Goal: Task Accomplishment & Management: Use online tool/utility

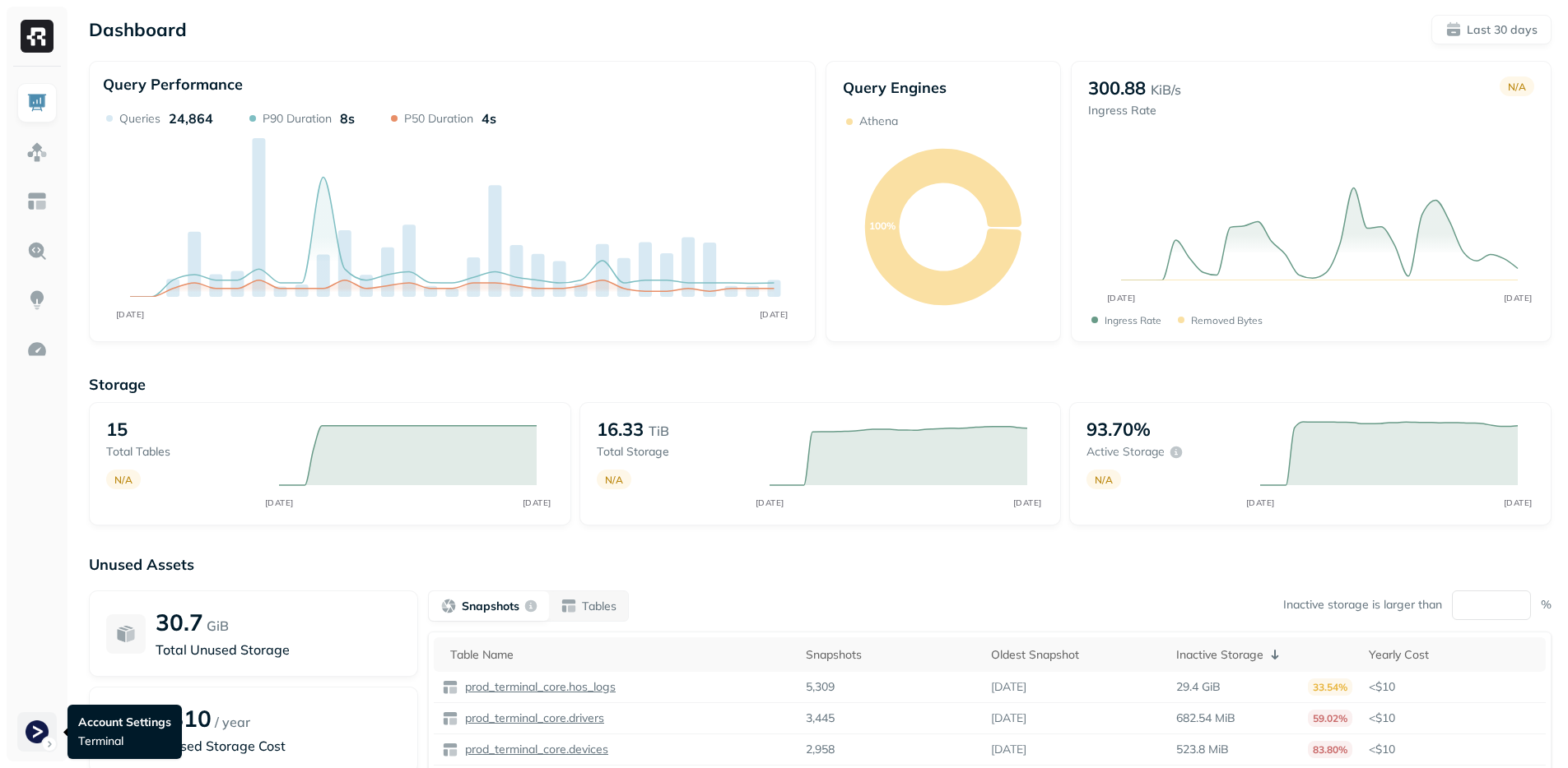
click at [37, 729] on html "Dashboard Last 30 days Query Performance AUG [DATE] Queries 24,864 P90 Duration…" at bounding box center [784, 457] width 1568 height 915
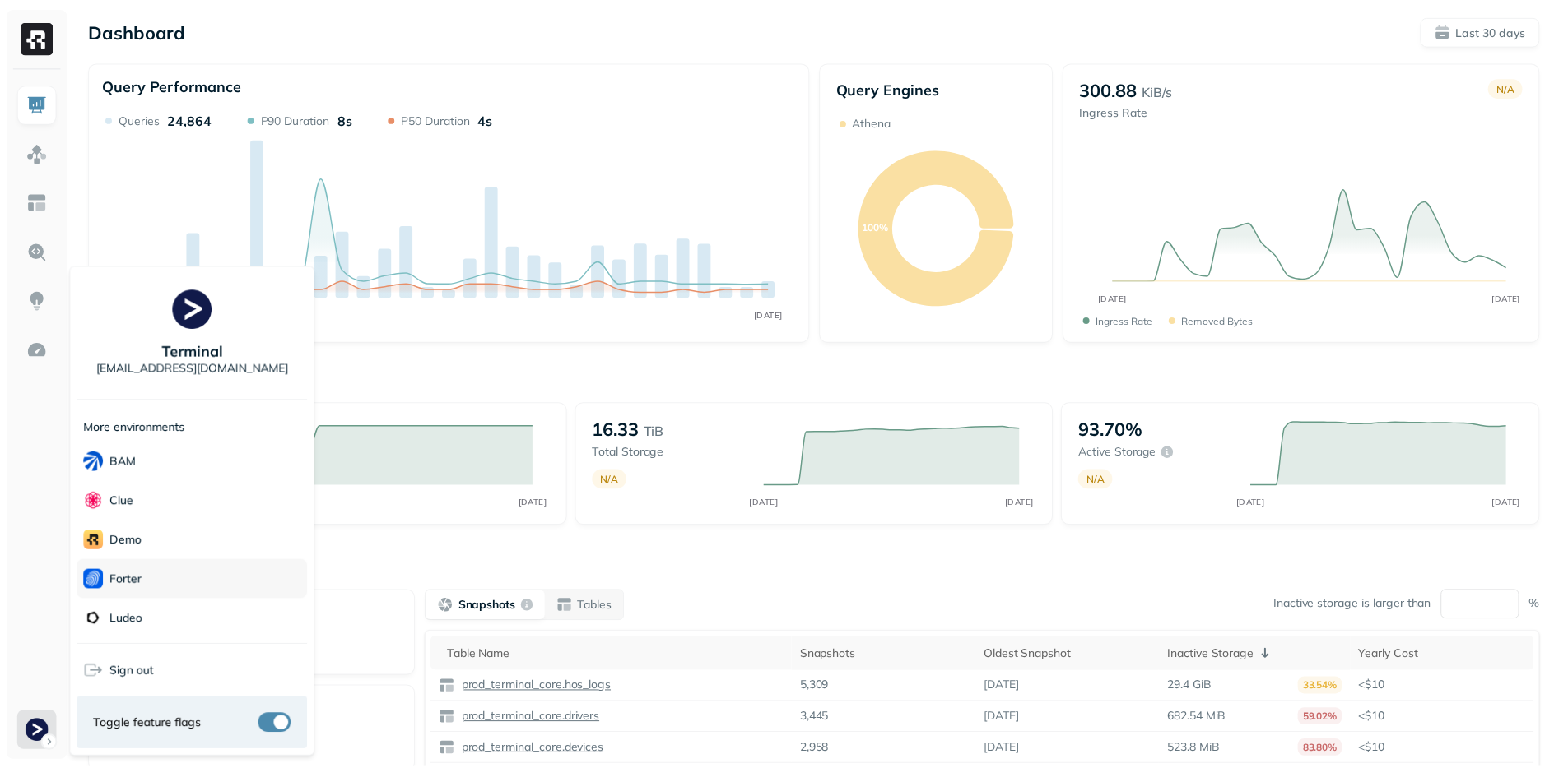
scroll to position [178, 0]
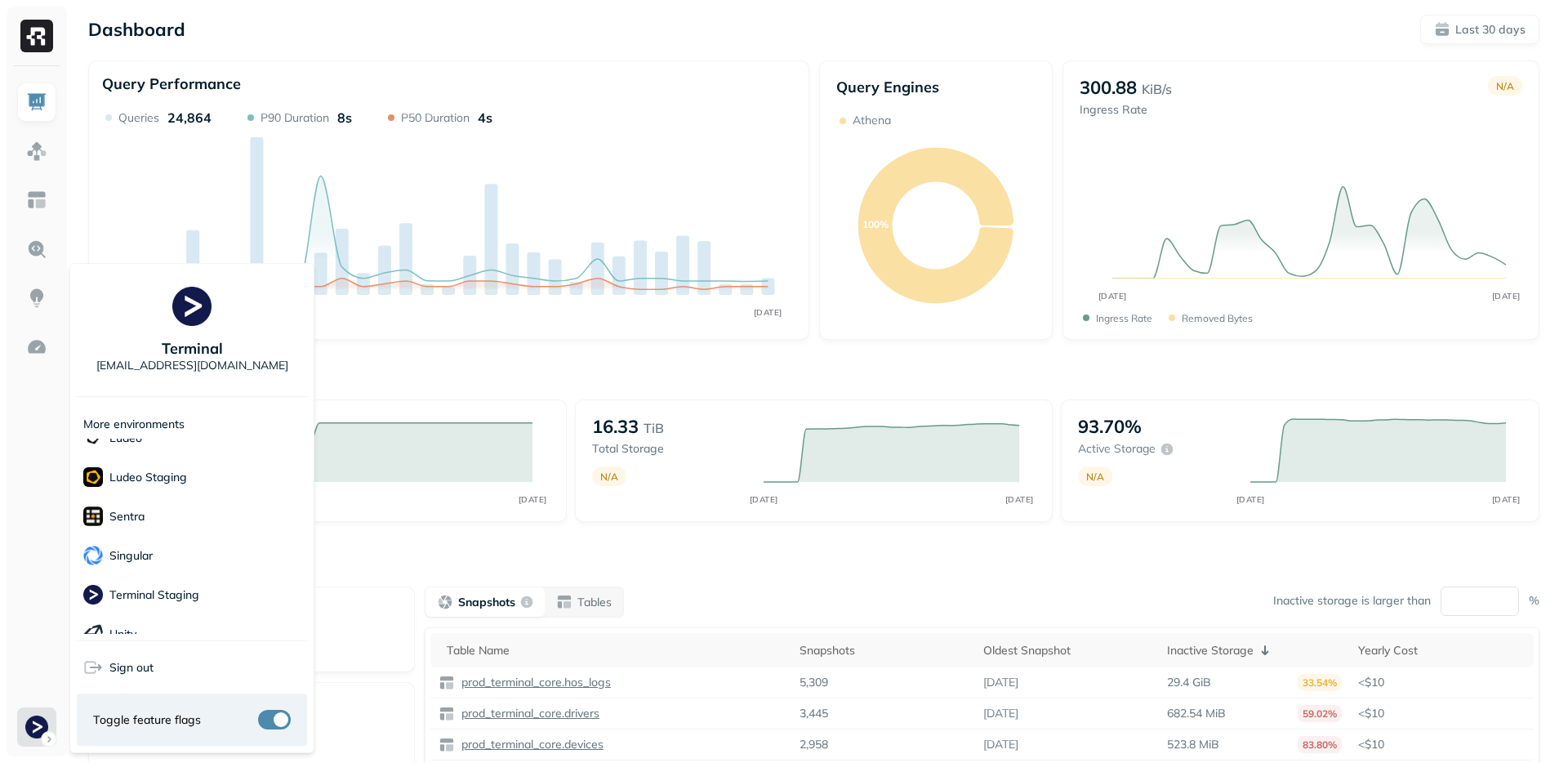
click at [31, 534] on html "Dashboard Last 30 days Query Performance AUG [DATE] Queries 24,864 P90 Duration…" at bounding box center [784, 454] width 1568 height 909
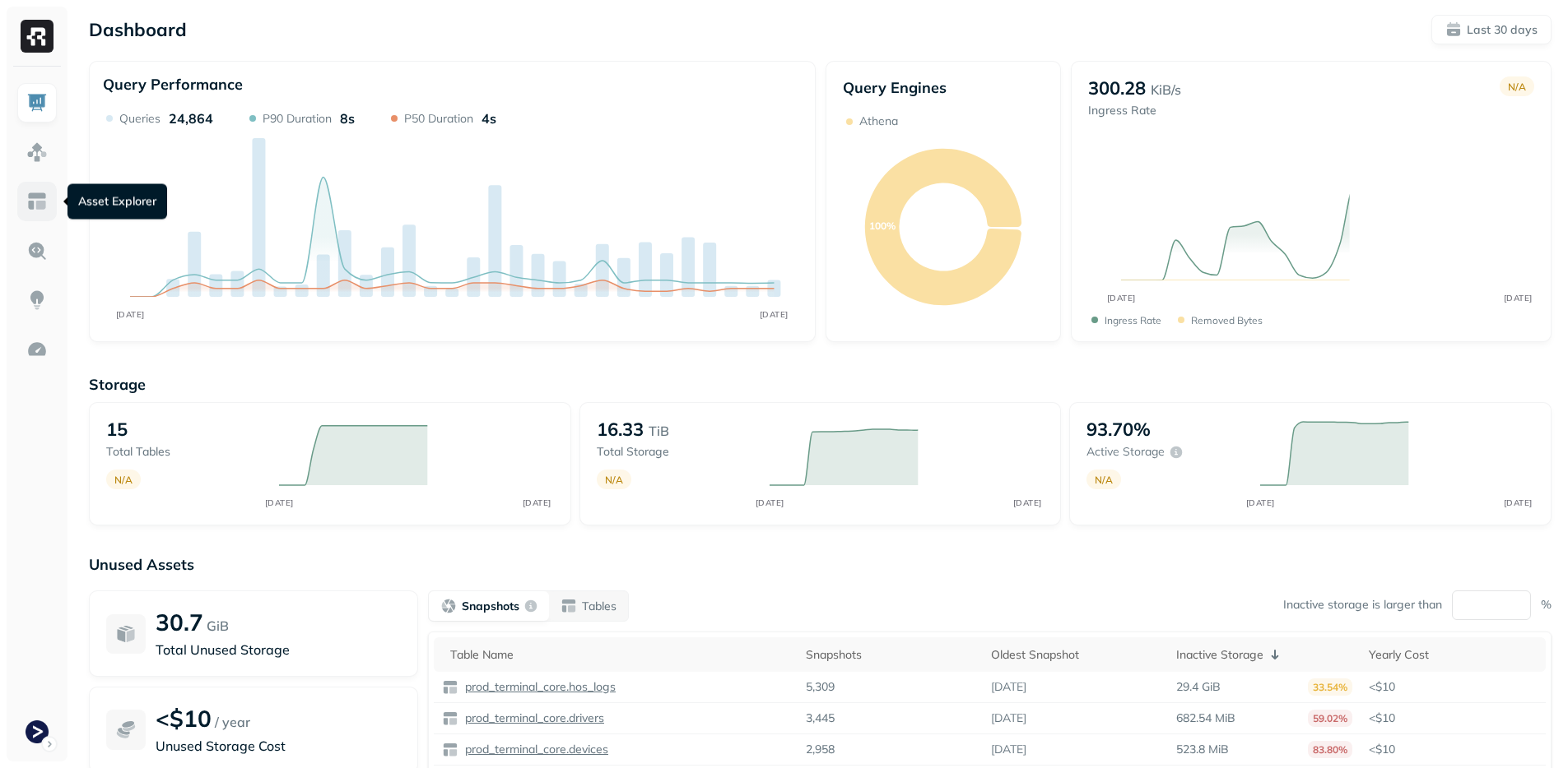
click at [40, 208] on img at bounding box center [37, 201] width 21 height 21
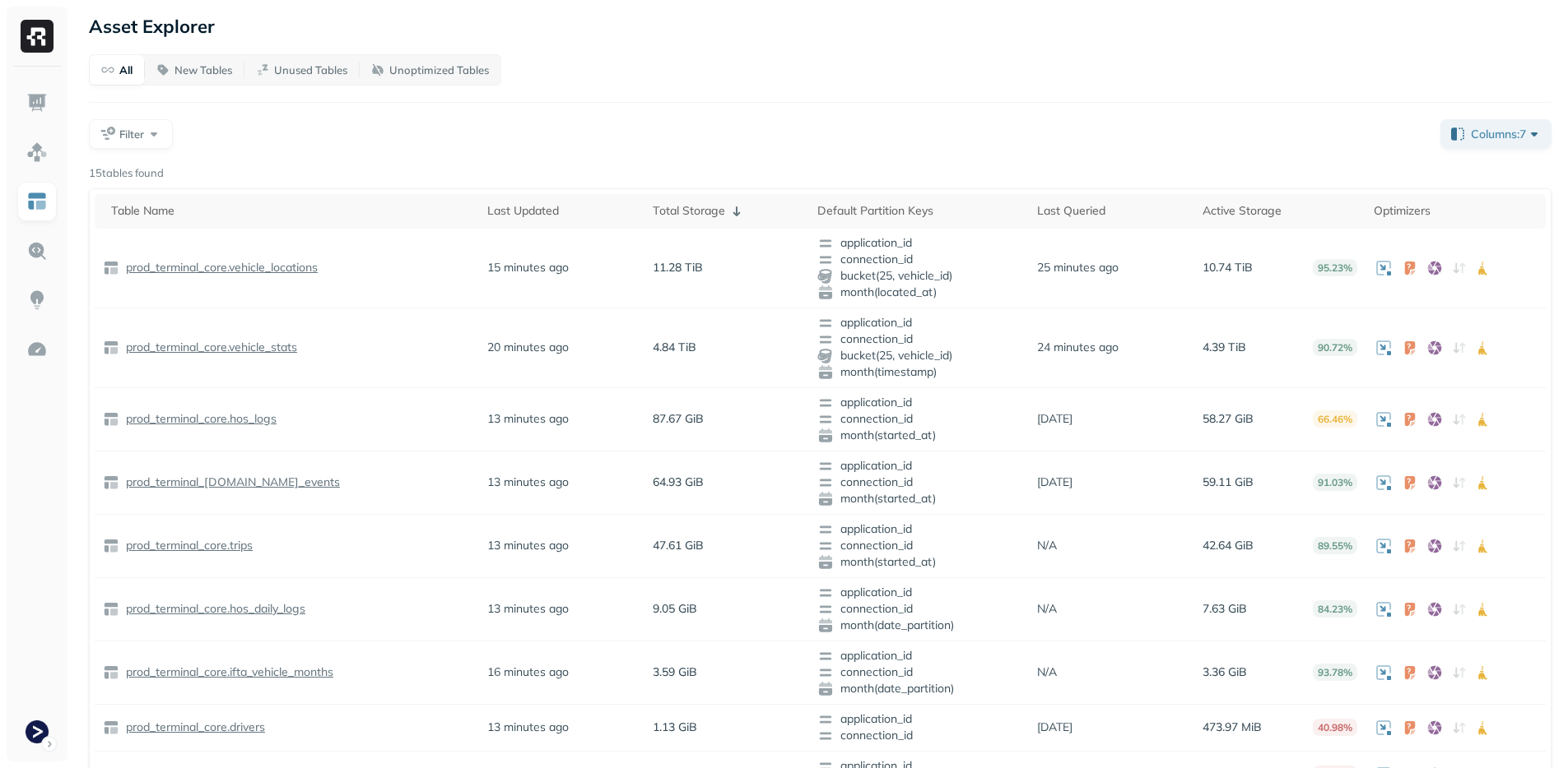
click at [308, 135] on div "Filter" at bounding box center [757, 133] width 1338 height 29
click at [119, 134] on span "Filter" at bounding box center [131, 134] width 25 height 16
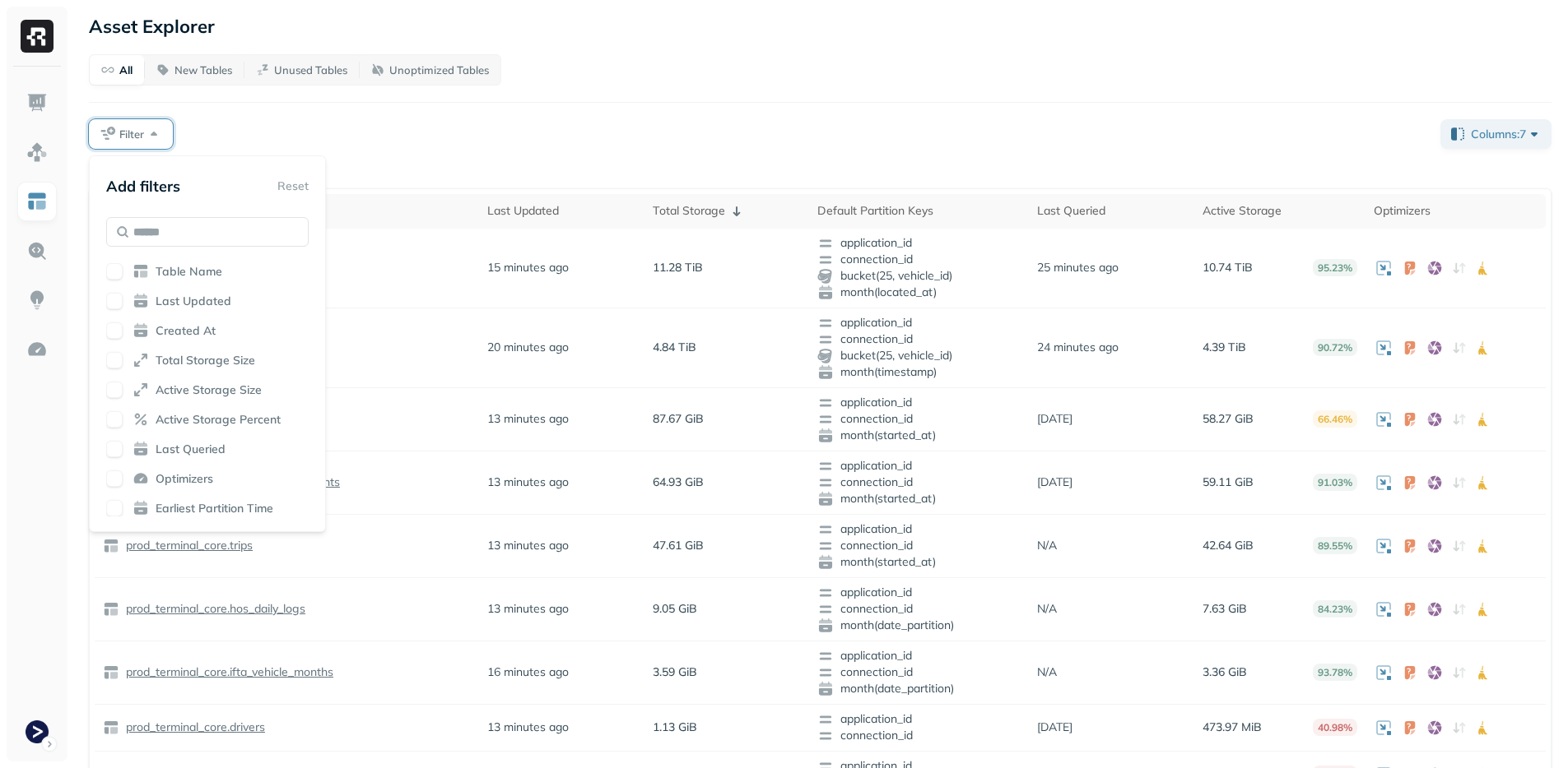
click at [413, 104] on div "All New Tables Unused Tables Unoptimized Tables Filter Columns: 7 15 tables fou…" at bounding box center [820, 602] width 1463 height 1096
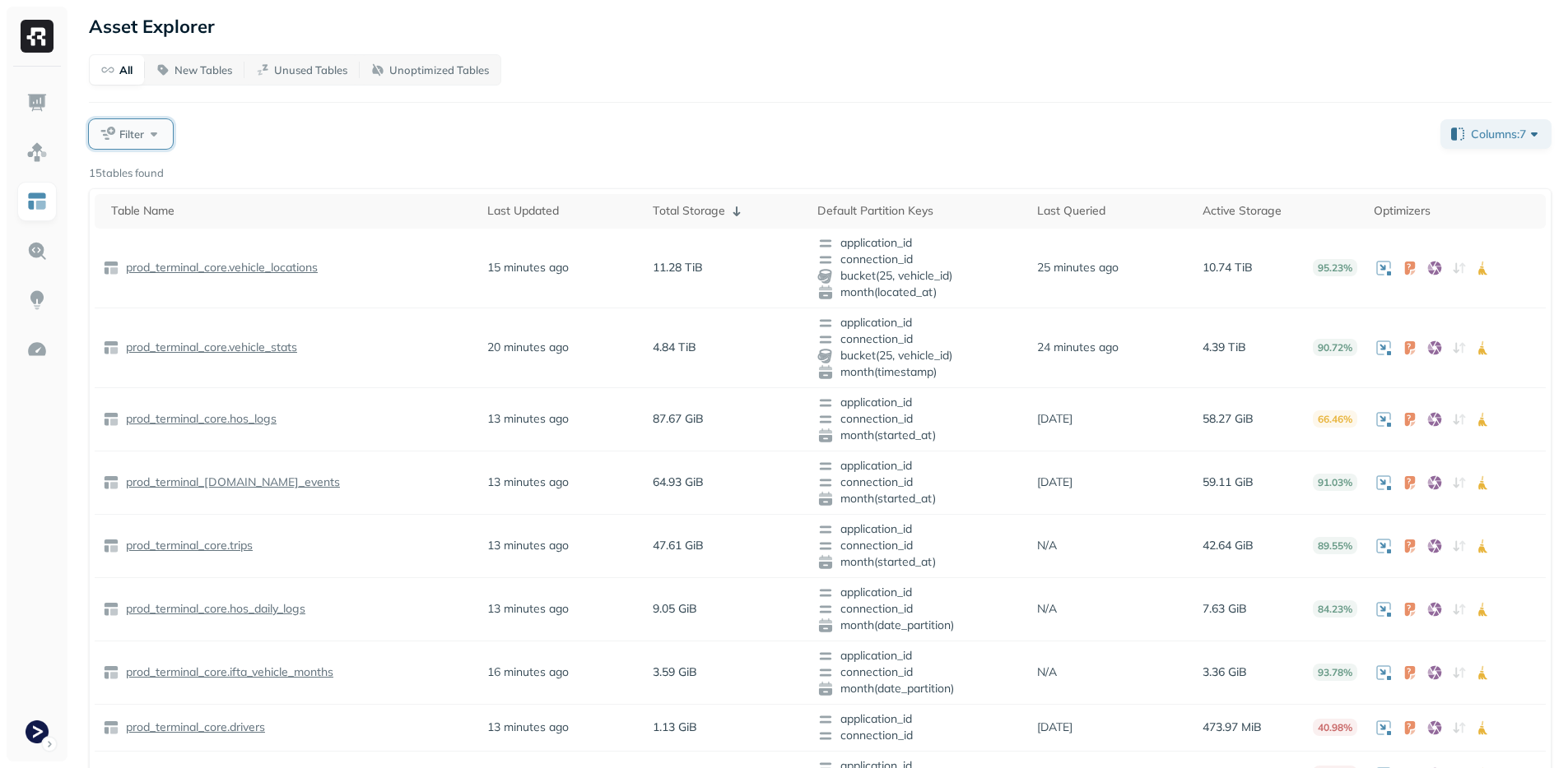
click at [161, 127] on button "Filter" at bounding box center [131, 133] width 84 height 29
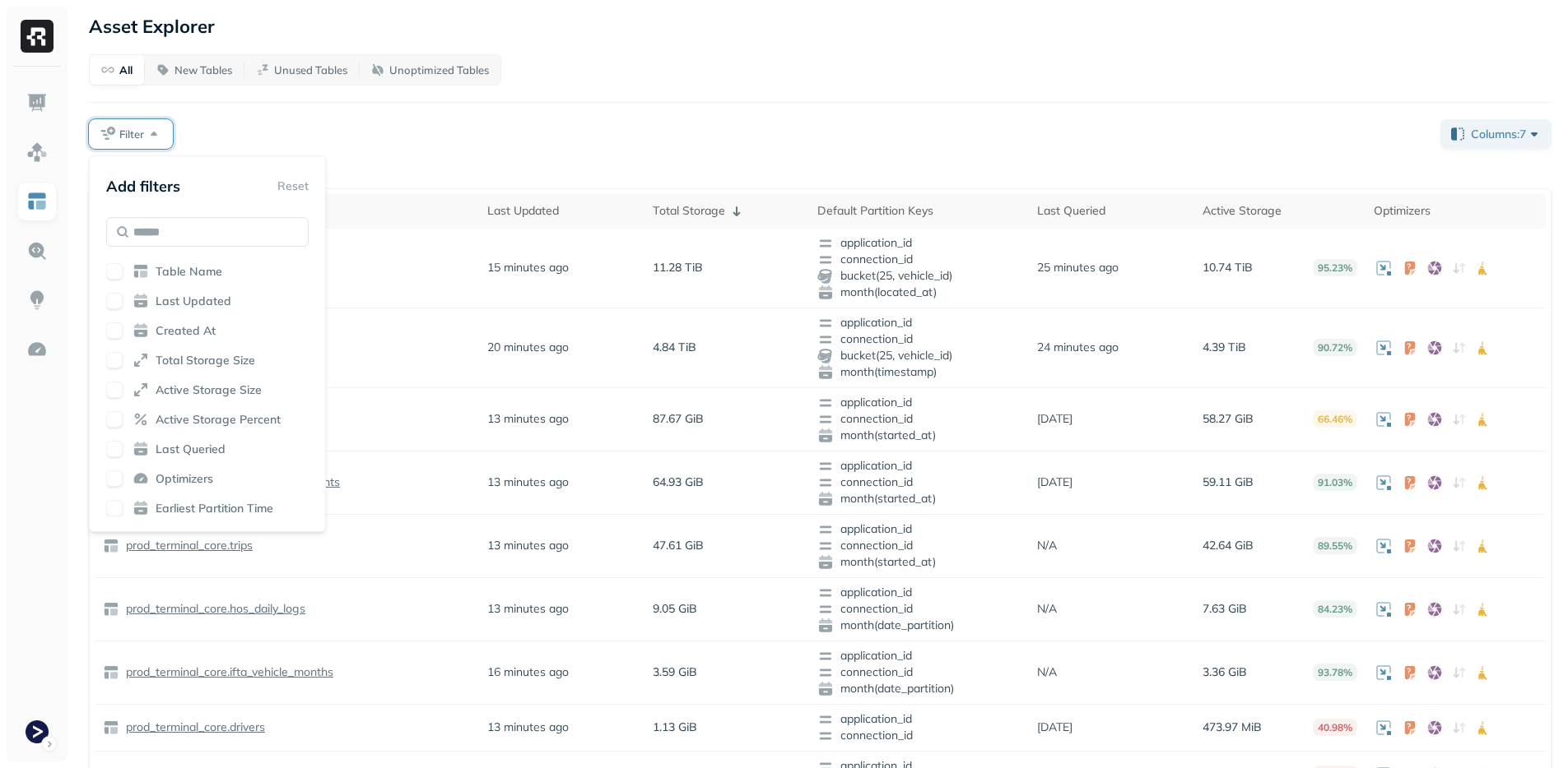
click at [125, 265] on div "Table Name" at bounding box center [207, 272] width 202 height 16
click at [124, 266] on div "Table Name" at bounding box center [207, 272] width 202 height 16
click at [251, 114] on div "All New Tables Unused Tables Unoptimized Tables Filter Columns: 7 15 tables fou…" at bounding box center [820, 602] width 1463 height 1096
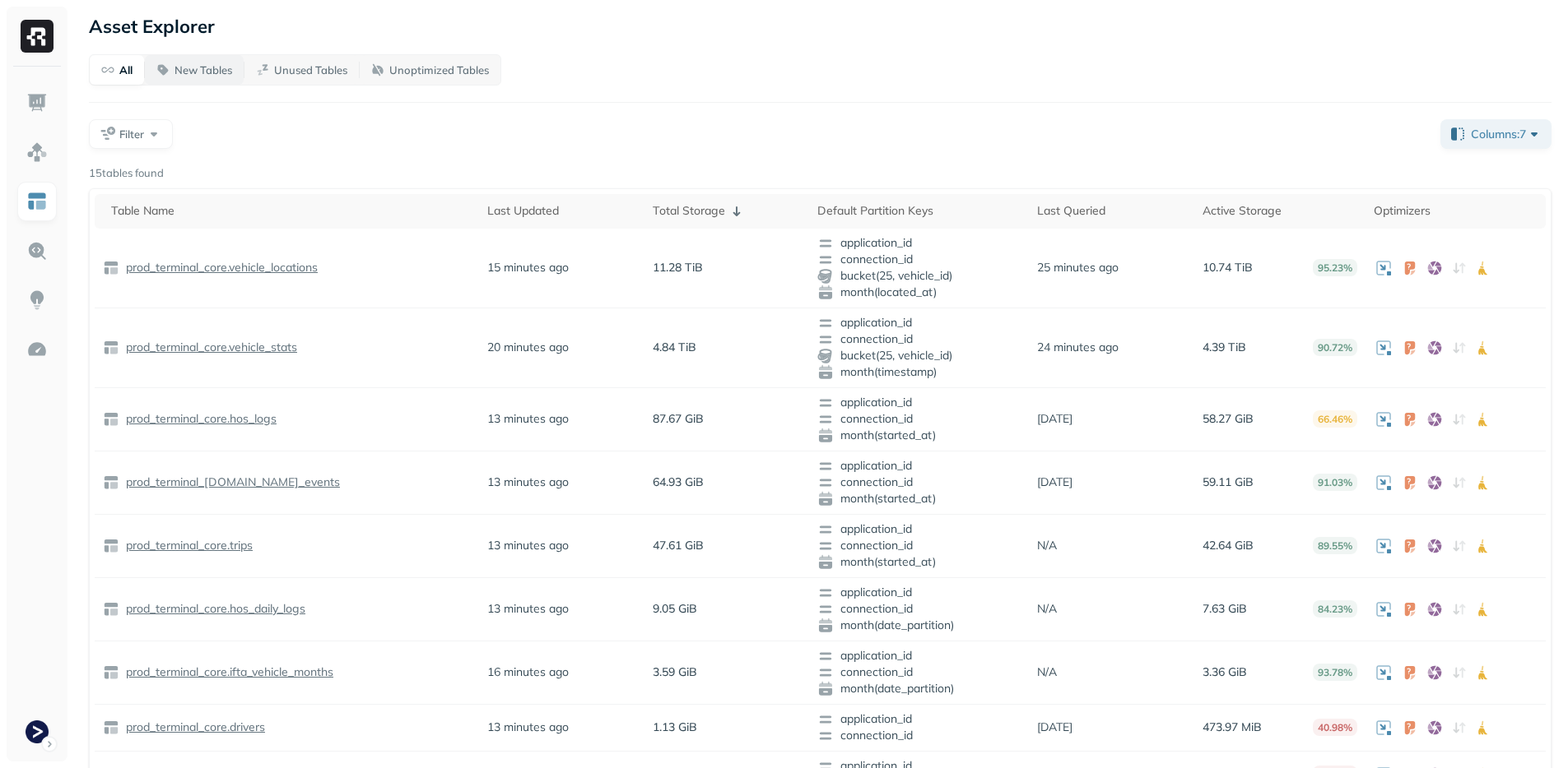
click at [209, 67] on p "New Tables" at bounding box center [203, 69] width 58 height 16
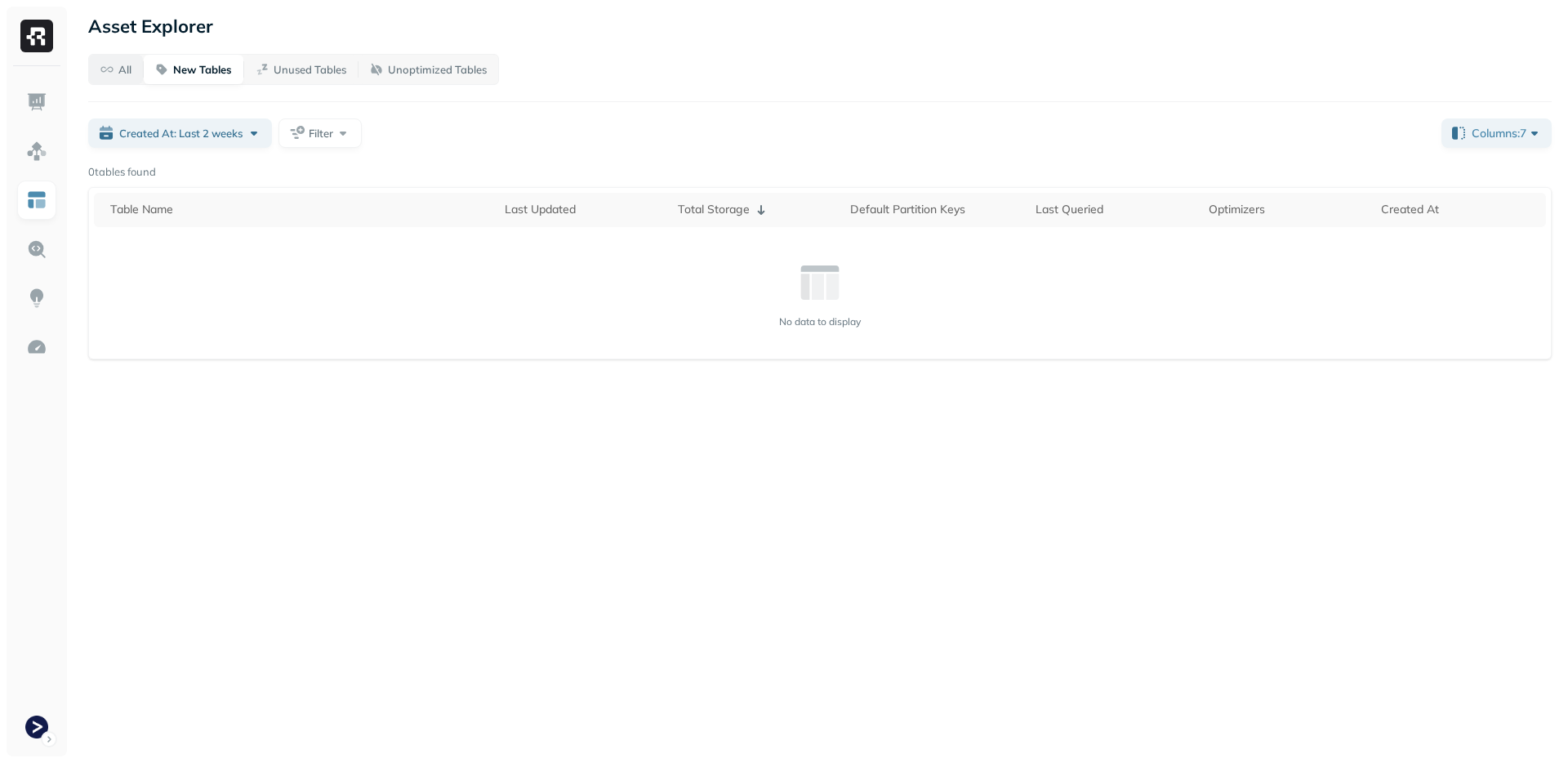
click at [126, 69] on p "All" at bounding box center [124, 69] width 13 height 15
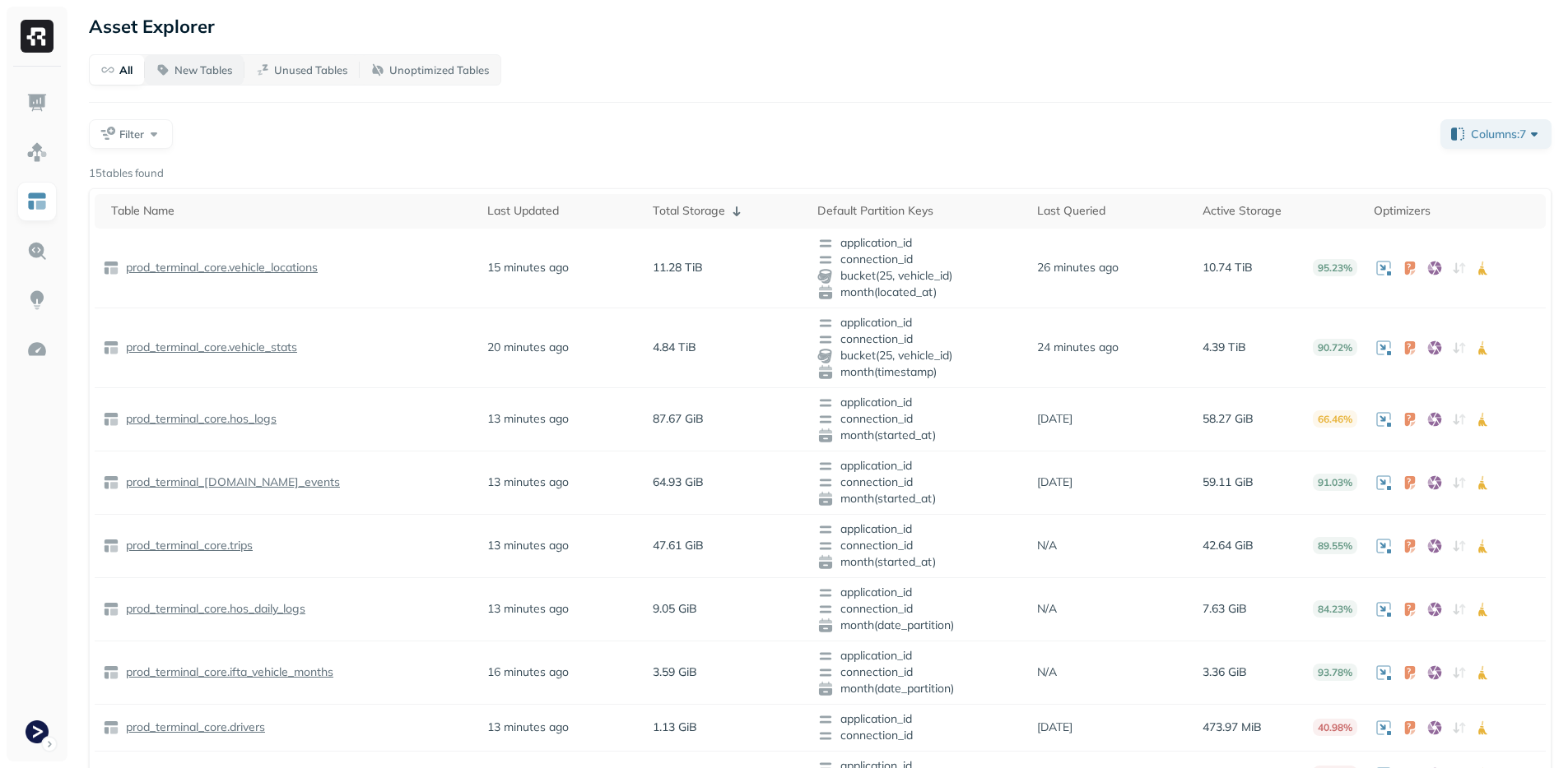
click at [197, 66] on p "New Tables" at bounding box center [203, 69] width 58 height 16
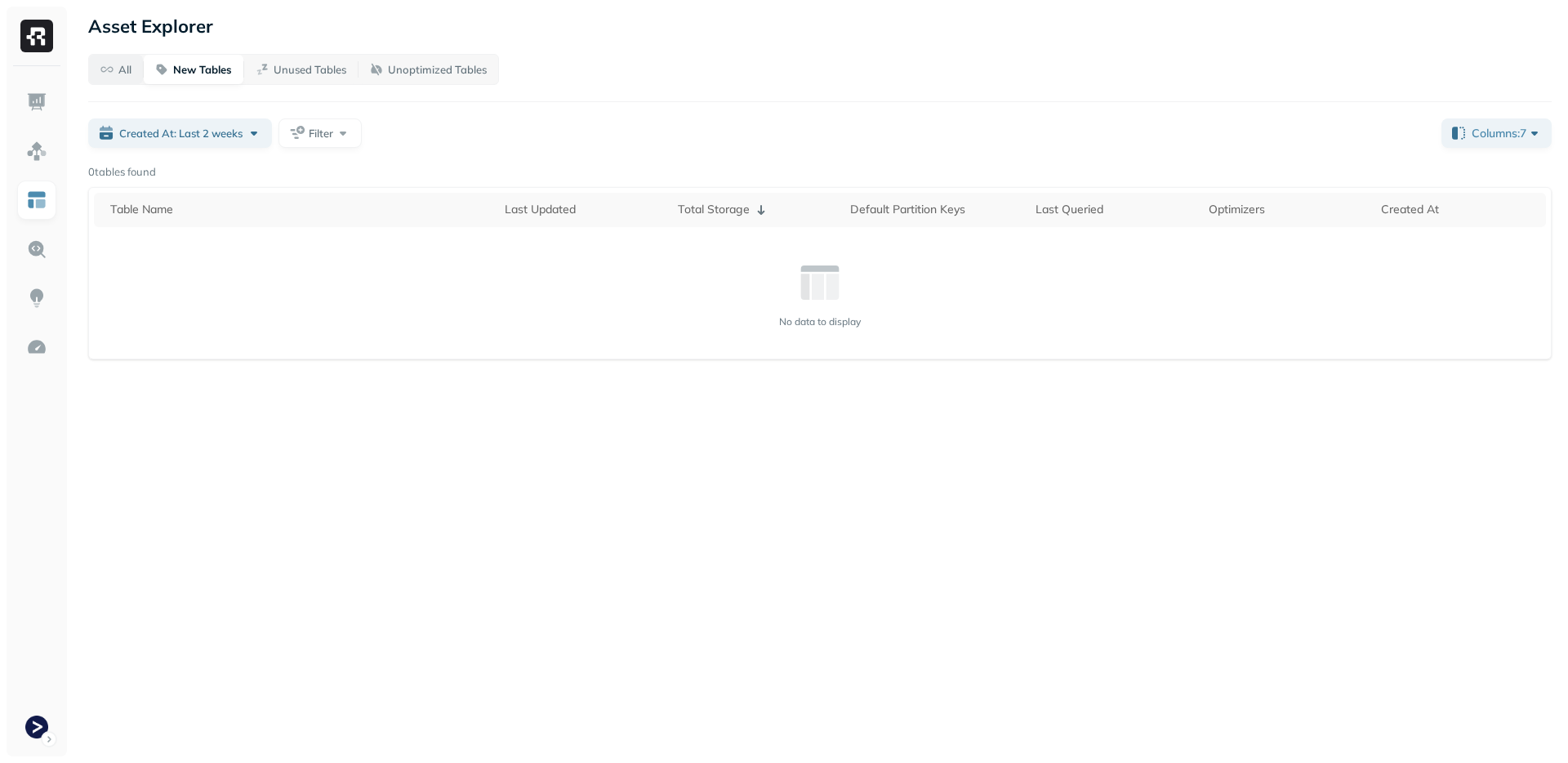
click at [127, 69] on p "All" at bounding box center [124, 69] width 13 height 15
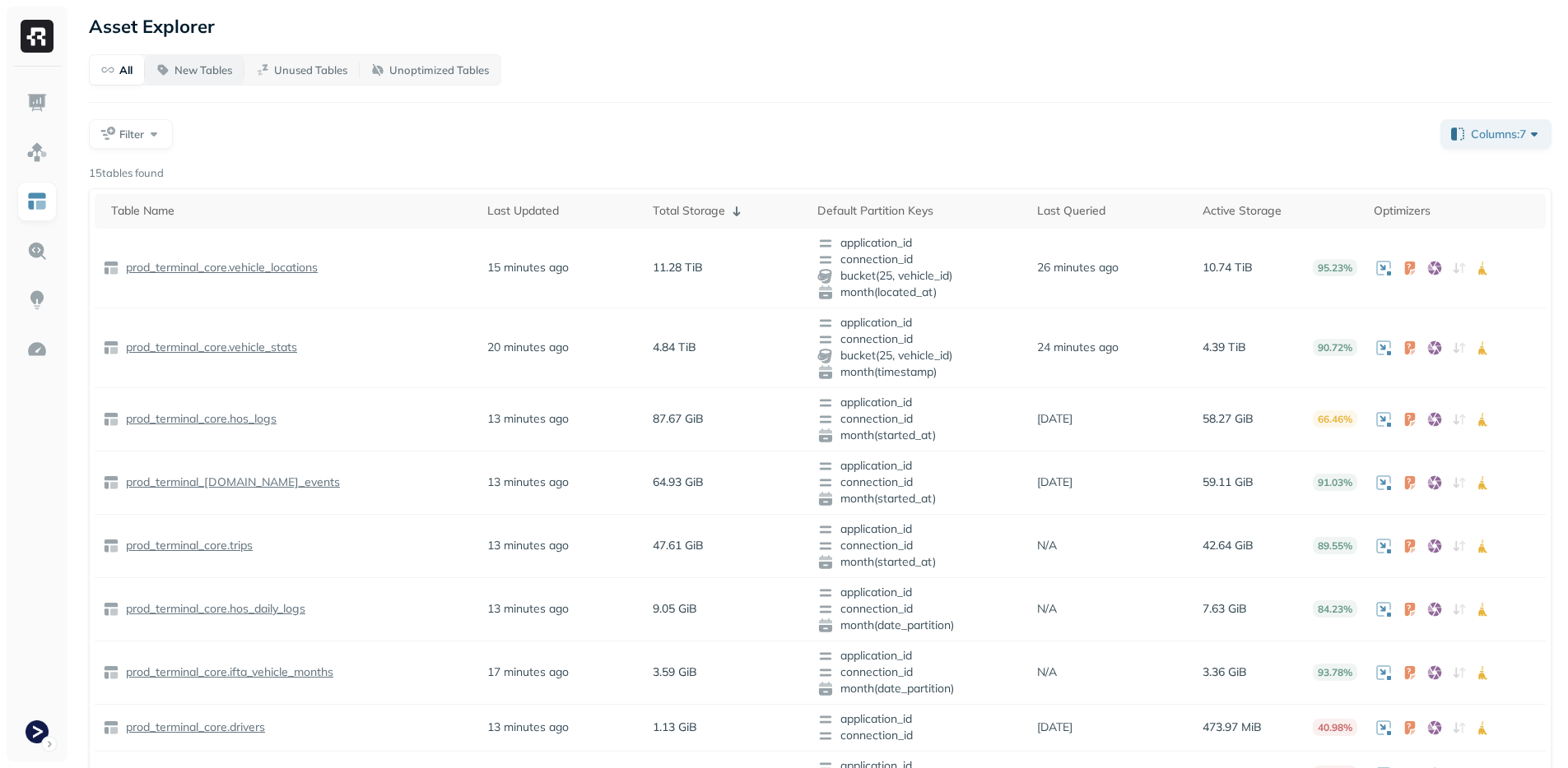
click at [192, 64] on p "New Tables" at bounding box center [203, 69] width 58 height 16
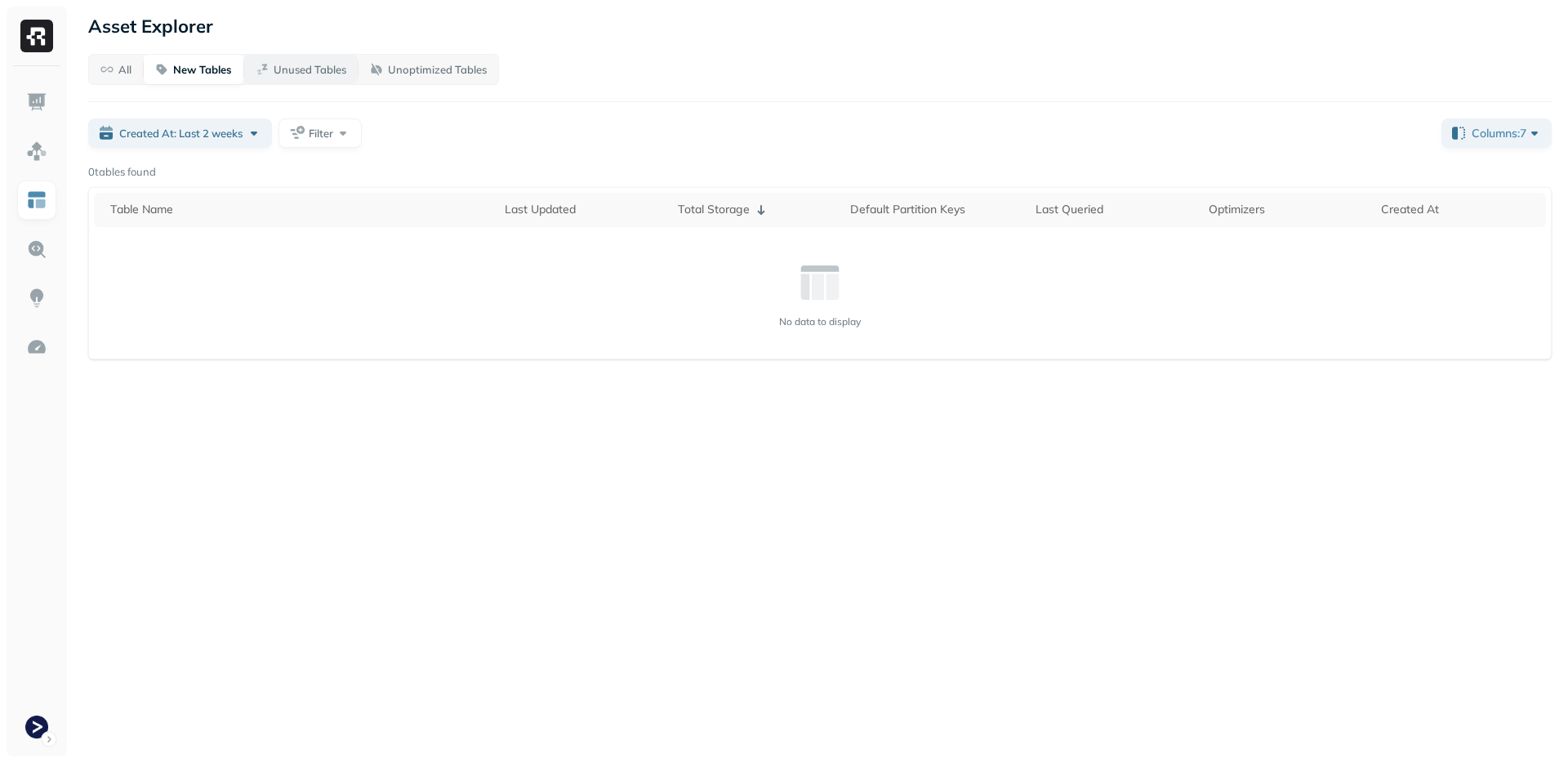
click at [272, 65] on span "Unused Tables" at bounding box center [301, 69] width 91 height 15
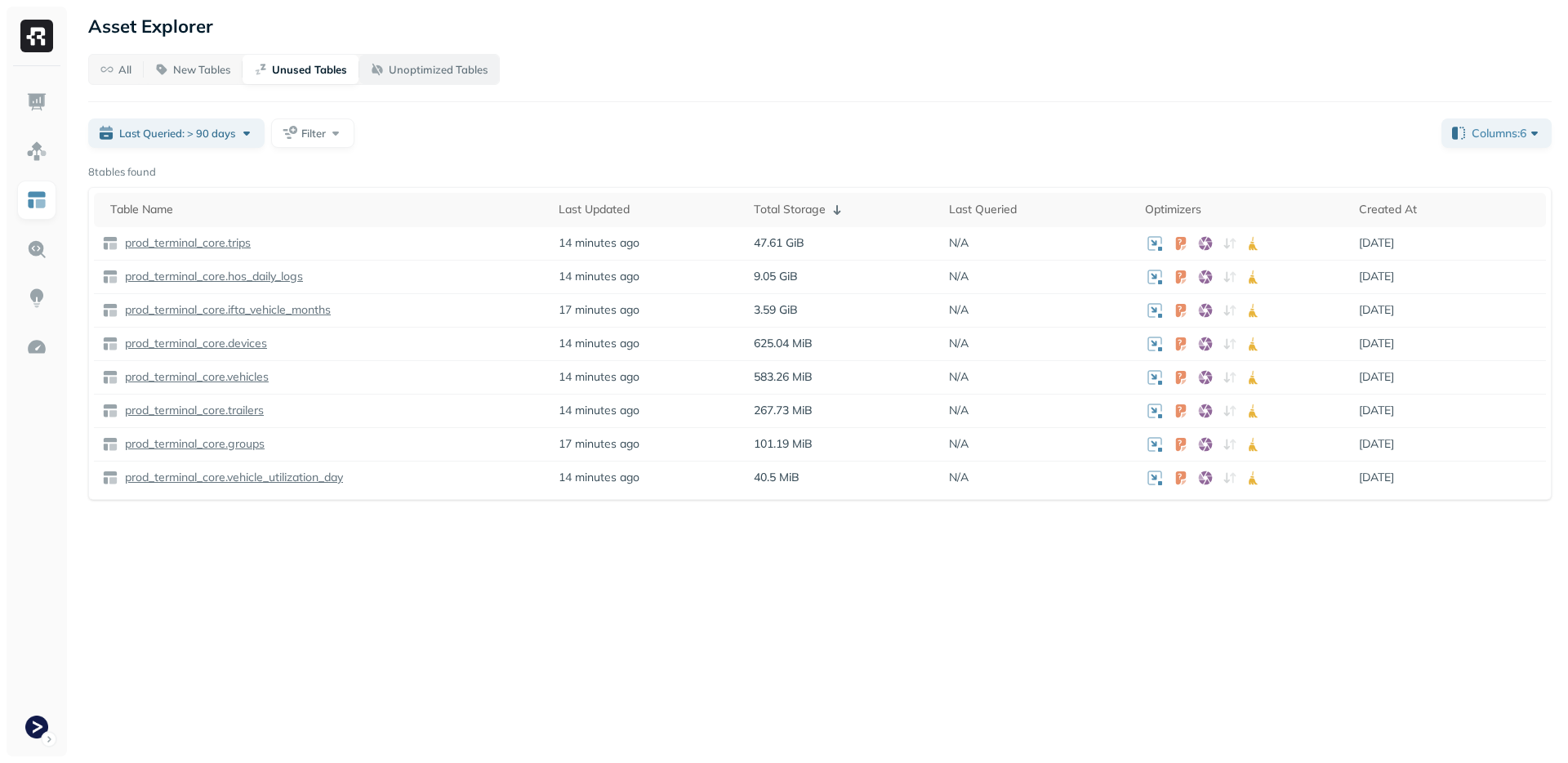
click at [428, 67] on p "Unoptimized Tables" at bounding box center [438, 69] width 99 height 15
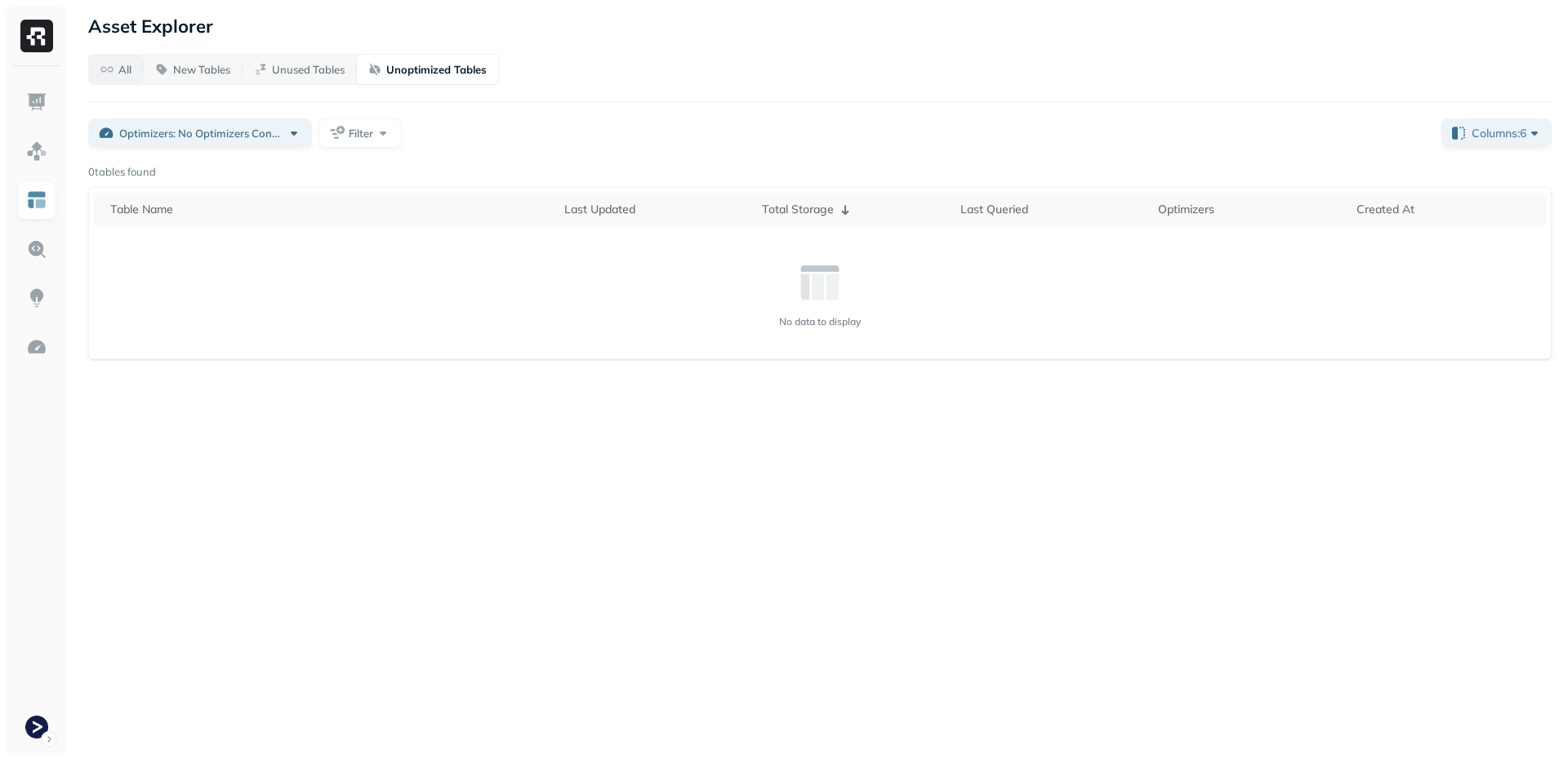
click at [133, 70] on button "All" at bounding box center [115, 69] width 54 height 29
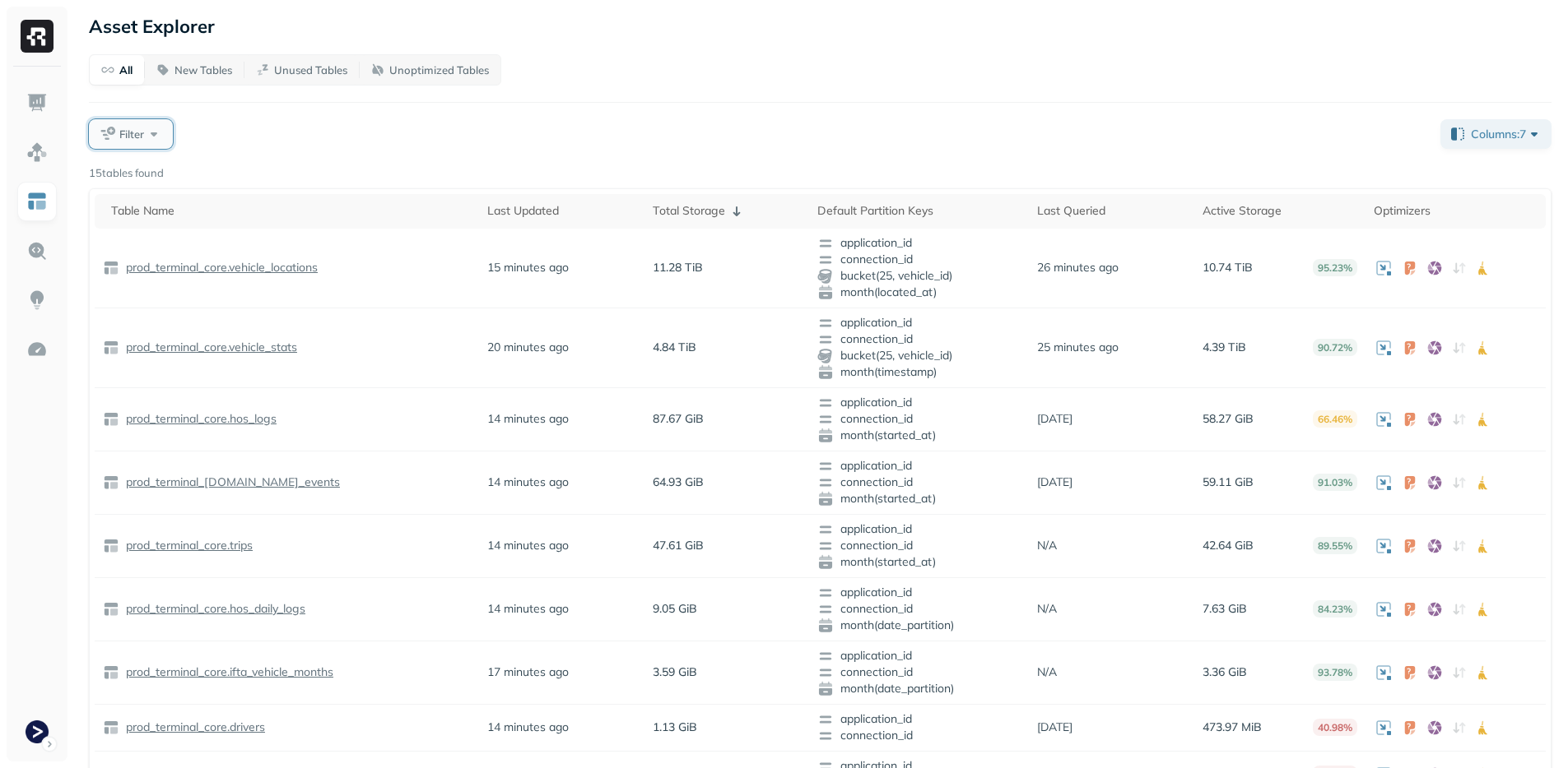
click at [136, 125] on button "Filter" at bounding box center [131, 133] width 84 height 29
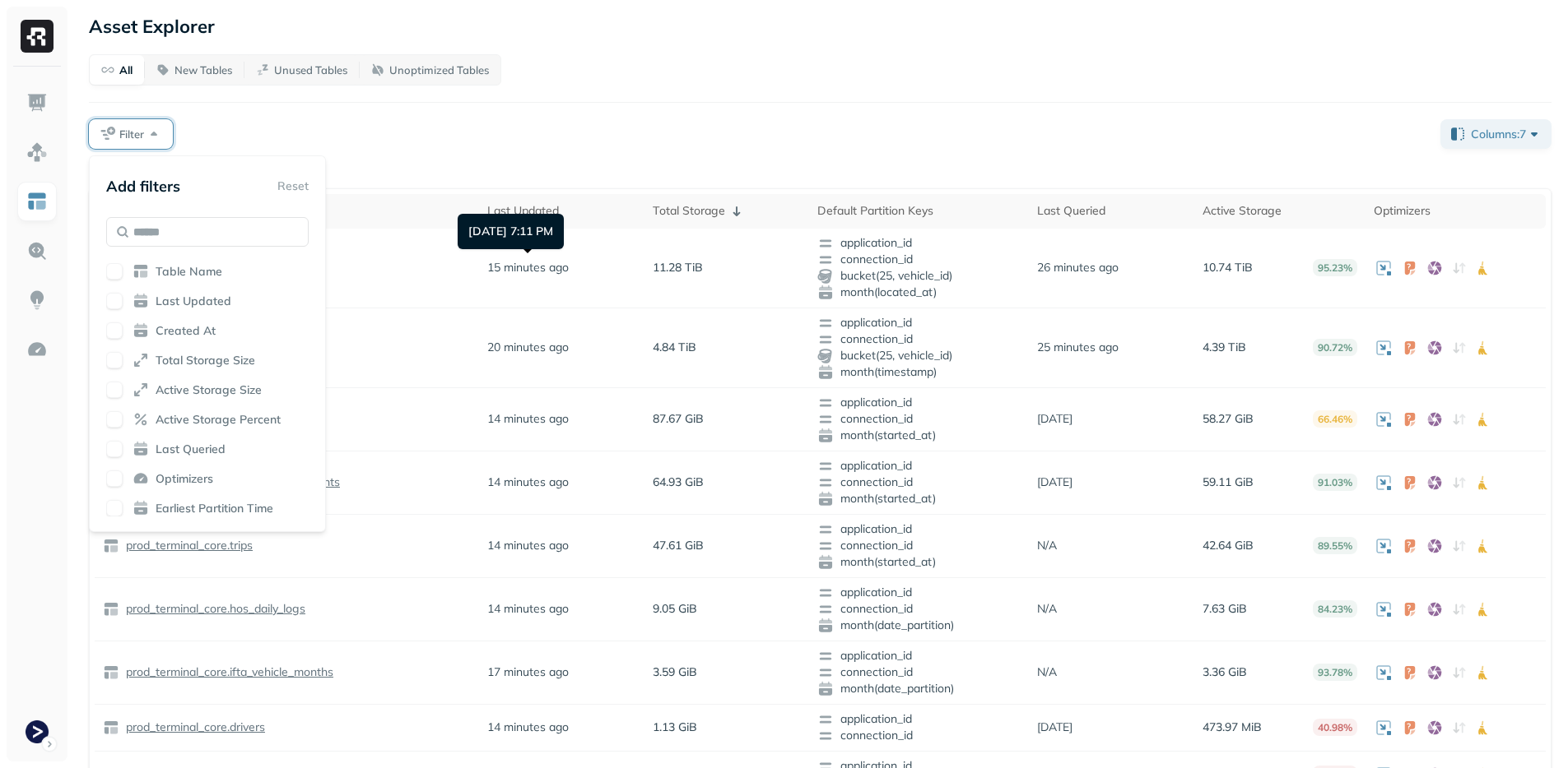
click at [558, 176] on div "15 tables found" at bounding box center [820, 174] width 1463 height 16
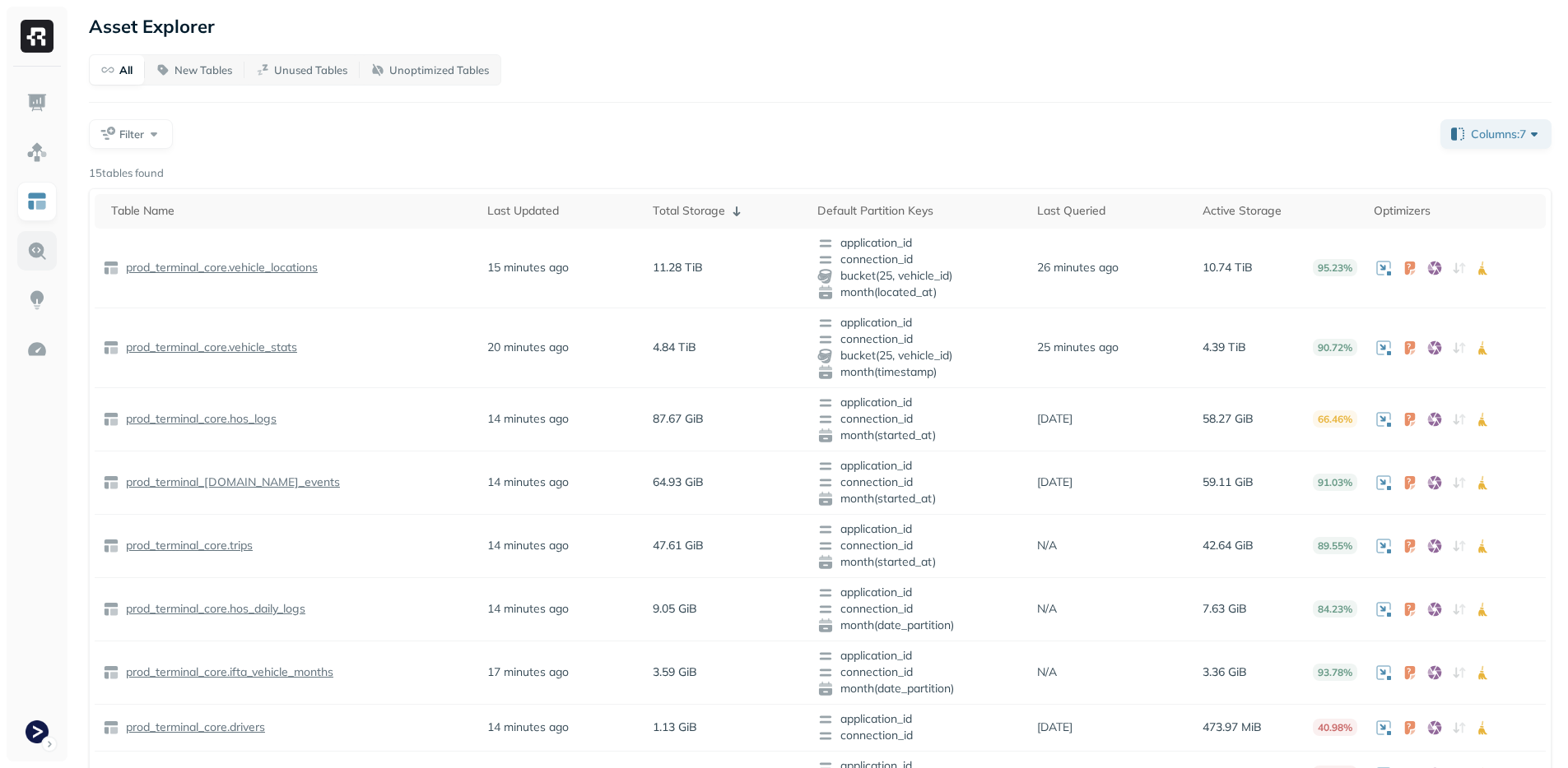
click at [29, 250] on img at bounding box center [37, 251] width 21 height 21
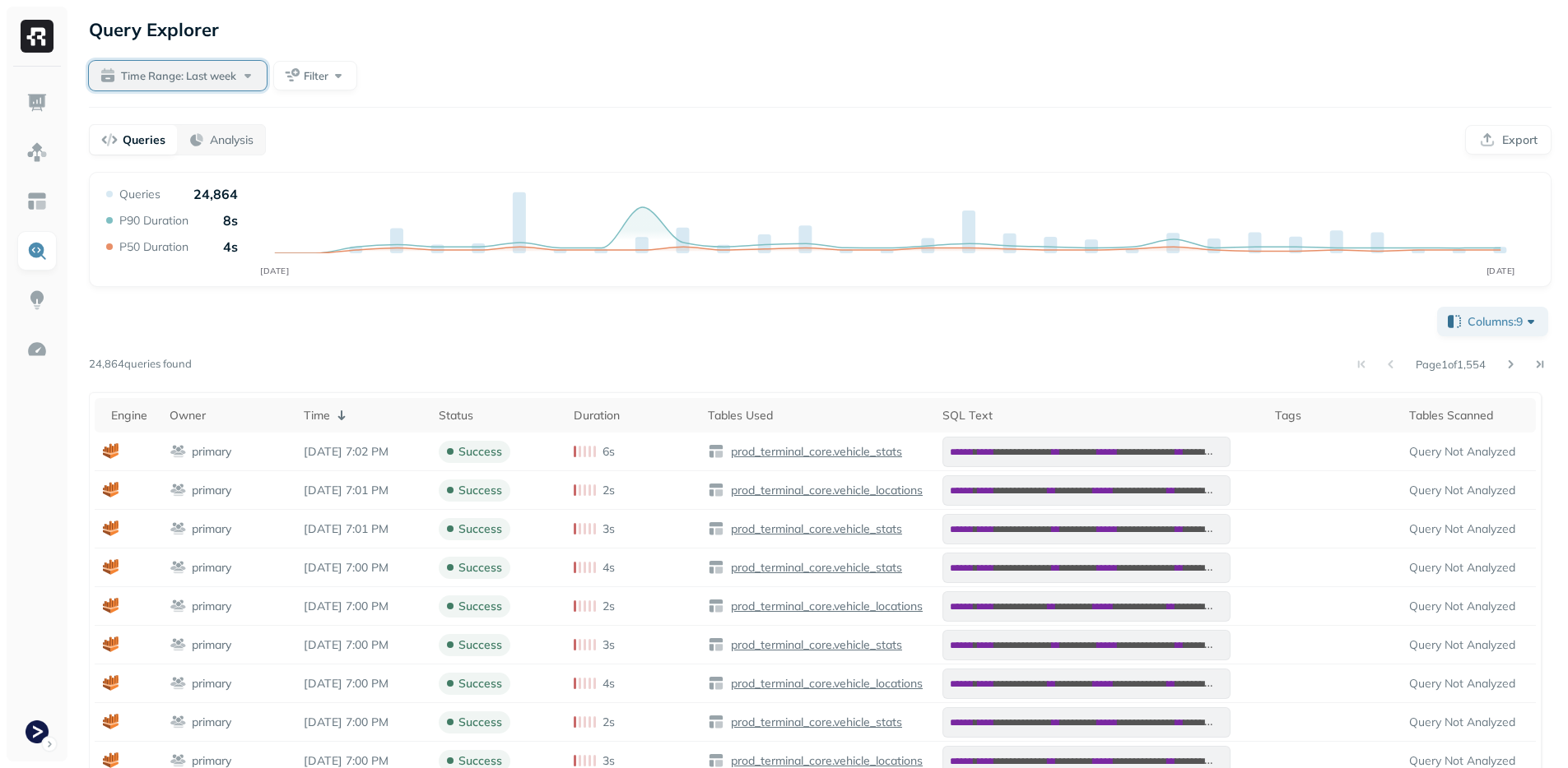
click at [200, 85] on button "Time Range: Last week" at bounding box center [177, 76] width 177 height 29
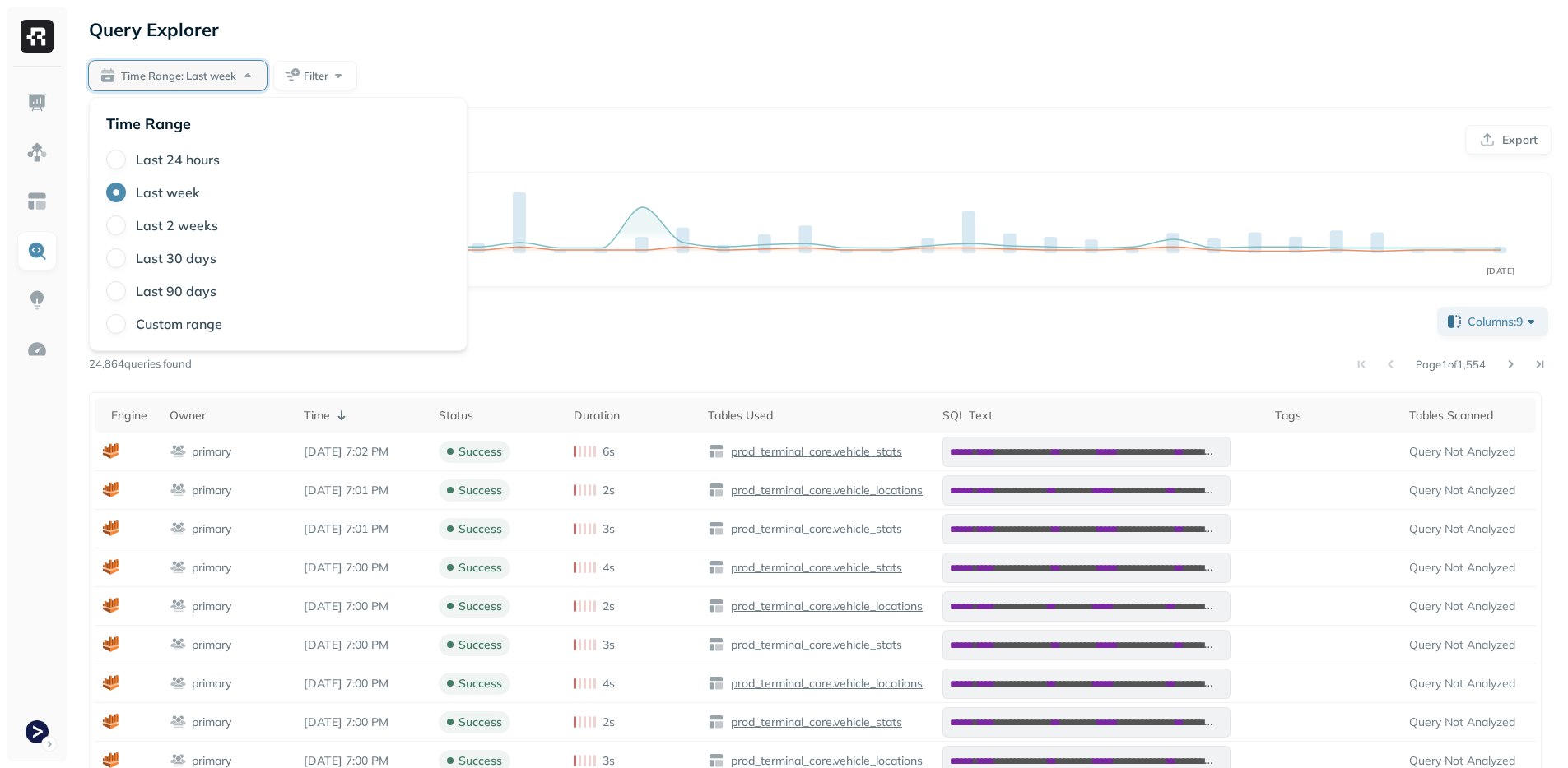
click at [494, 84] on div "Time Range: Last week Filter" at bounding box center [820, 76] width 1463 height 29
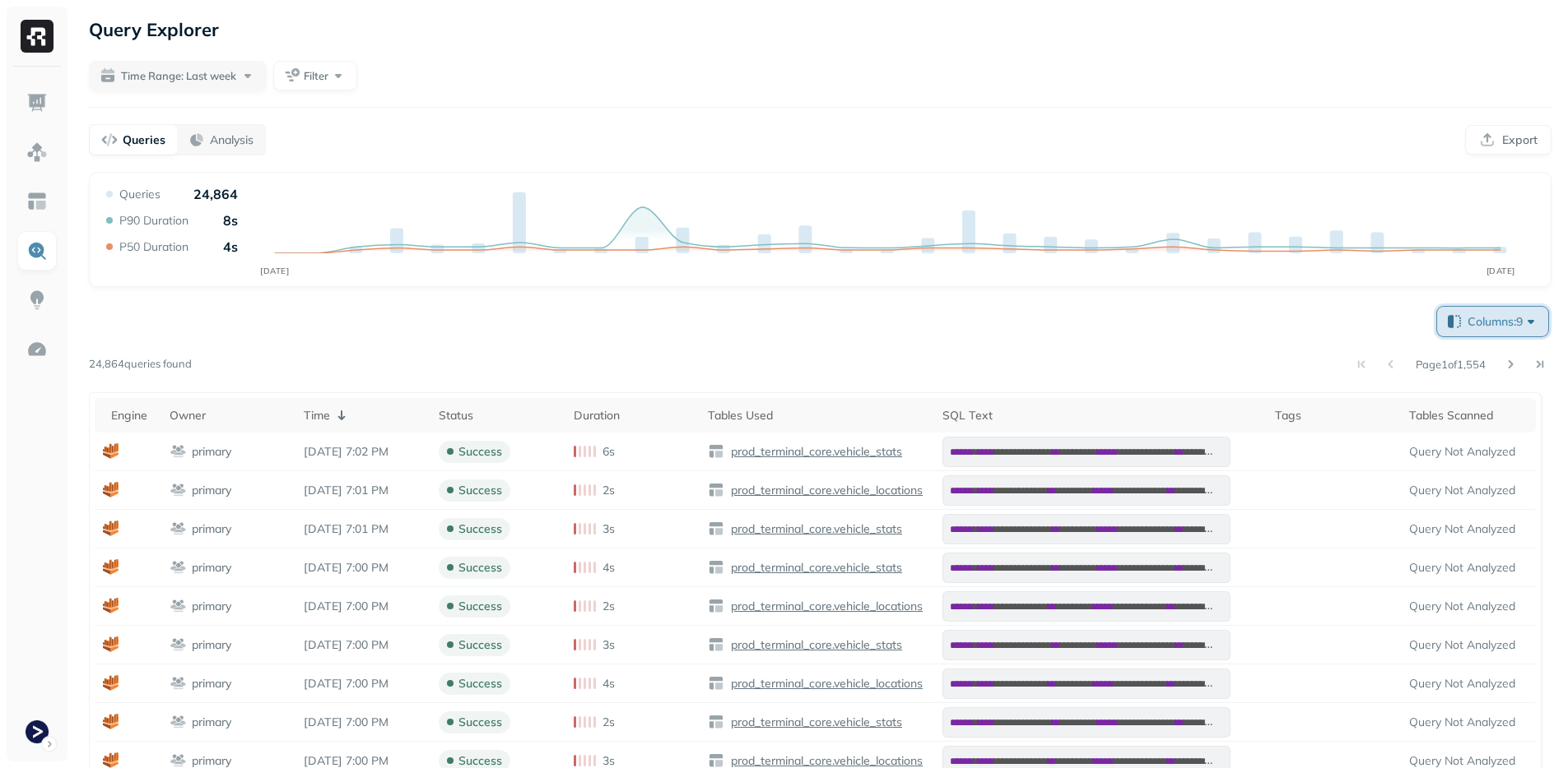
click at [1493, 318] on span "Columns: 9" at bounding box center [1503, 322] width 71 height 16
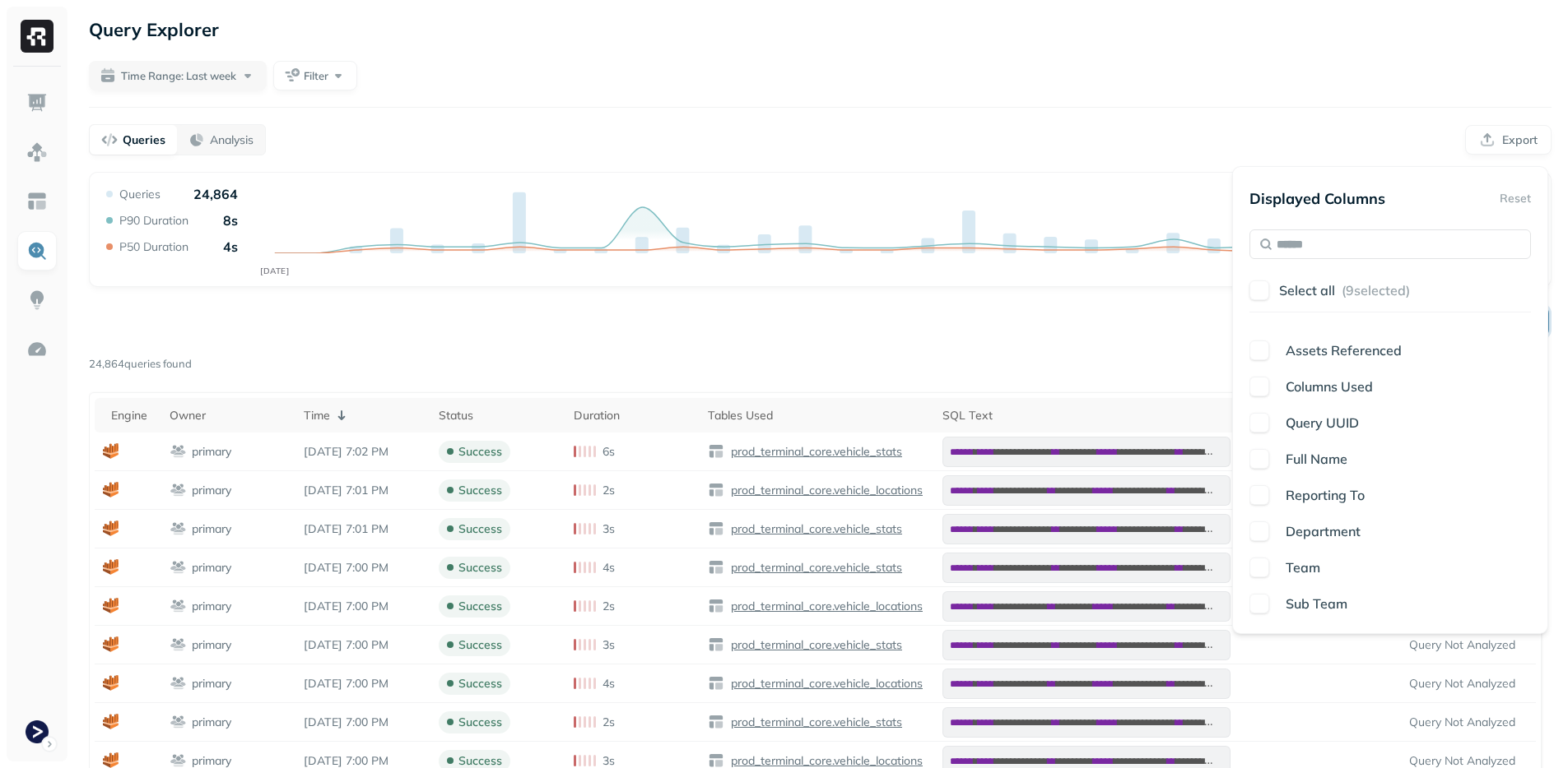
scroll to position [315, 0]
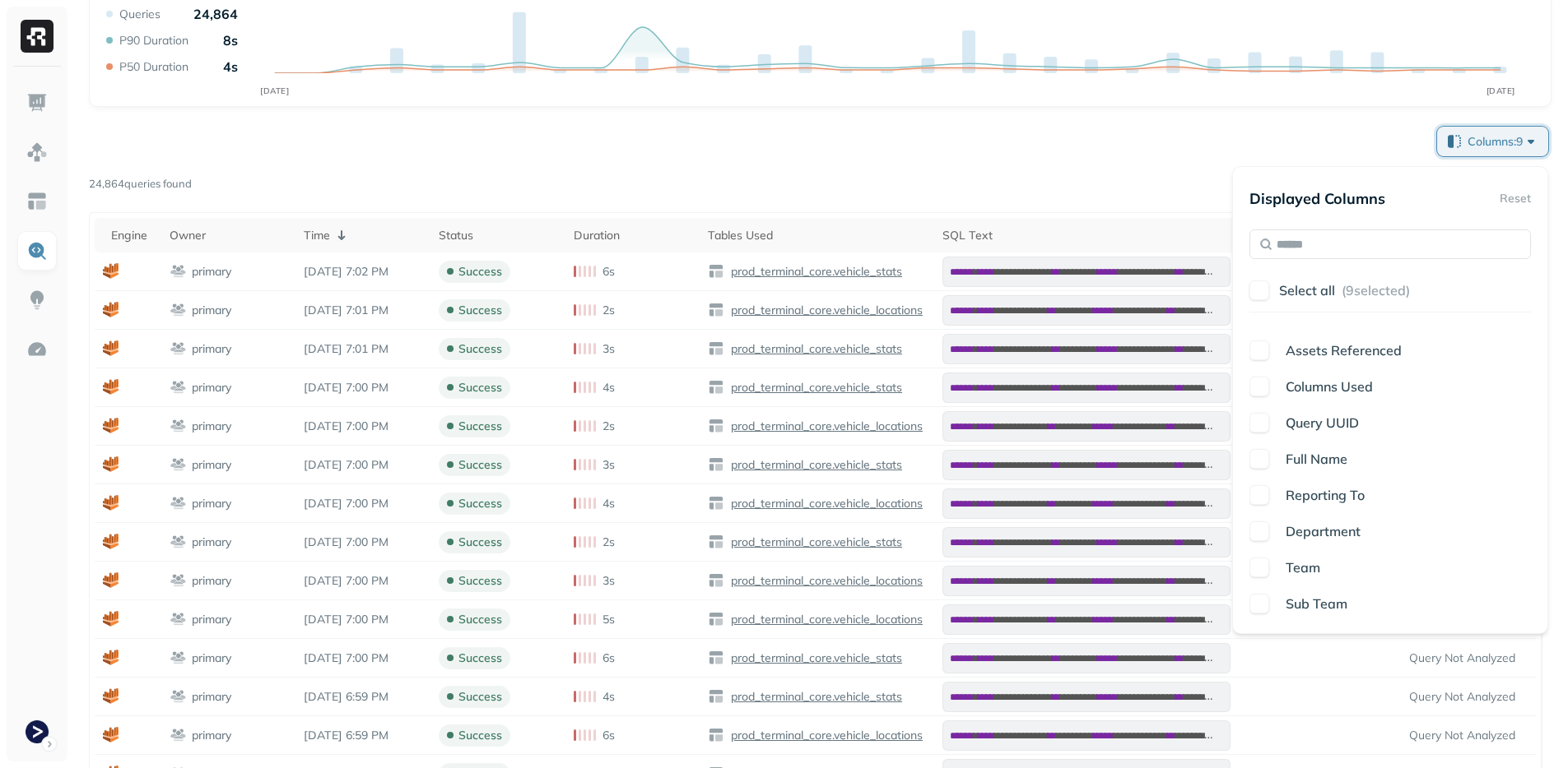
click at [1305, 490] on span "Reporting To" at bounding box center [1325, 496] width 79 height 16
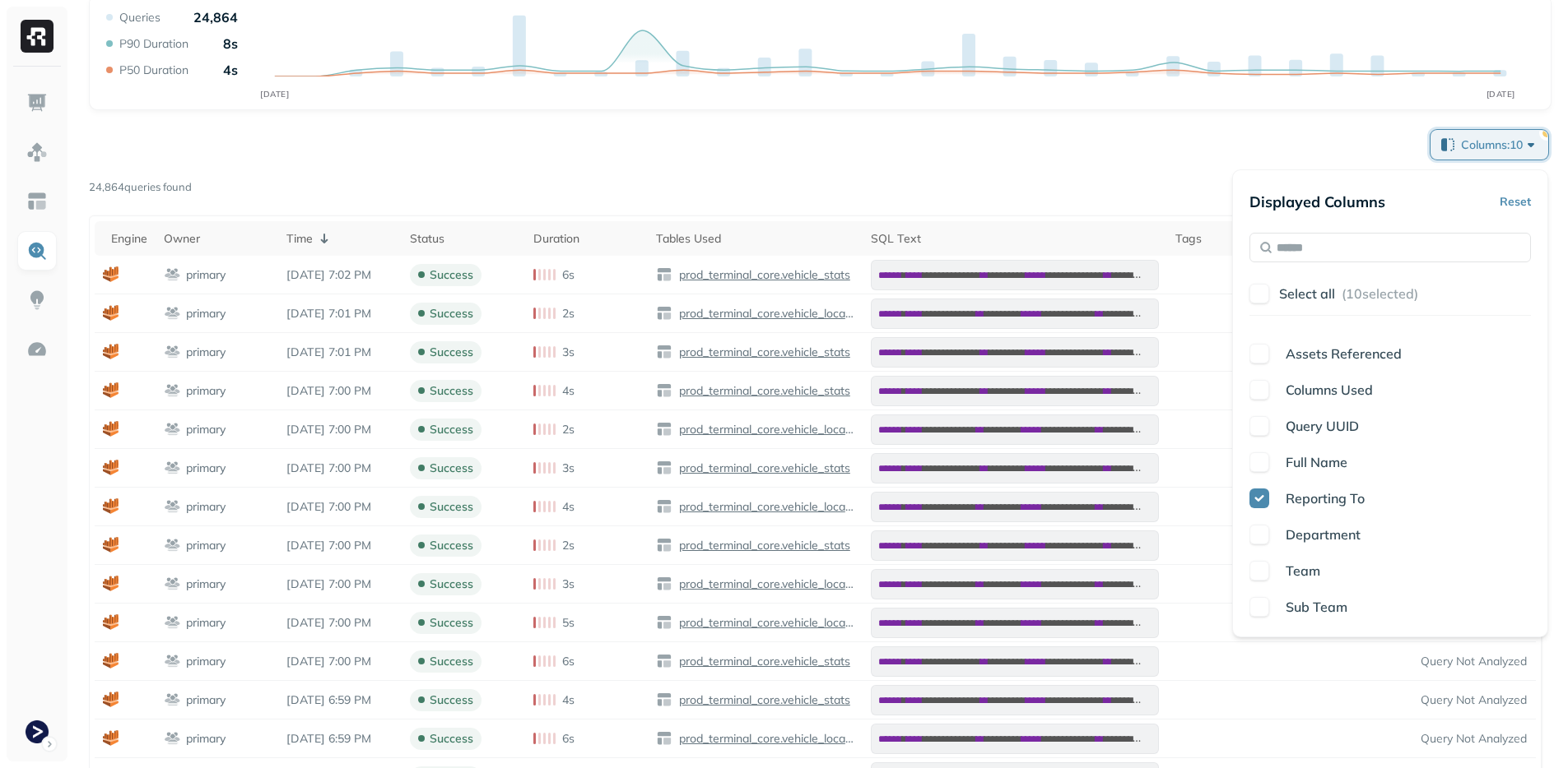
click at [1306, 504] on span "Reporting To" at bounding box center [1325, 498] width 79 height 16
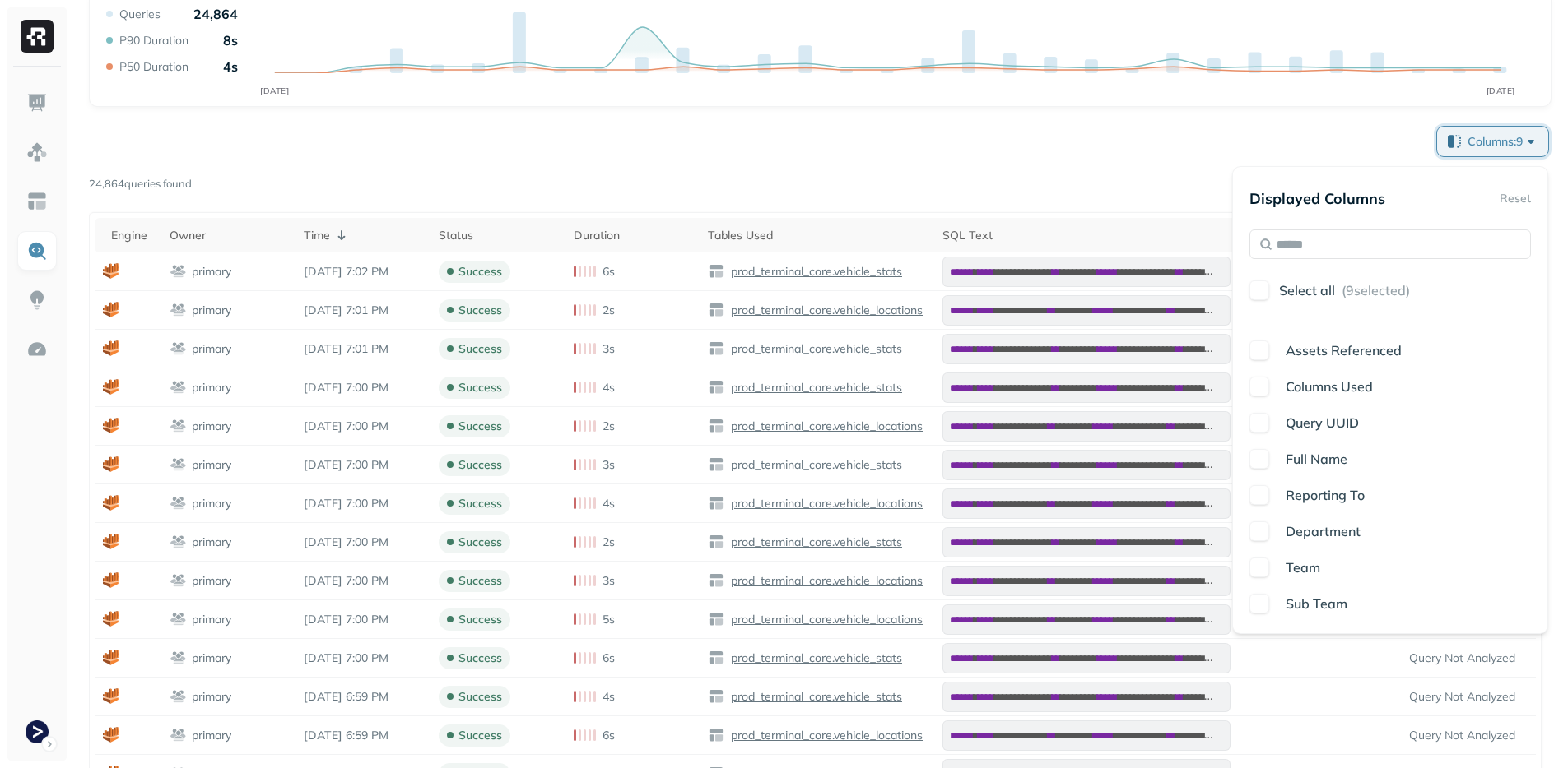
click at [1306, 504] on p "Reporting To" at bounding box center [1325, 496] width 79 height 20
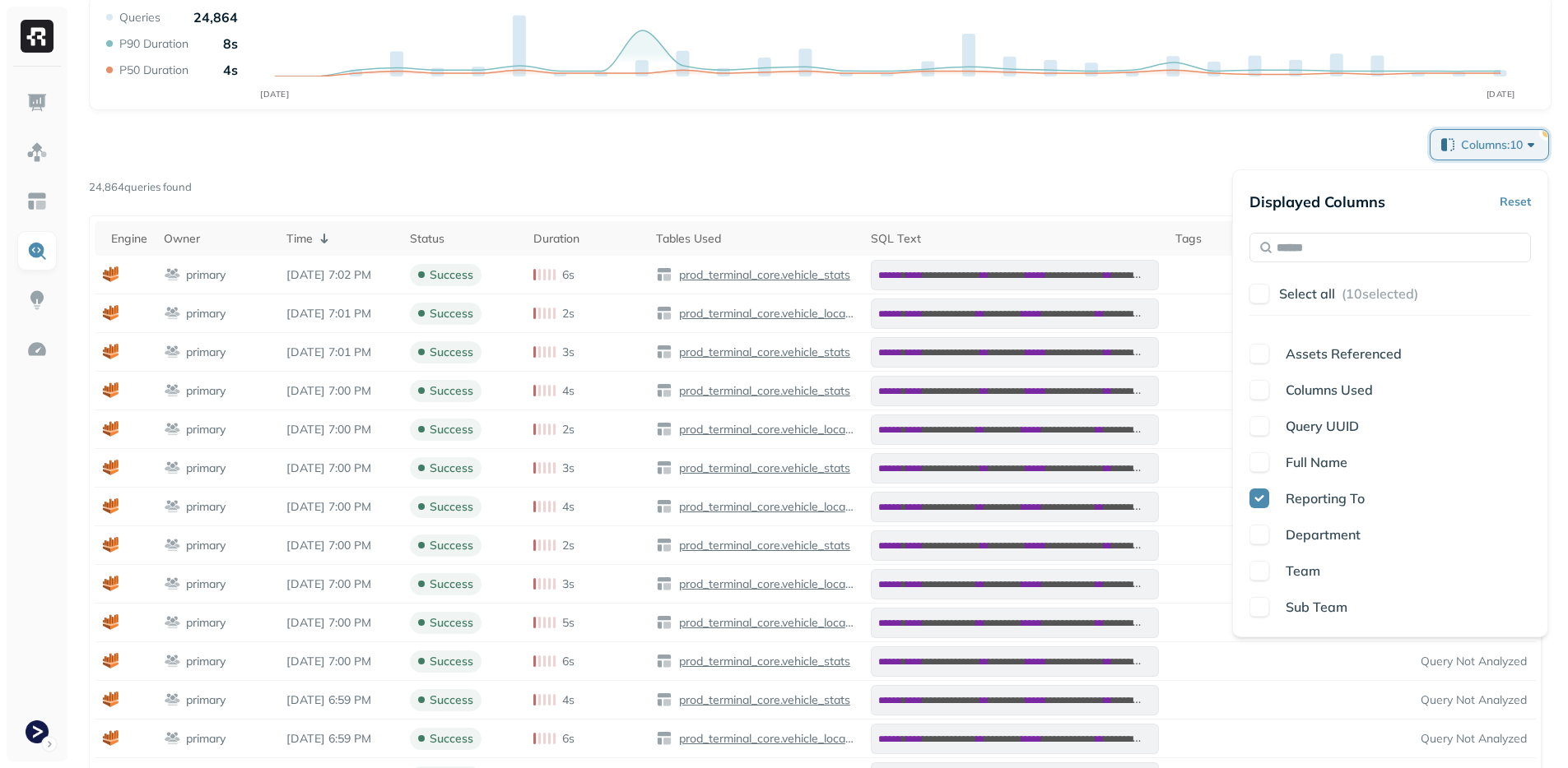
click at [1306, 504] on span "Reporting To" at bounding box center [1325, 498] width 79 height 16
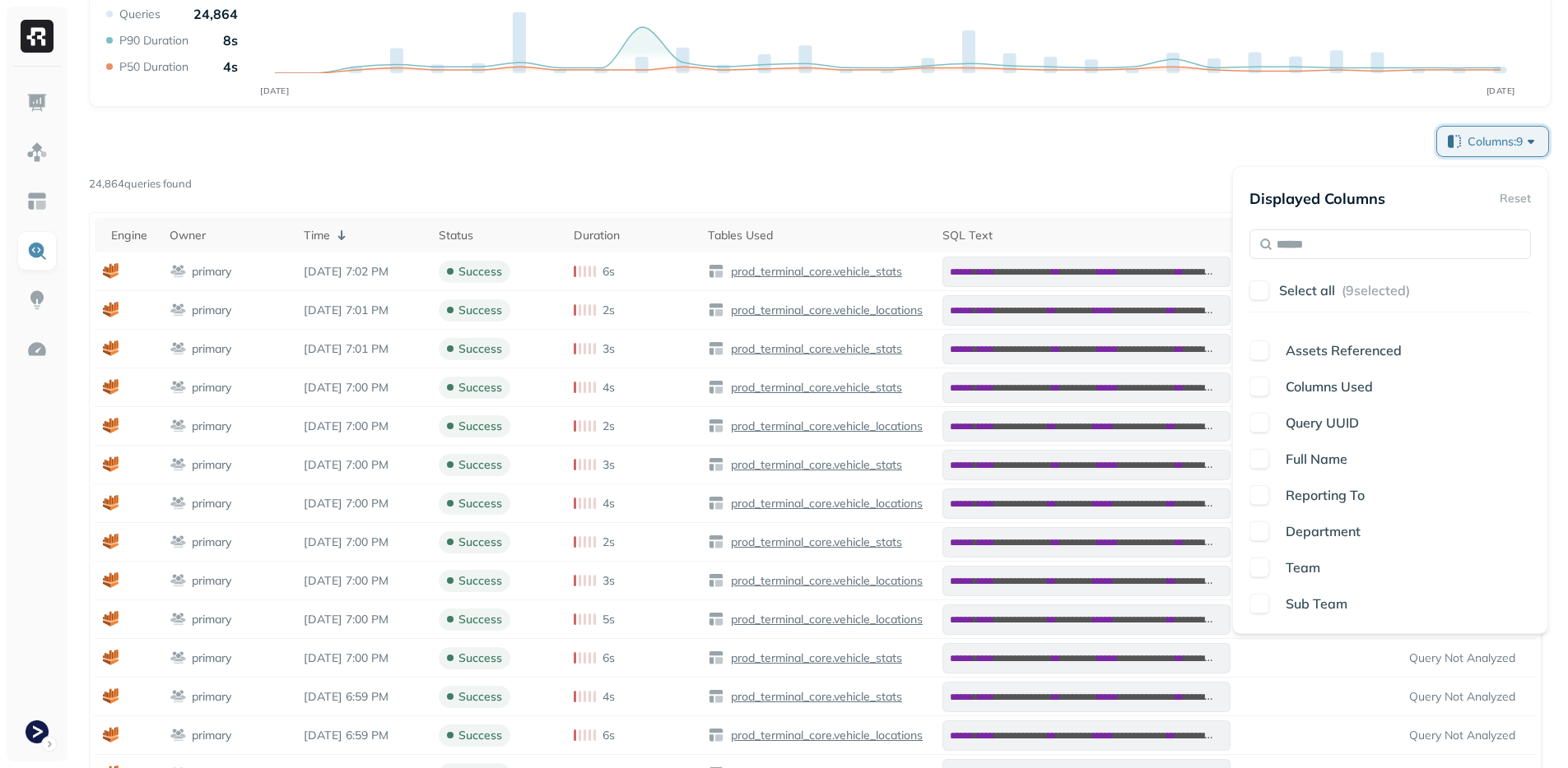
click at [1306, 504] on p "Reporting To" at bounding box center [1325, 496] width 79 height 20
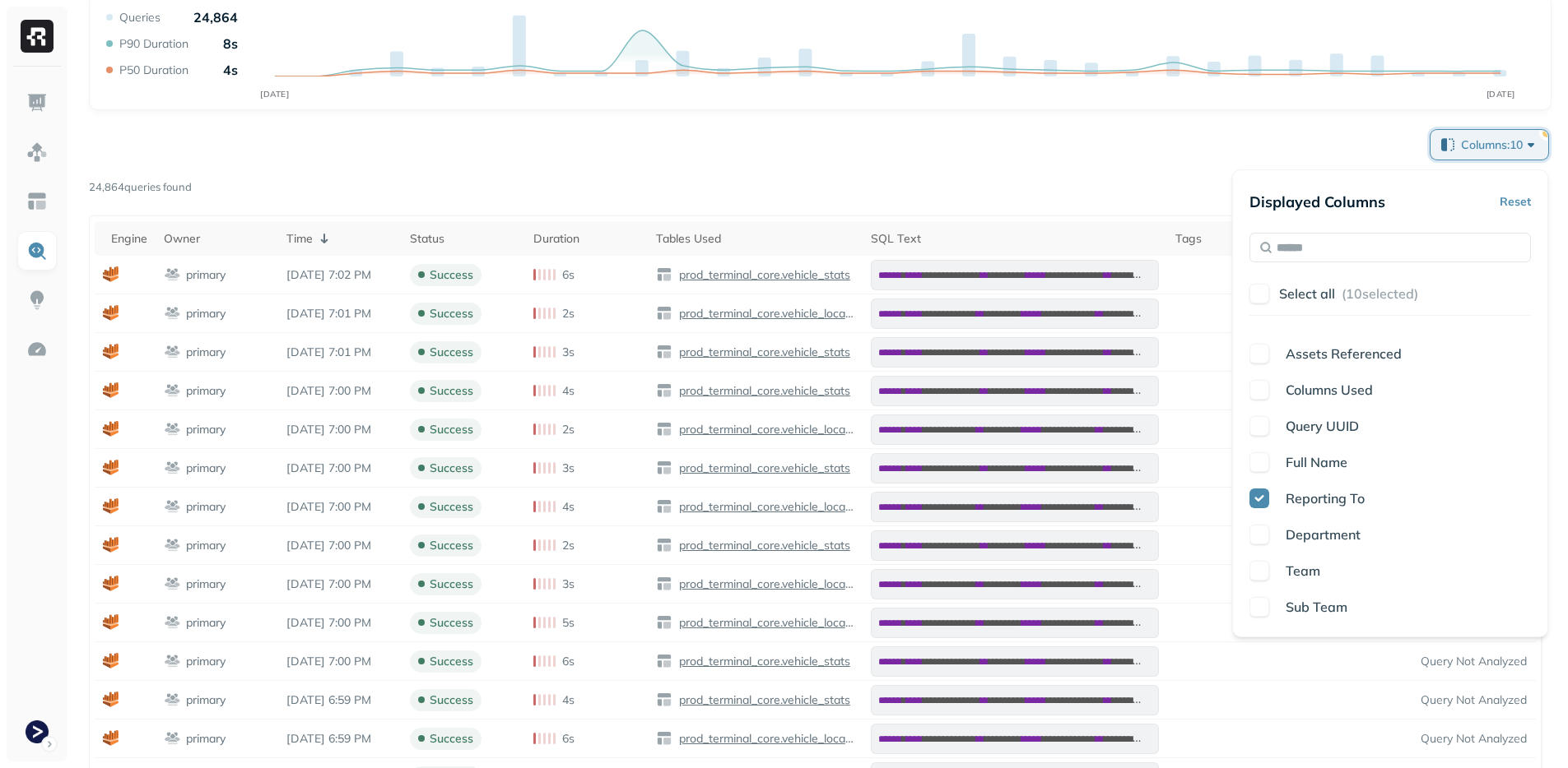
click at [1306, 504] on span "Reporting To" at bounding box center [1325, 498] width 79 height 16
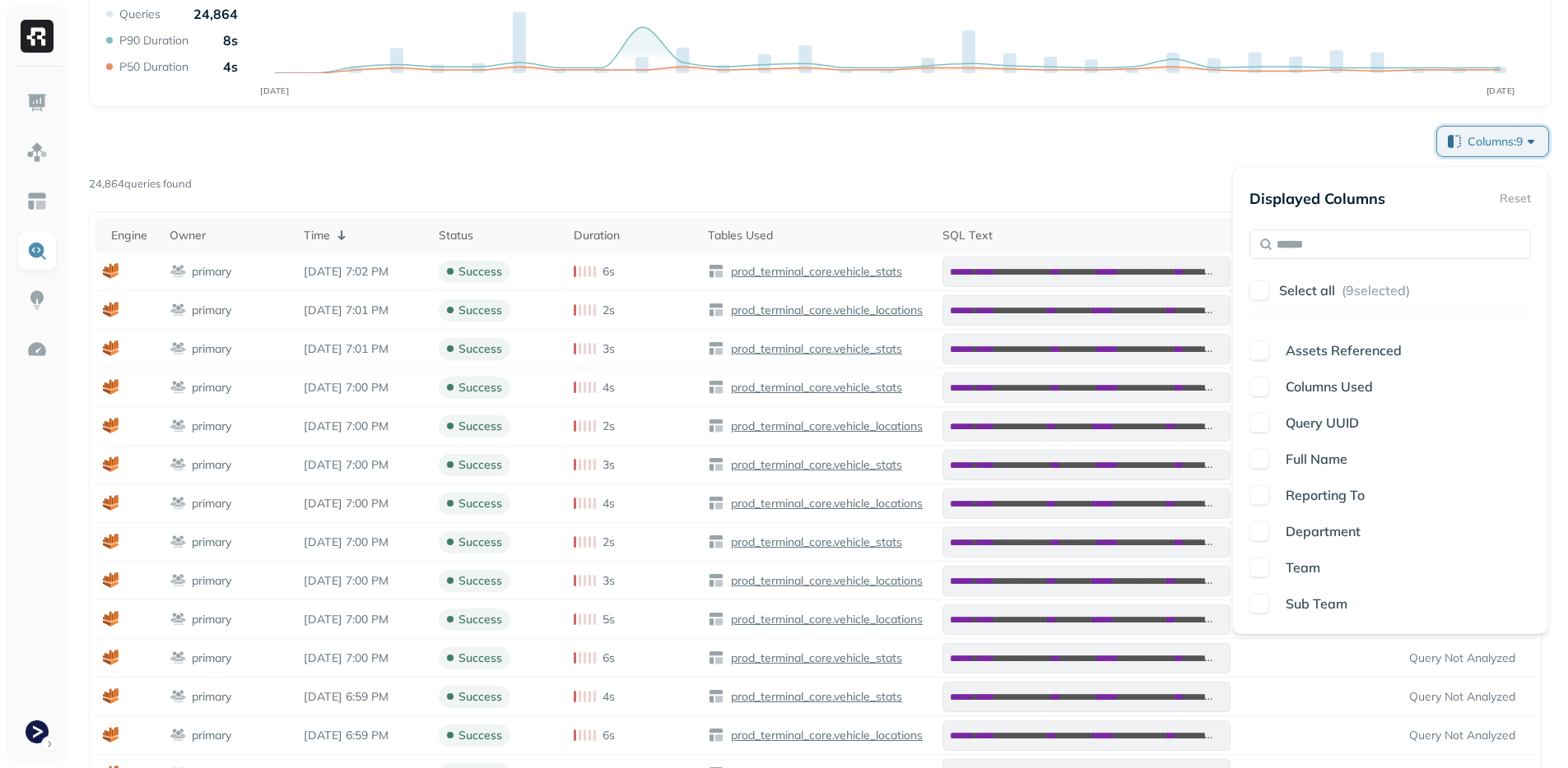
click at [1306, 504] on p "Reporting To" at bounding box center [1325, 496] width 79 height 20
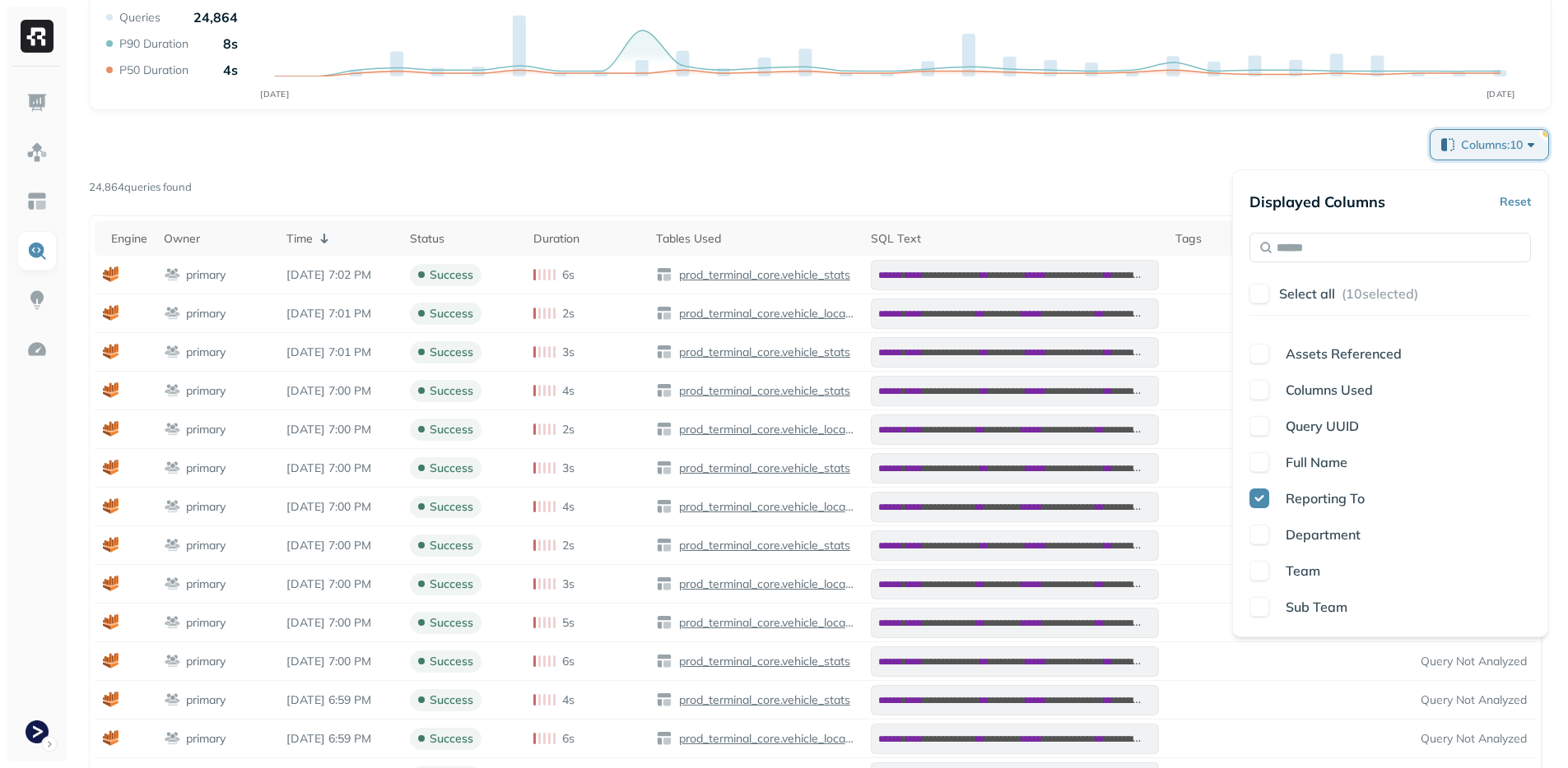
click at [1306, 504] on span "Reporting To" at bounding box center [1325, 498] width 79 height 16
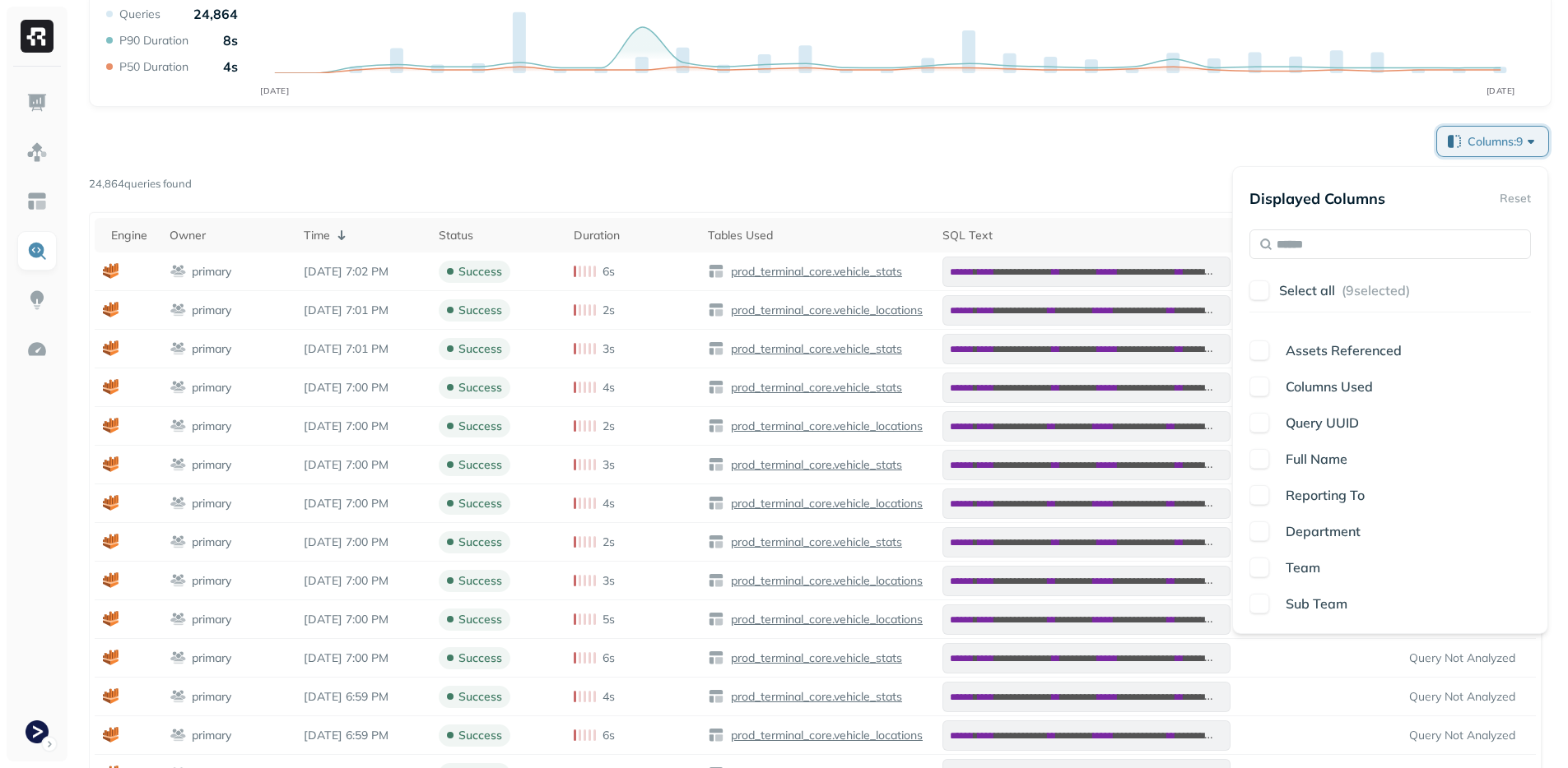
click at [1306, 504] on p "Reporting To" at bounding box center [1325, 496] width 79 height 20
click at [1306, 504] on span "Reporting To" at bounding box center [1325, 496] width 79 height 16
click at [1306, 504] on p "Reporting To" at bounding box center [1325, 496] width 79 height 20
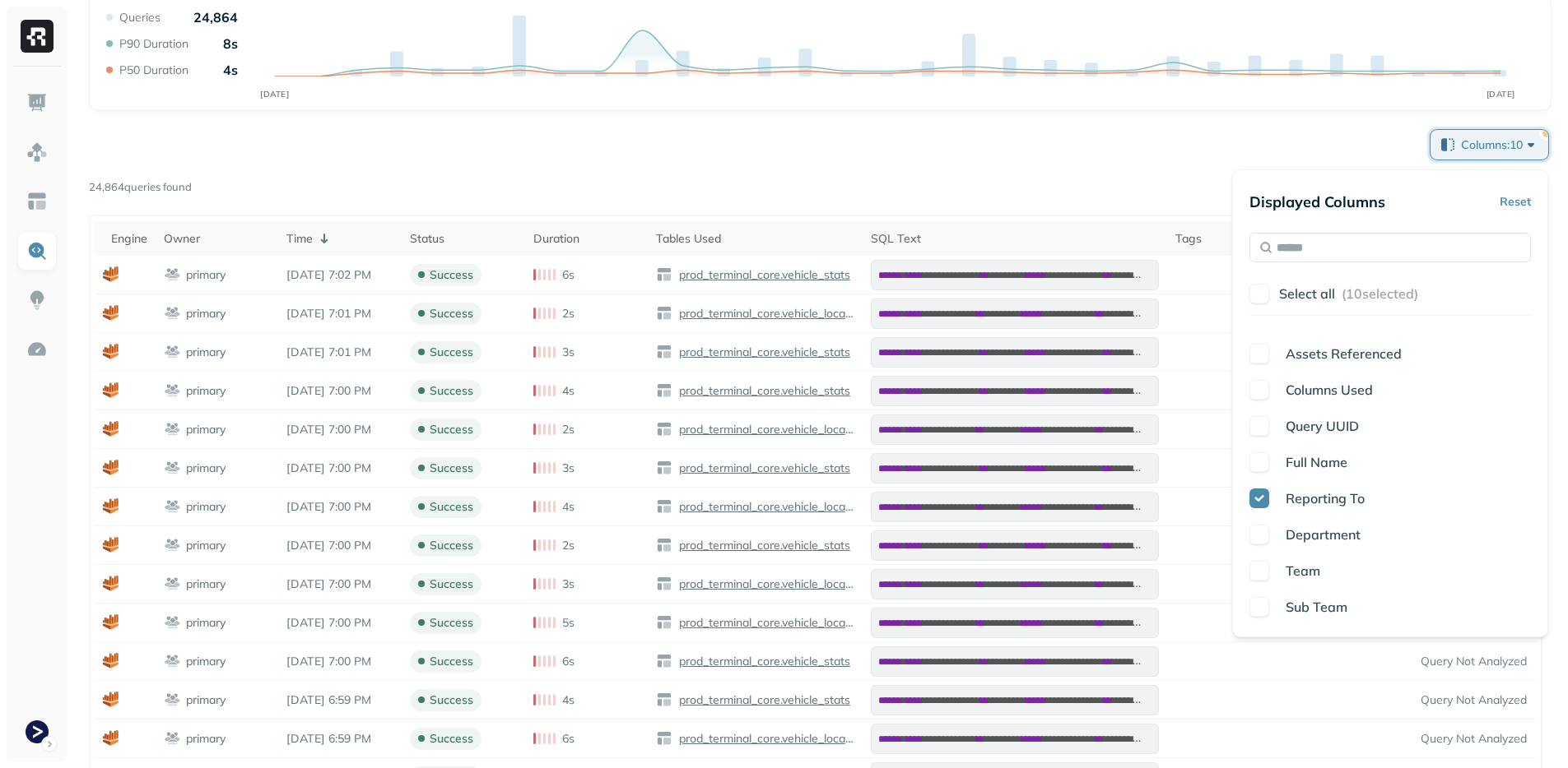
click at [1306, 504] on span "Reporting To" at bounding box center [1325, 498] width 79 height 16
click at [1306, 504] on p "Reporting To" at bounding box center [1325, 498] width 79 height 20
click at [1306, 504] on span "Reporting To" at bounding box center [1325, 498] width 79 height 16
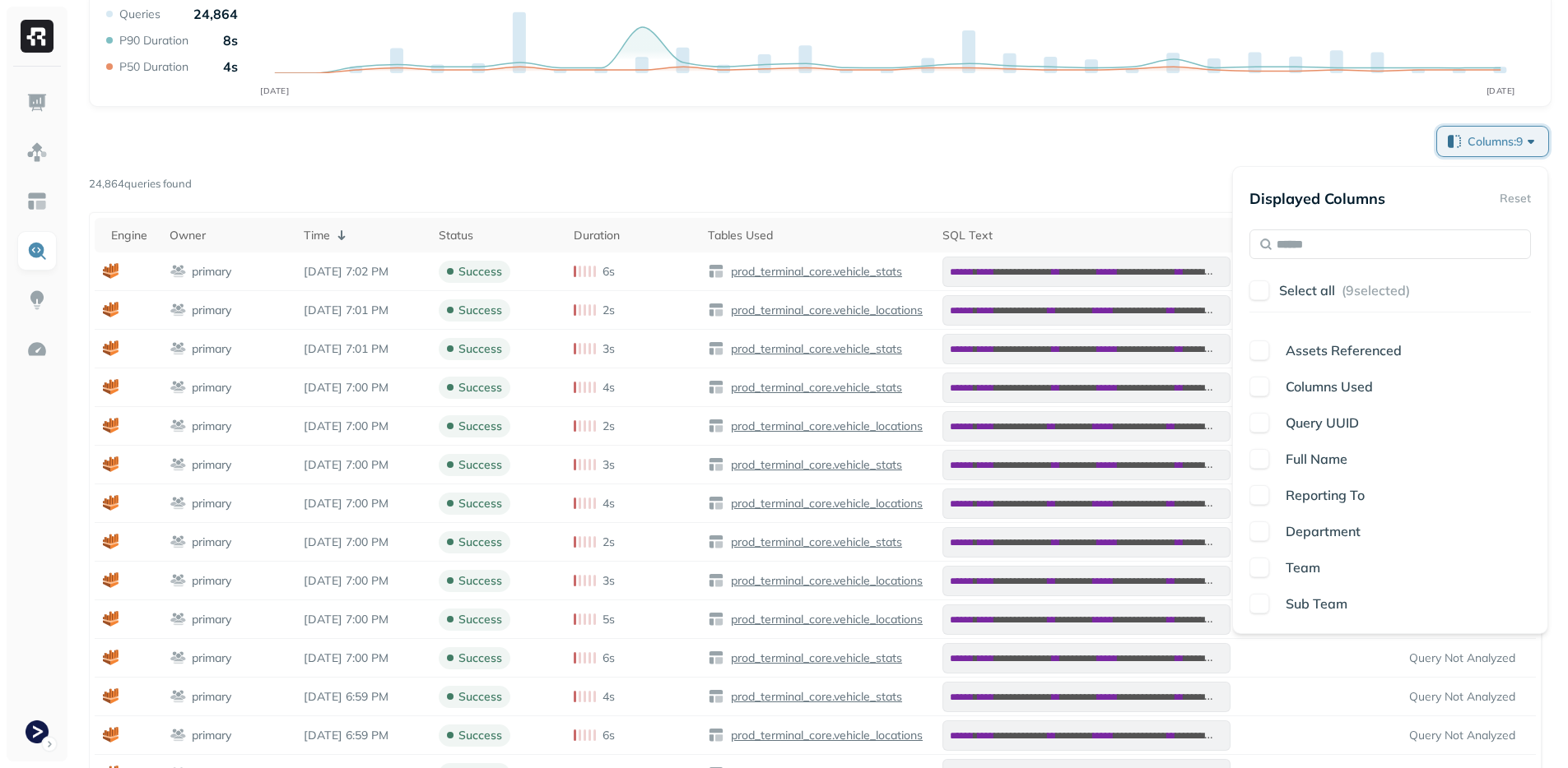
click at [1306, 504] on p "Reporting To" at bounding box center [1325, 496] width 79 height 20
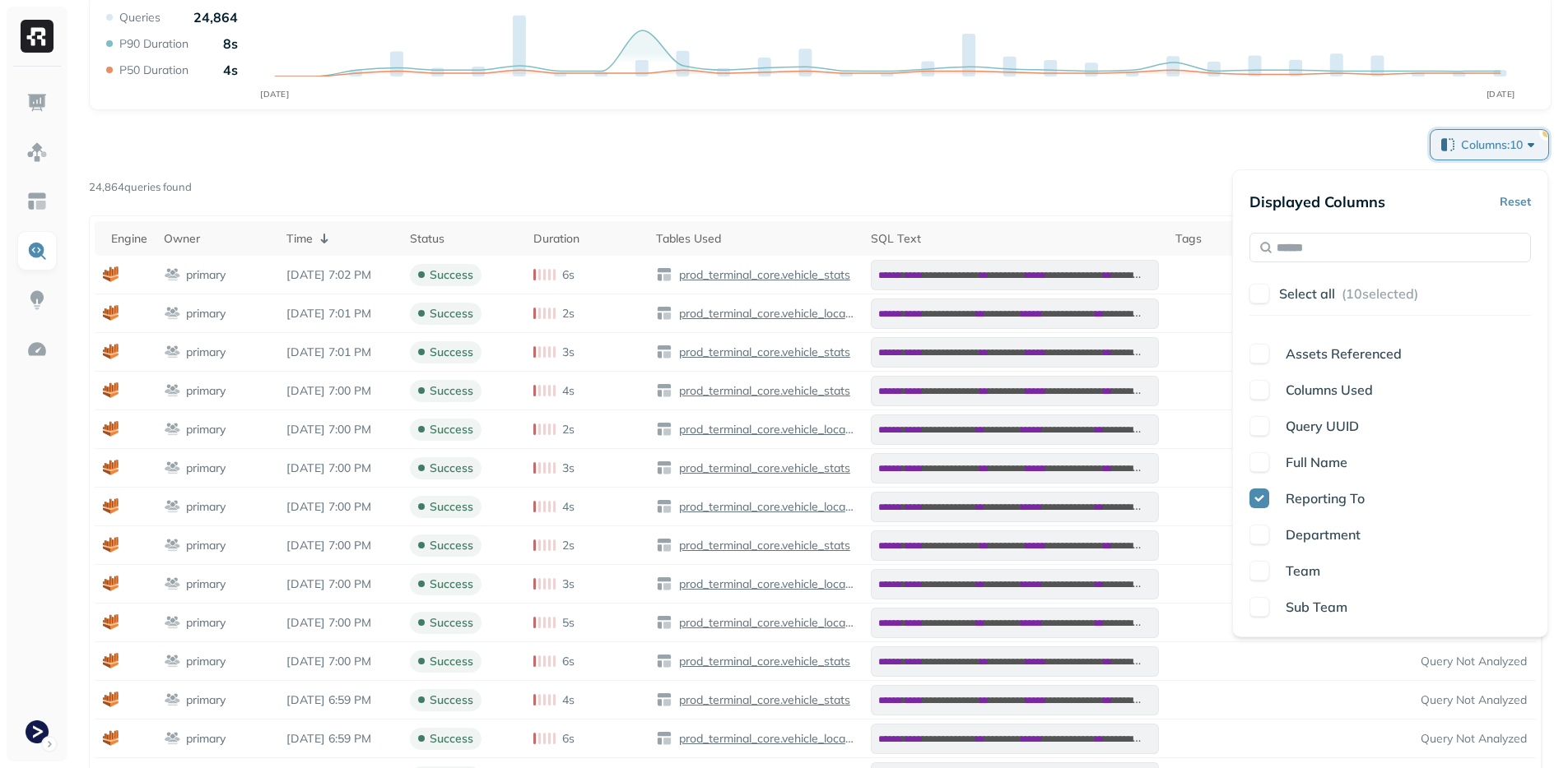
click at [1305, 504] on span "Reporting To" at bounding box center [1325, 498] width 79 height 16
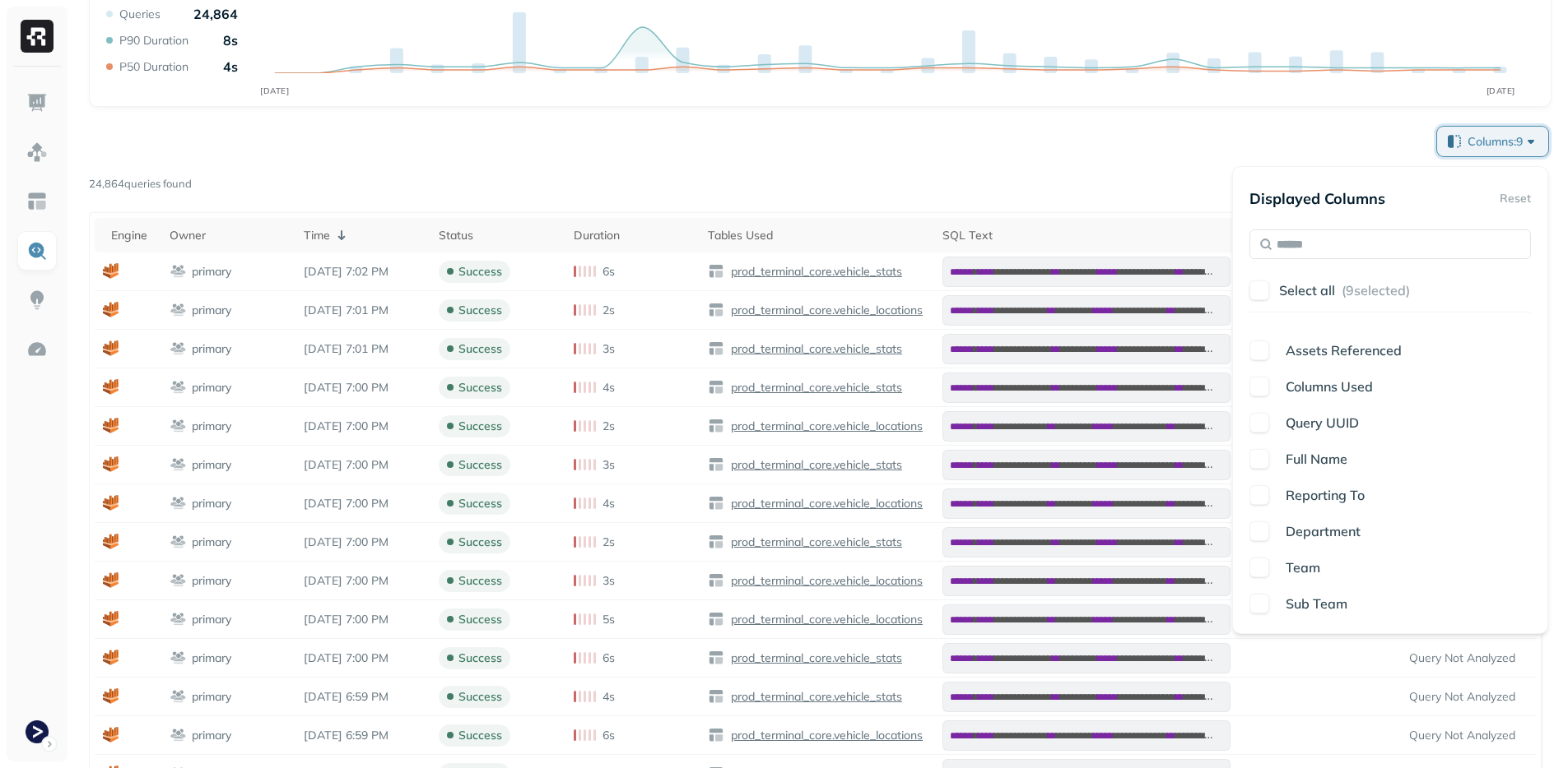
click at [1305, 504] on p "Reporting To" at bounding box center [1325, 496] width 79 height 20
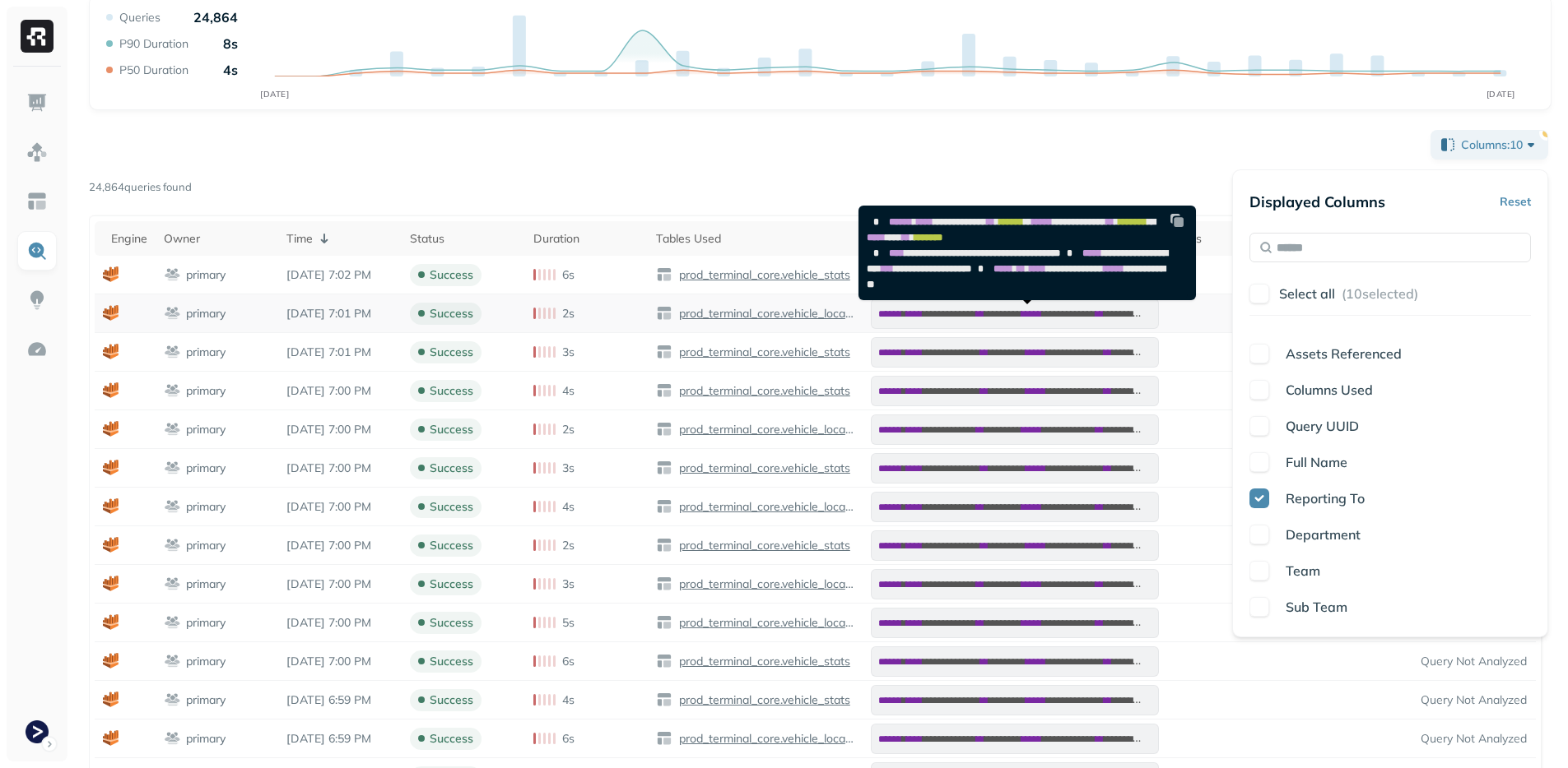
click at [1160, 246] on pre "**********" at bounding box center [1024, 253] width 329 height 93
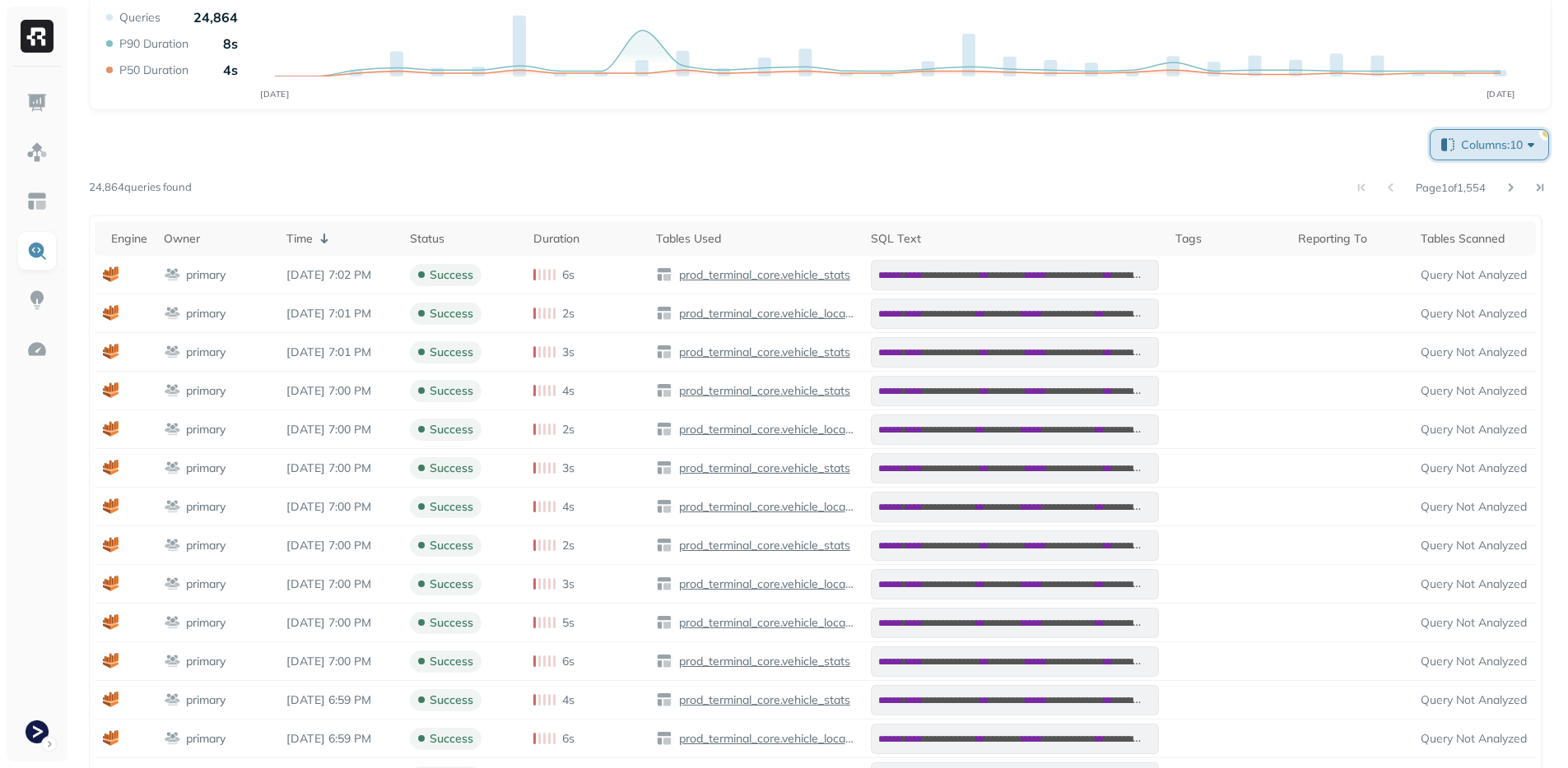
click at [1544, 137] on button "Columns: 10" at bounding box center [1488, 144] width 118 height 29
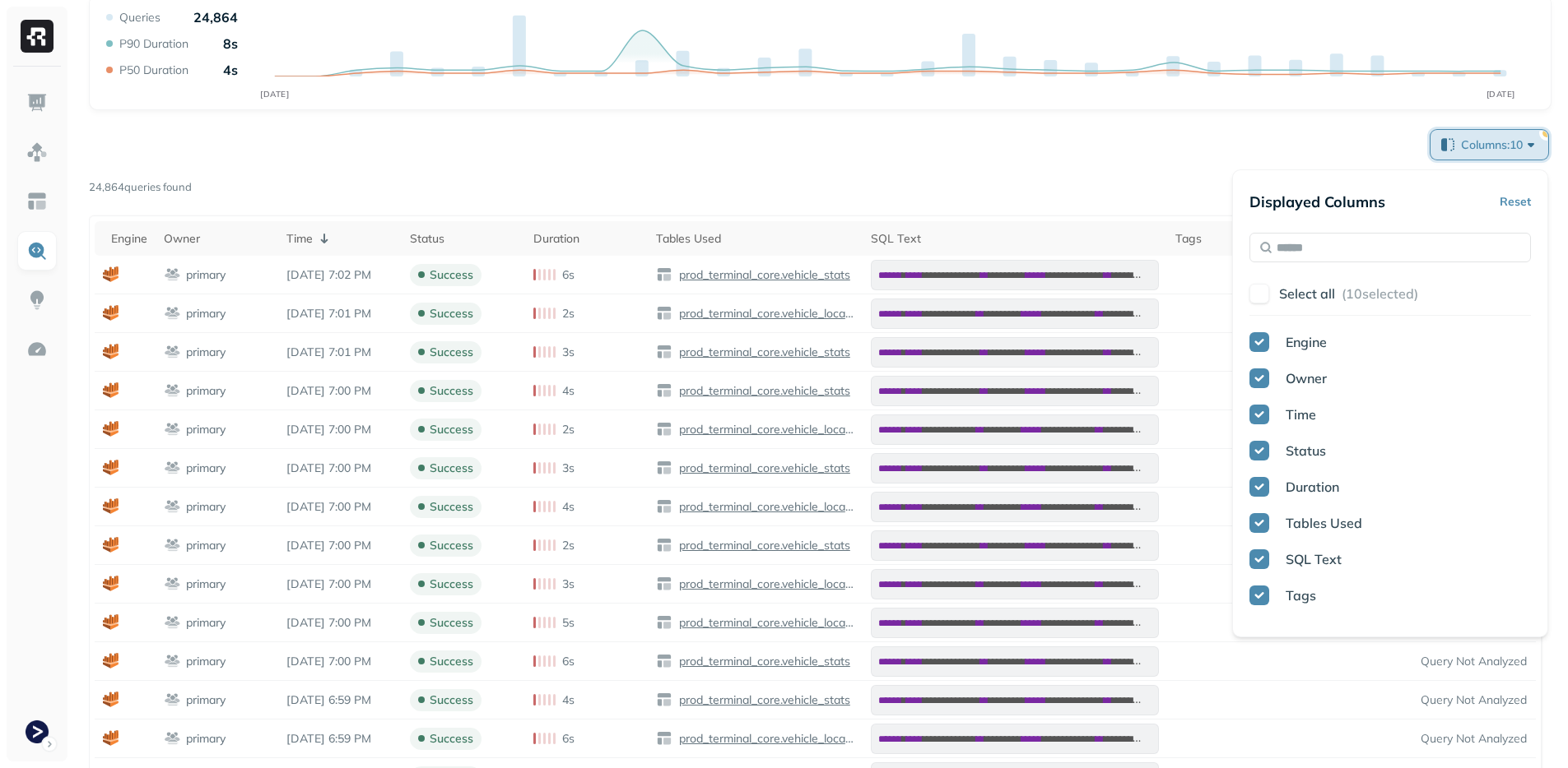
click at [1545, 135] on div "button" at bounding box center [1546, 133] width 8 height 8
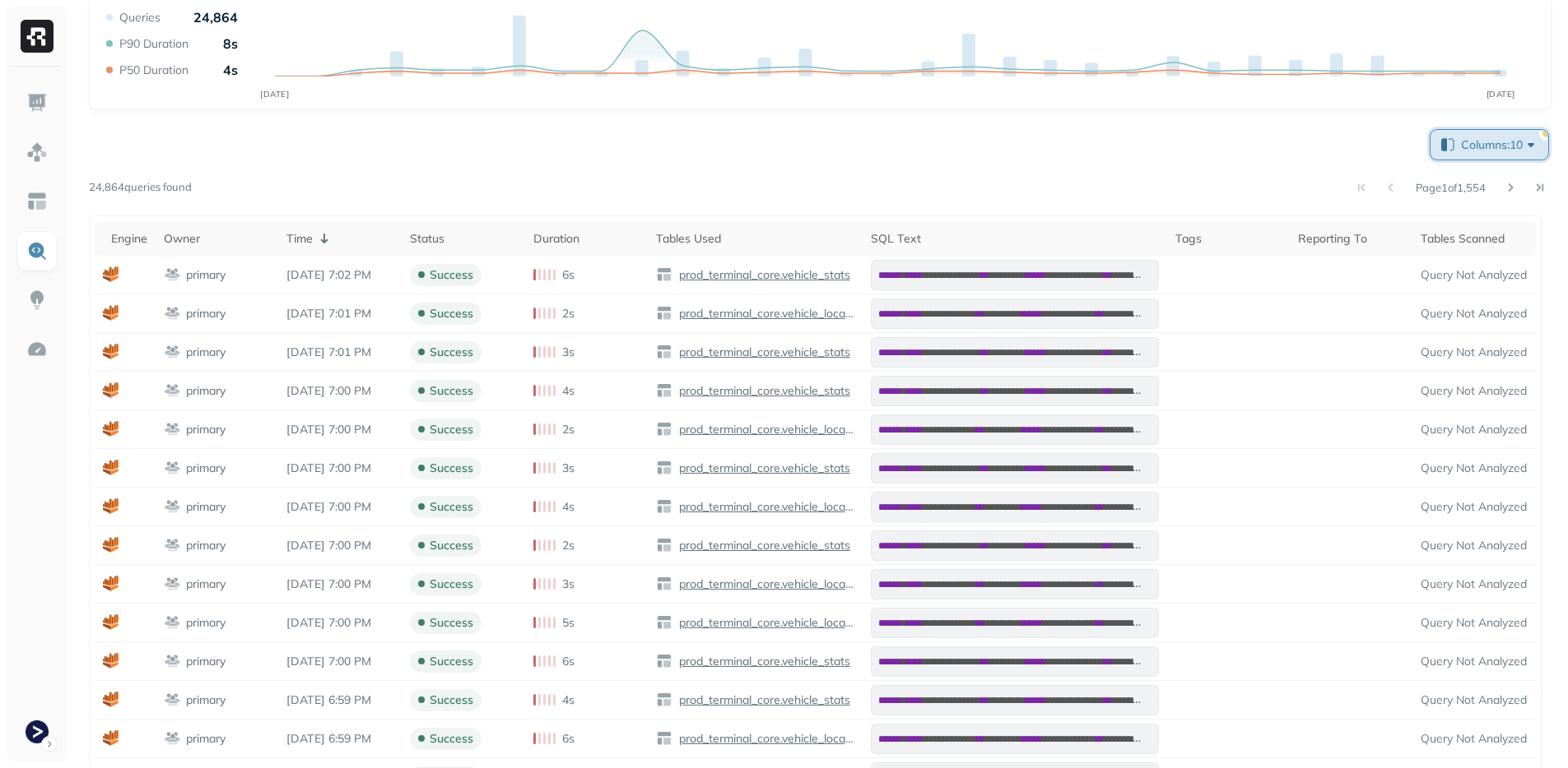
click at [1545, 135] on div "button" at bounding box center [1546, 133] width 8 height 8
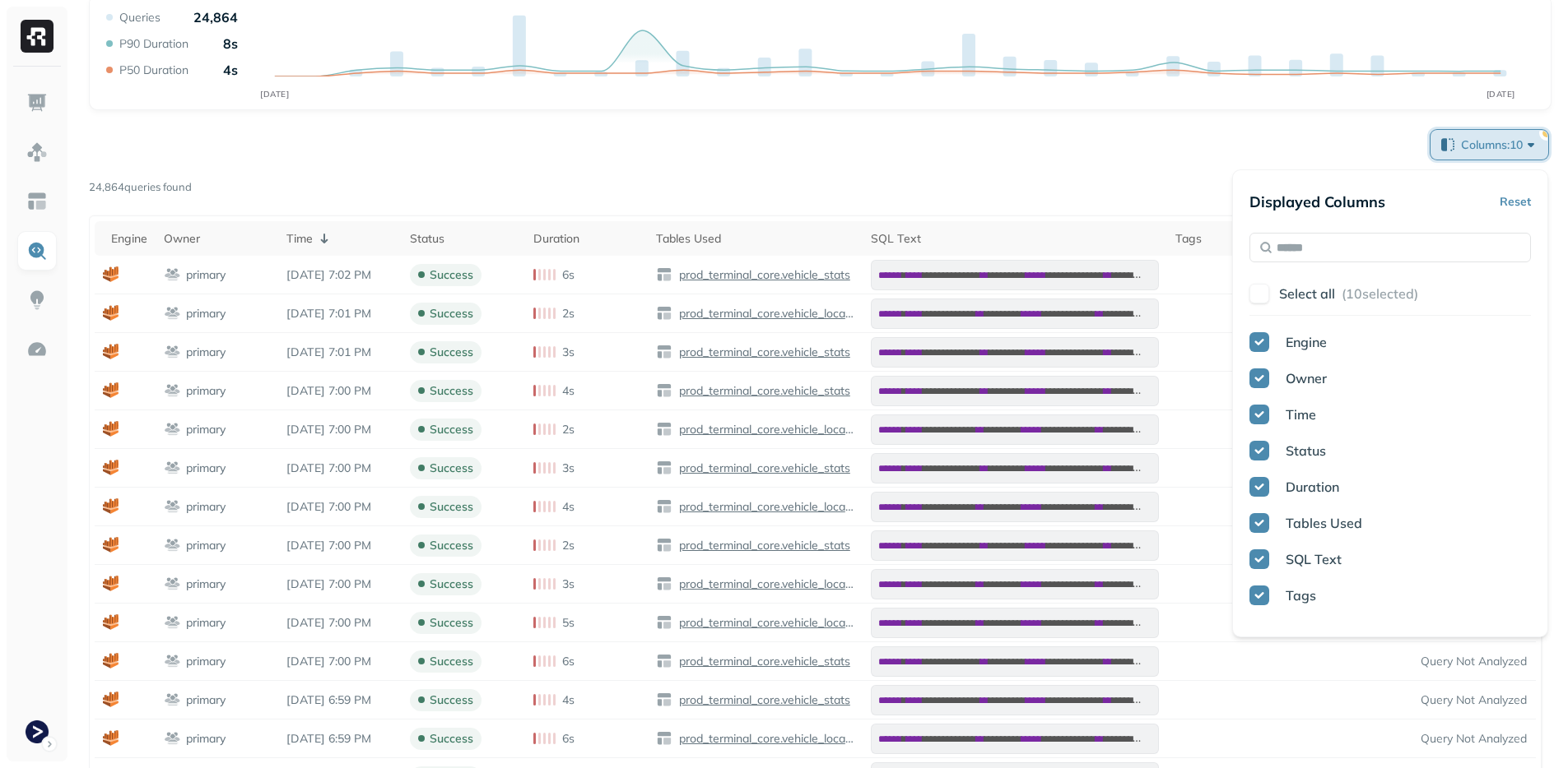
click at [1544, 136] on div "button" at bounding box center [1546, 133] width 8 height 8
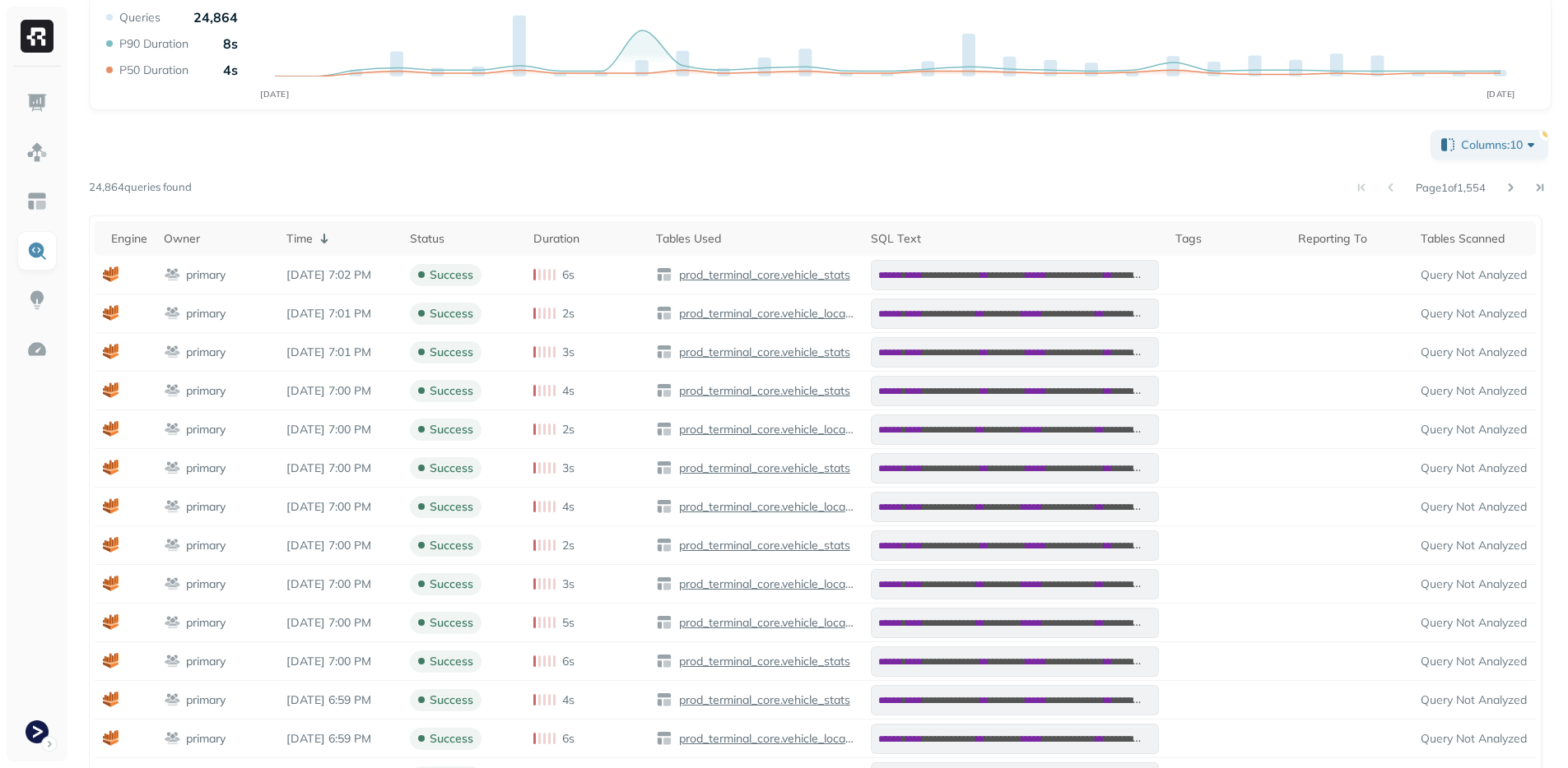
click at [1554, 114] on div "**********" at bounding box center [820, 357] width 1496 height 1074
click at [1544, 132] on div "button" at bounding box center [1546, 133] width 8 height 8
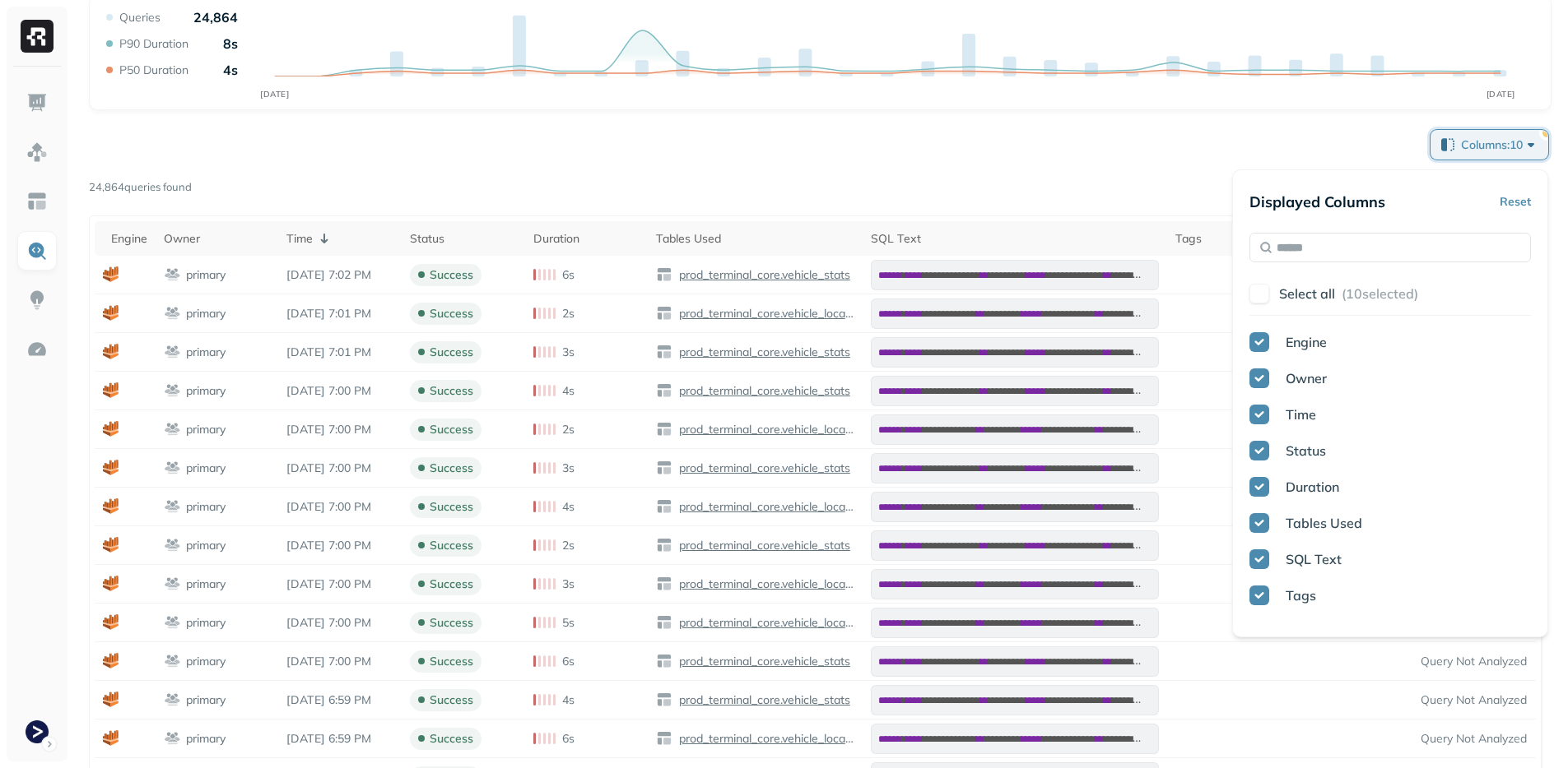
scroll to position [200, 0]
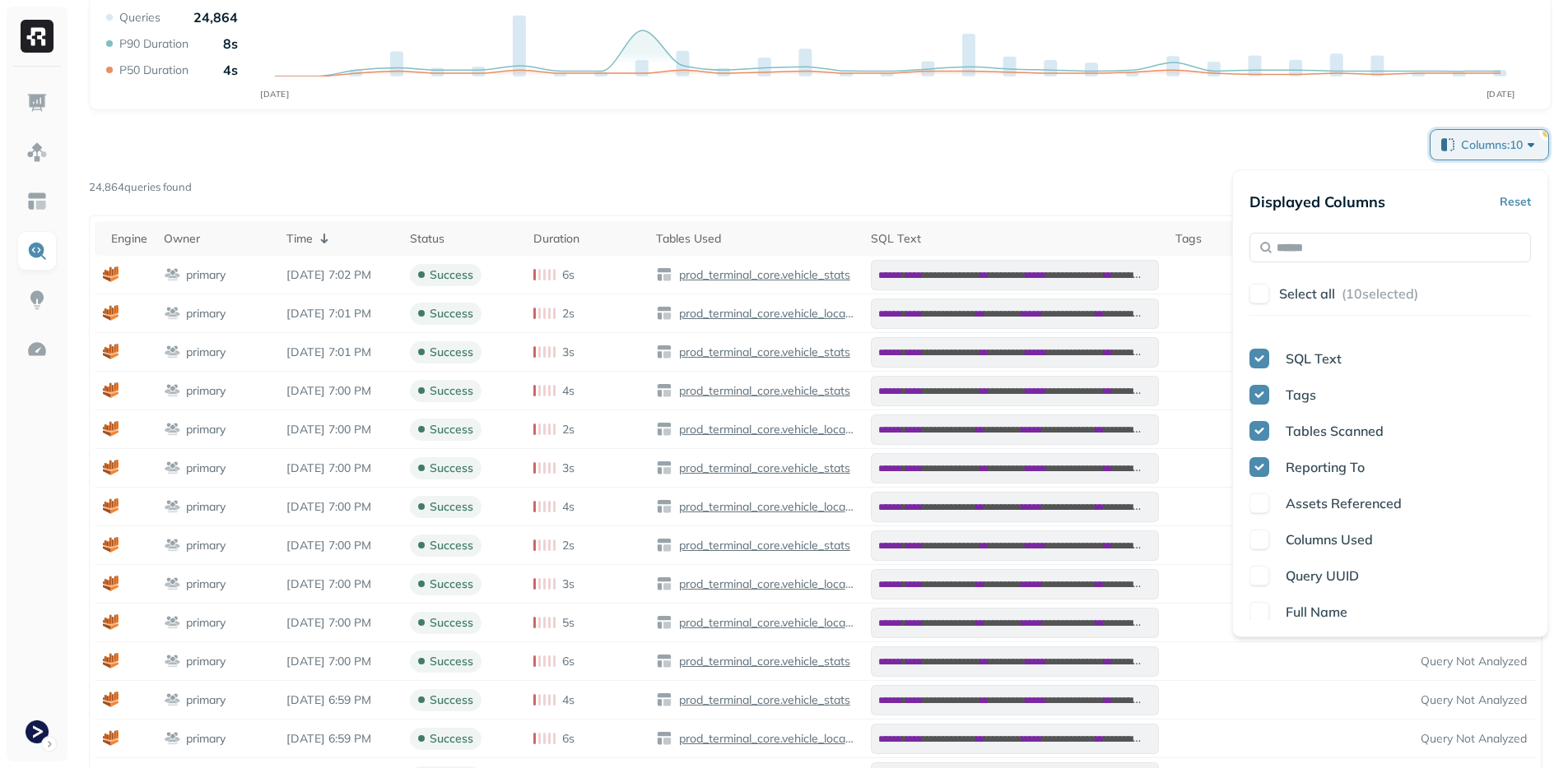
click at [1277, 460] on div "Reporting To" at bounding box center [1391, 467] width 282 height 20
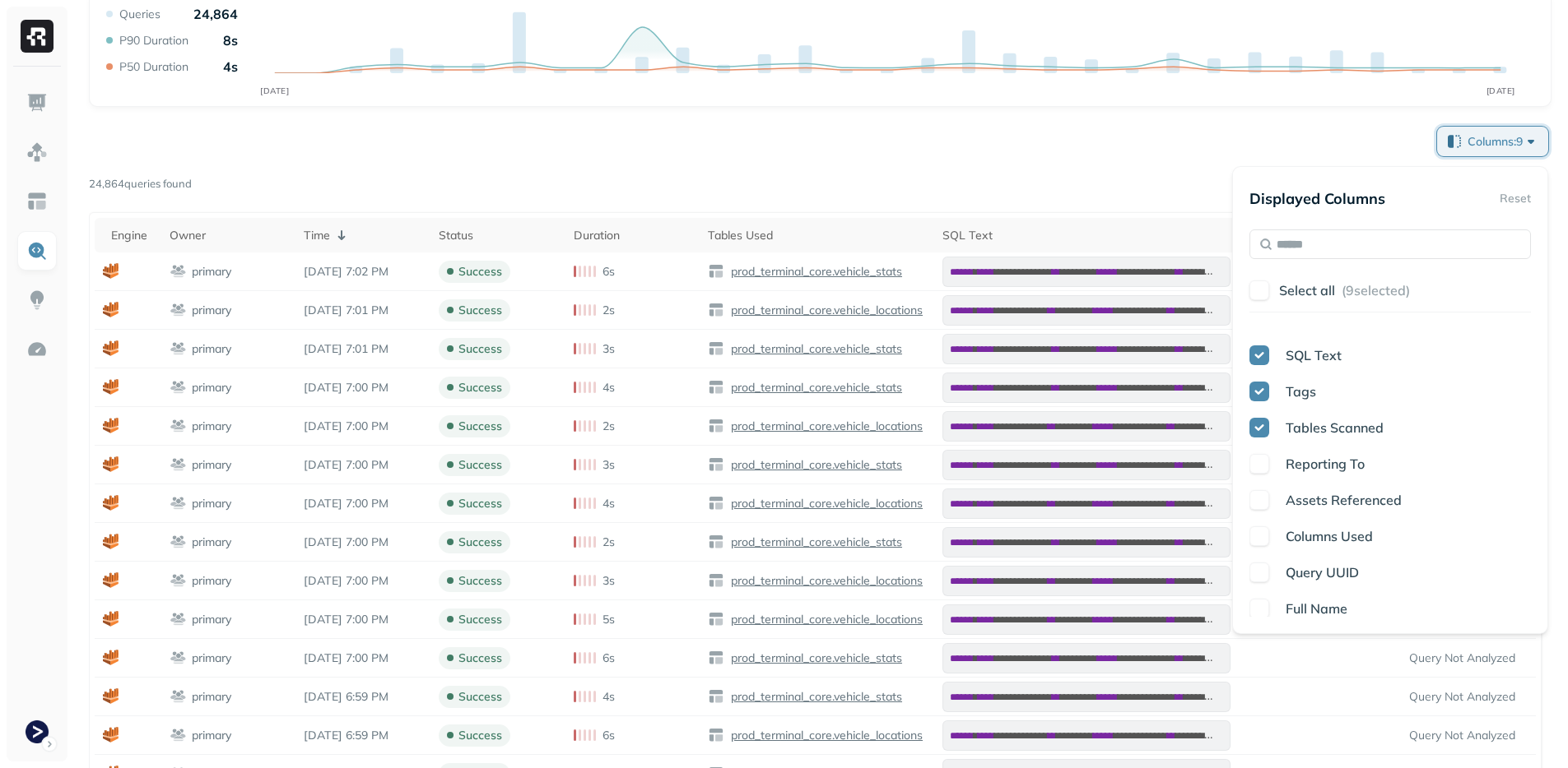
click at [1281, 485] on div "Engine Owner Time Status Duration Tables Used SQL Text Tags Tables Scanned Repo…" at bounding box center [1391, 473] width 282 height 288
click at [1281, 510] on div "Engine Owner Time Status Duration Tables Used SQL Text Tags Tables Scanned Repo…" at bounding box center [1391, 473] width 282 height 288
click at [1273, 517] on div "Engine Owner Time Status Duration Tables Used SQL Text Tags Tables Scanned Repo…" at bounding box center [1391, 473] width 282 height 288
click at [1267, 528] on button "button" at bounding box center [1260, 537] width 20 height 20
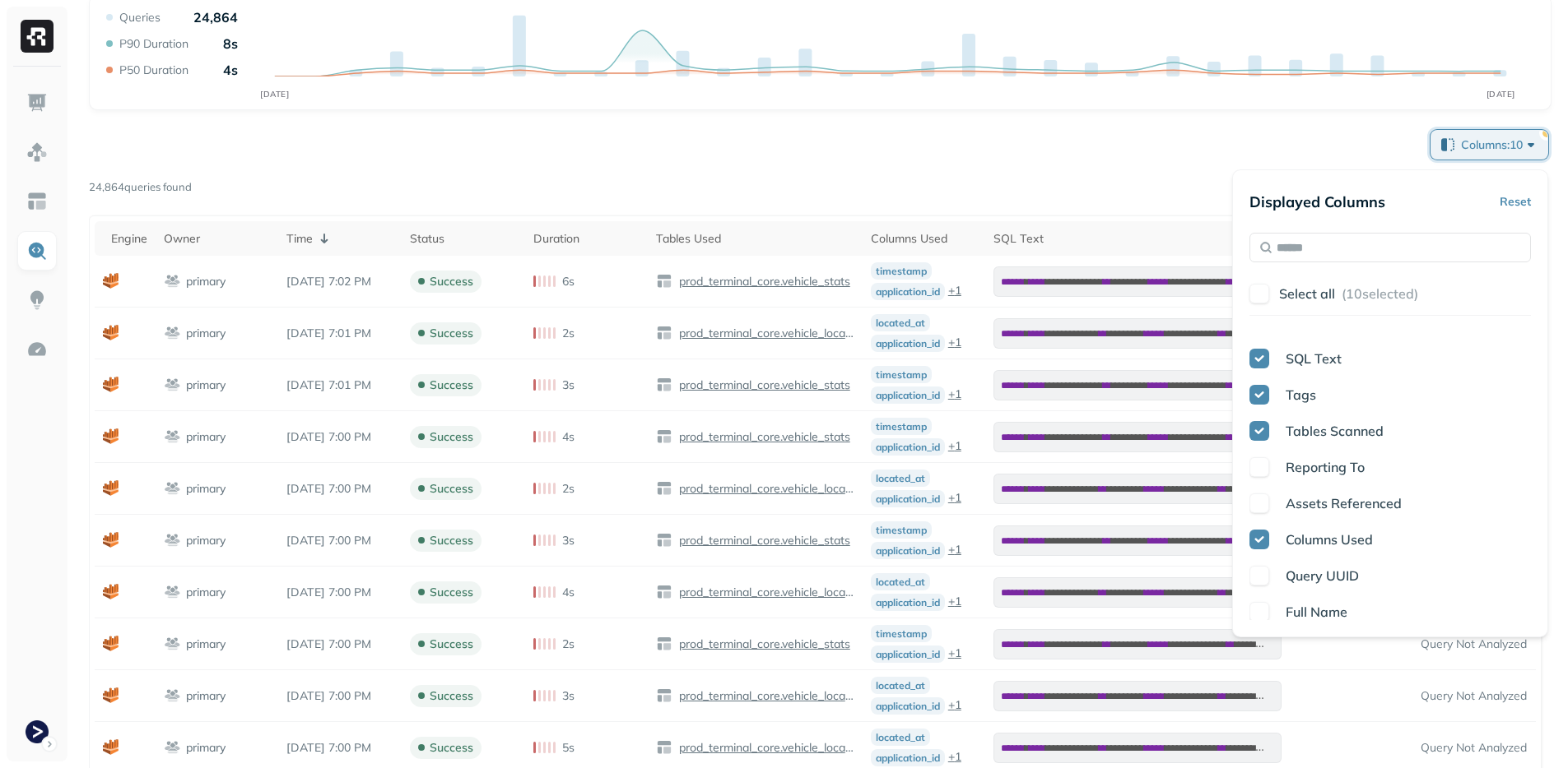
click at [1269, 539] on div "Columns Used" at bounding box center [1391, 539] width 282 height 20
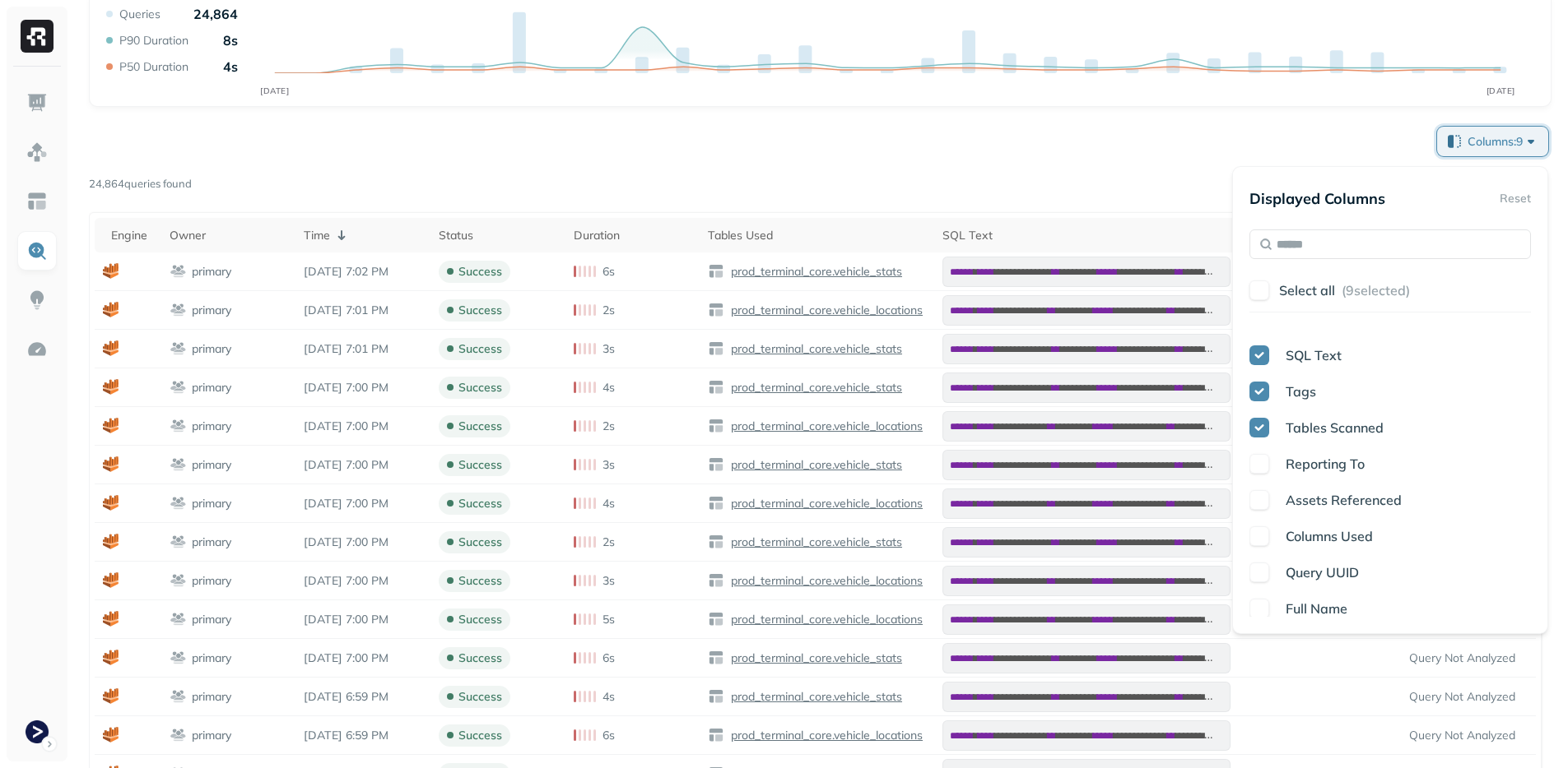
click at [1274, 559] on div "Engine Owner Time Status Duration Tables Used SQL Text Tags Tables Scanned Repo…" at bounding box center [1391, 473] width 282 height 288
click at [1264, 500] on button "button" at bounding box center [1260, 500] width 20 height 20
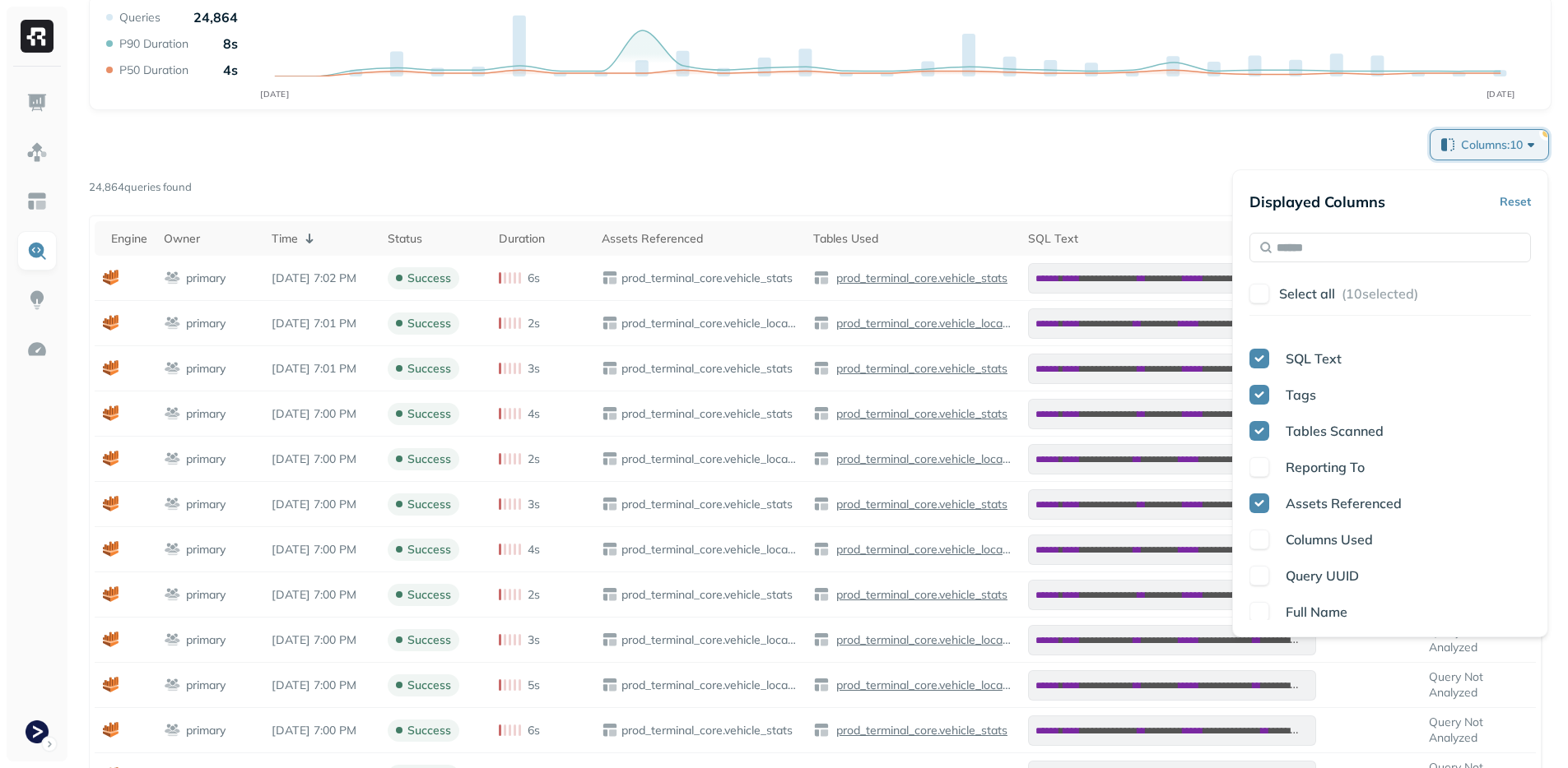
click at [1270, 546] on div "Columns Used" at bounding box center [1391, 539] width 282 height 20
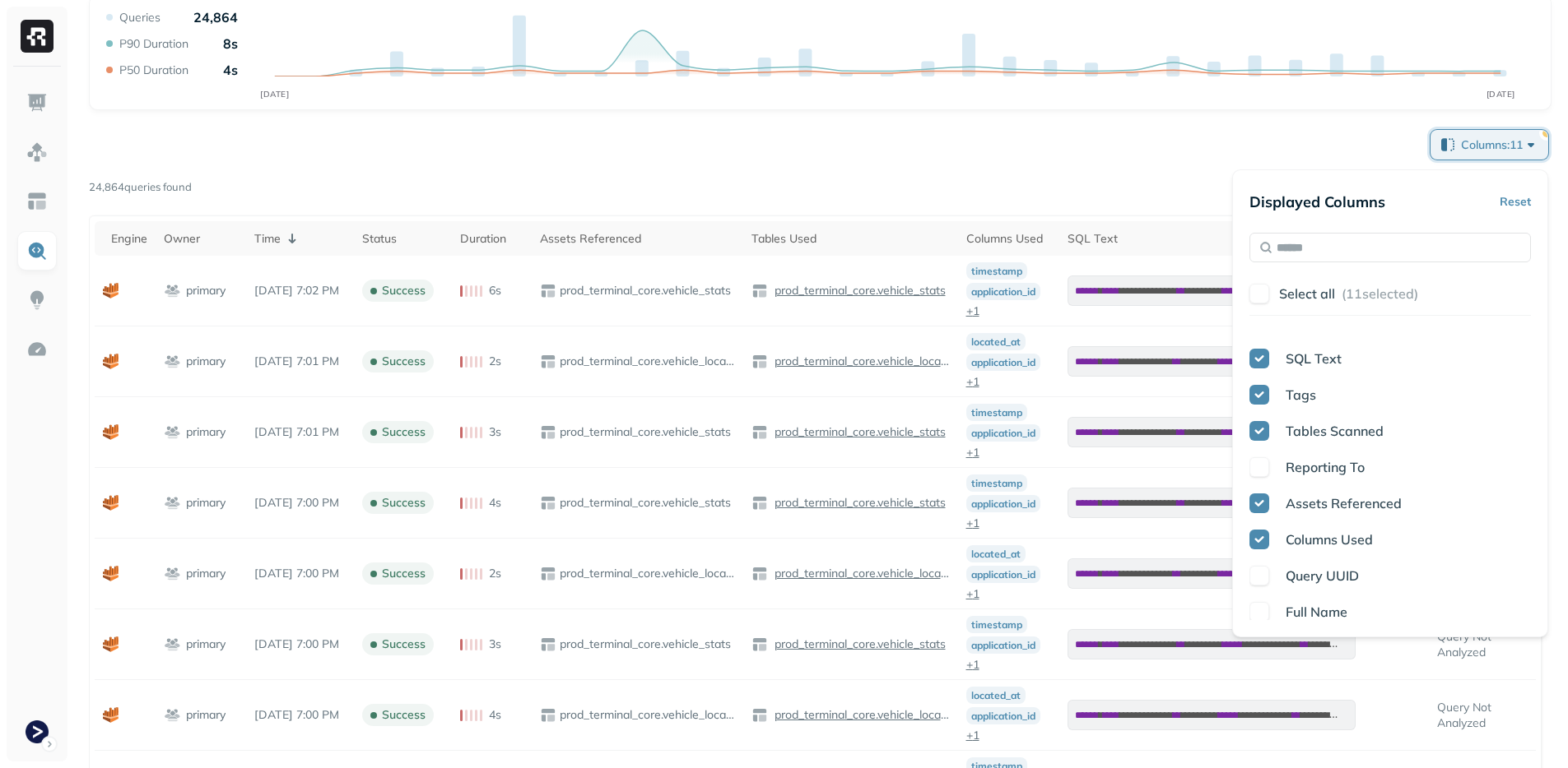
click at [1276, 584] on div "Query UUID" at bounding box center [1391, 576] width 282 height 20
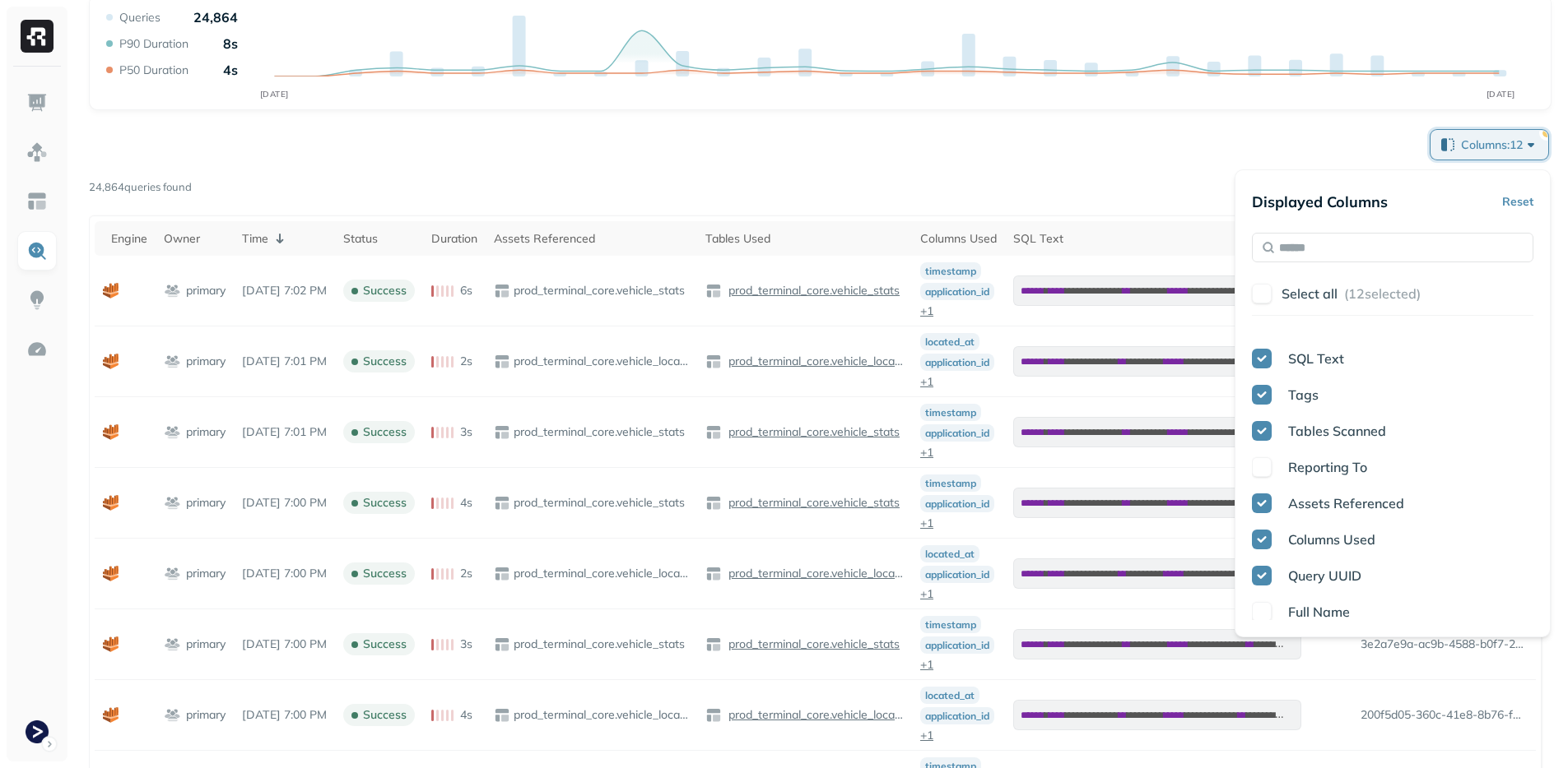
click at [1268, 603] on button "button" at bounding box center [1262, 612] width 20 height 20
click at [1270, 577] on button "button" at bounding box center [1262, 576] width 20 height 20
click at [1266, 606] on button "button" at bounding box center [1262, 612] width 20 height 20
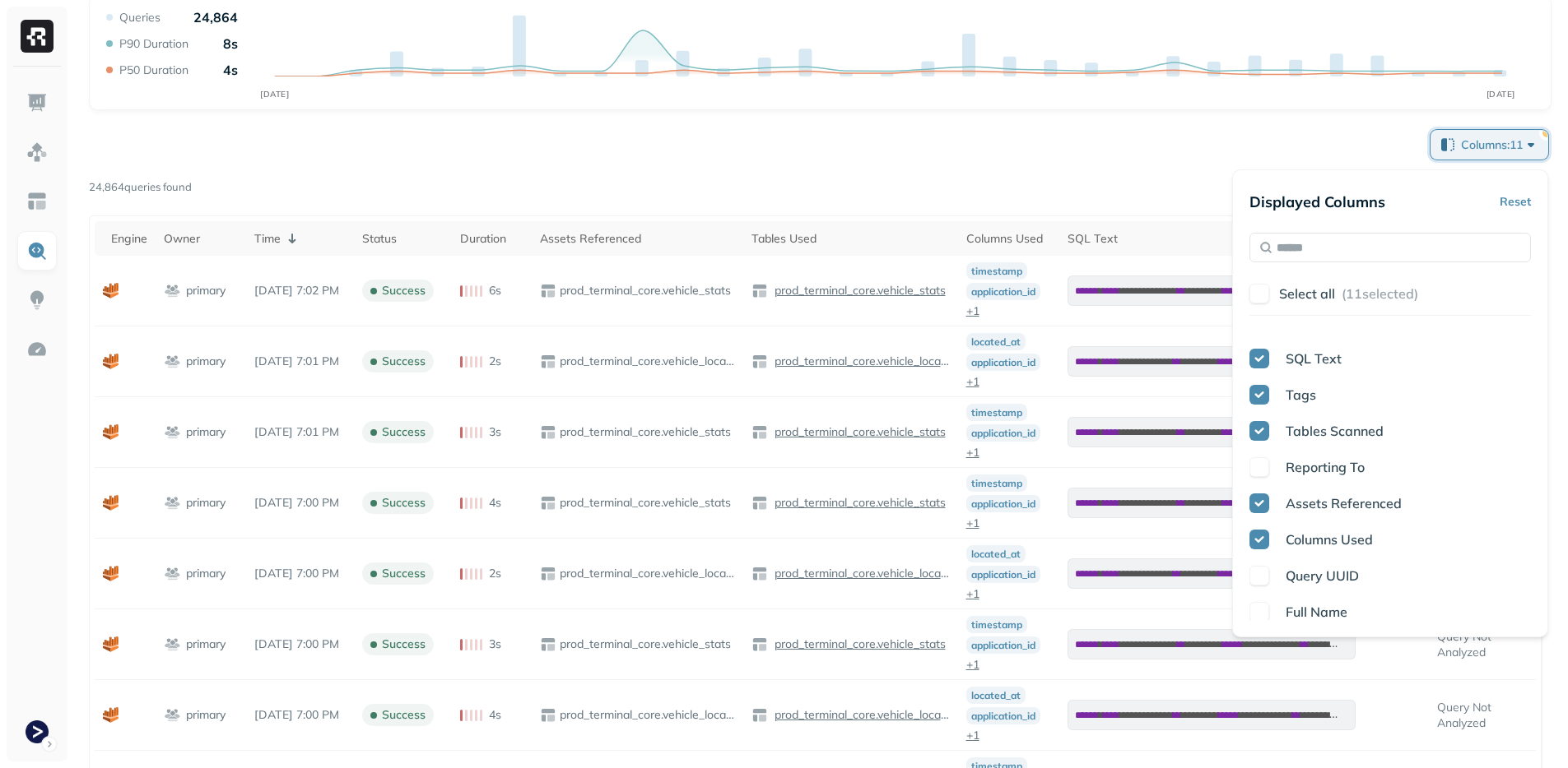
click at [1262, 531] on button "button" at bounding box center [1260, 539] width 20 height 20
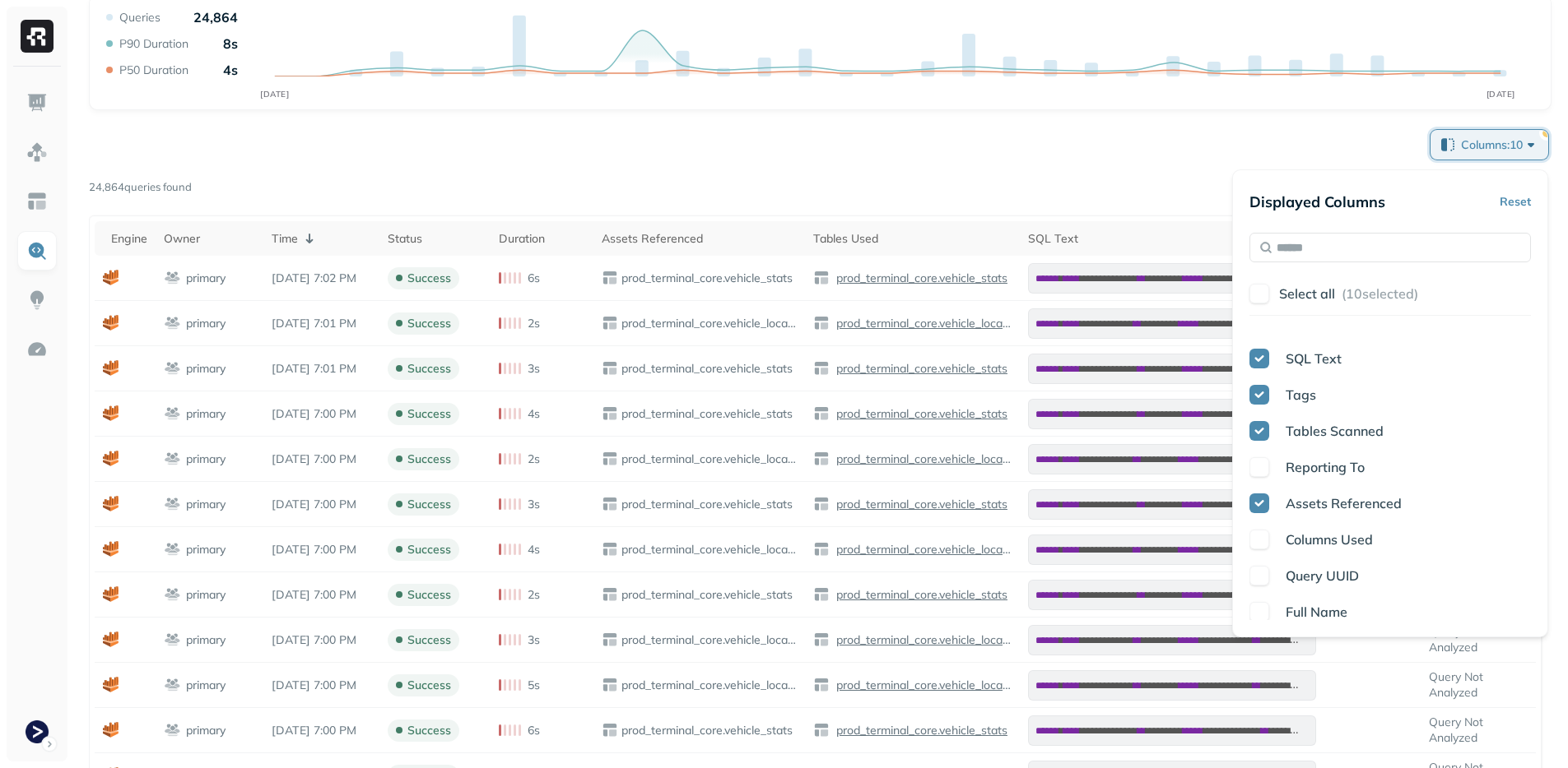
click at [1263, 505] on button "button" at bounding box center [1260, 504] width 20 height 20
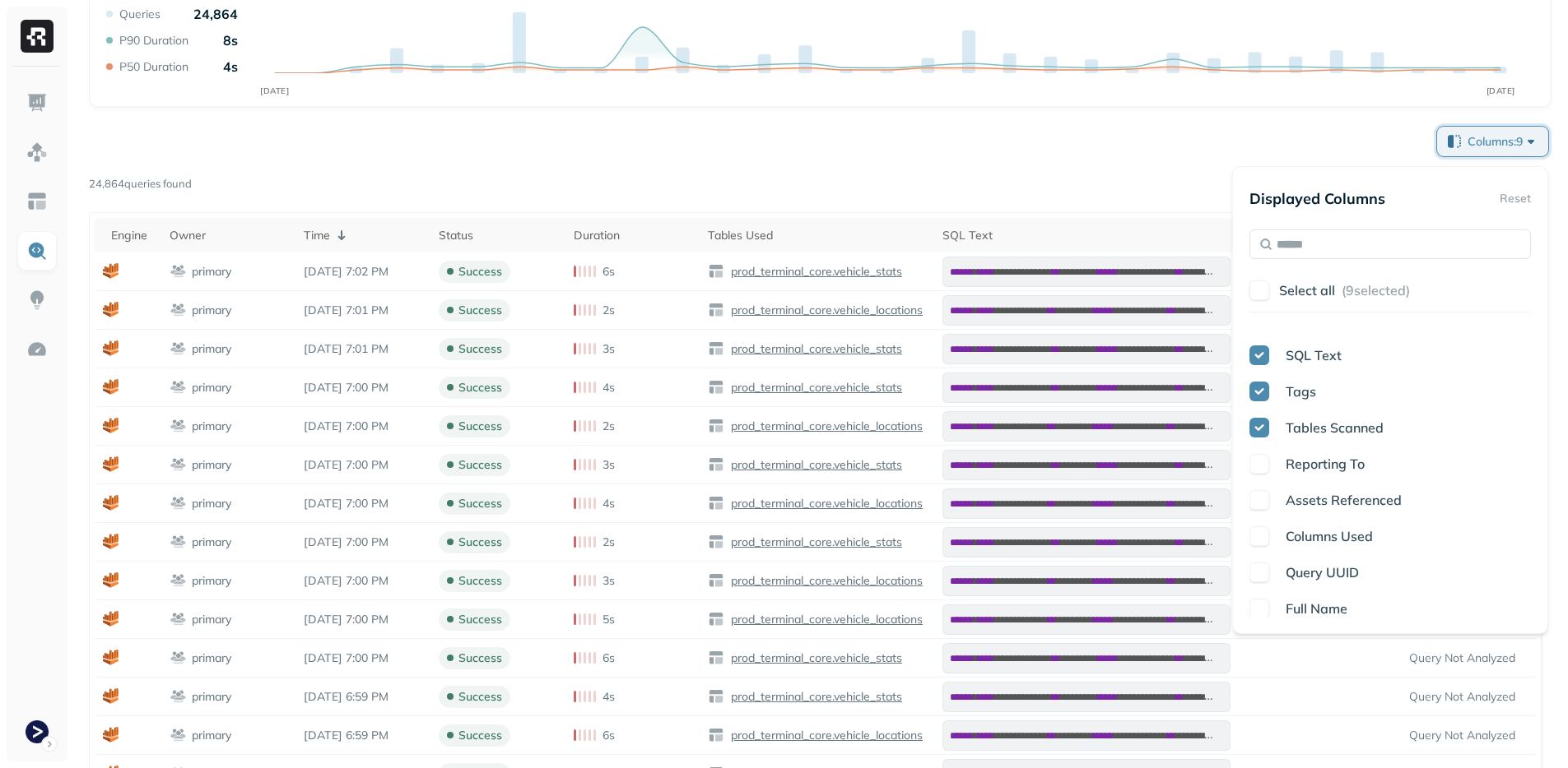
click at [1267, 426] on button "button" at bounding box center [1260, 428] width 20 height 20
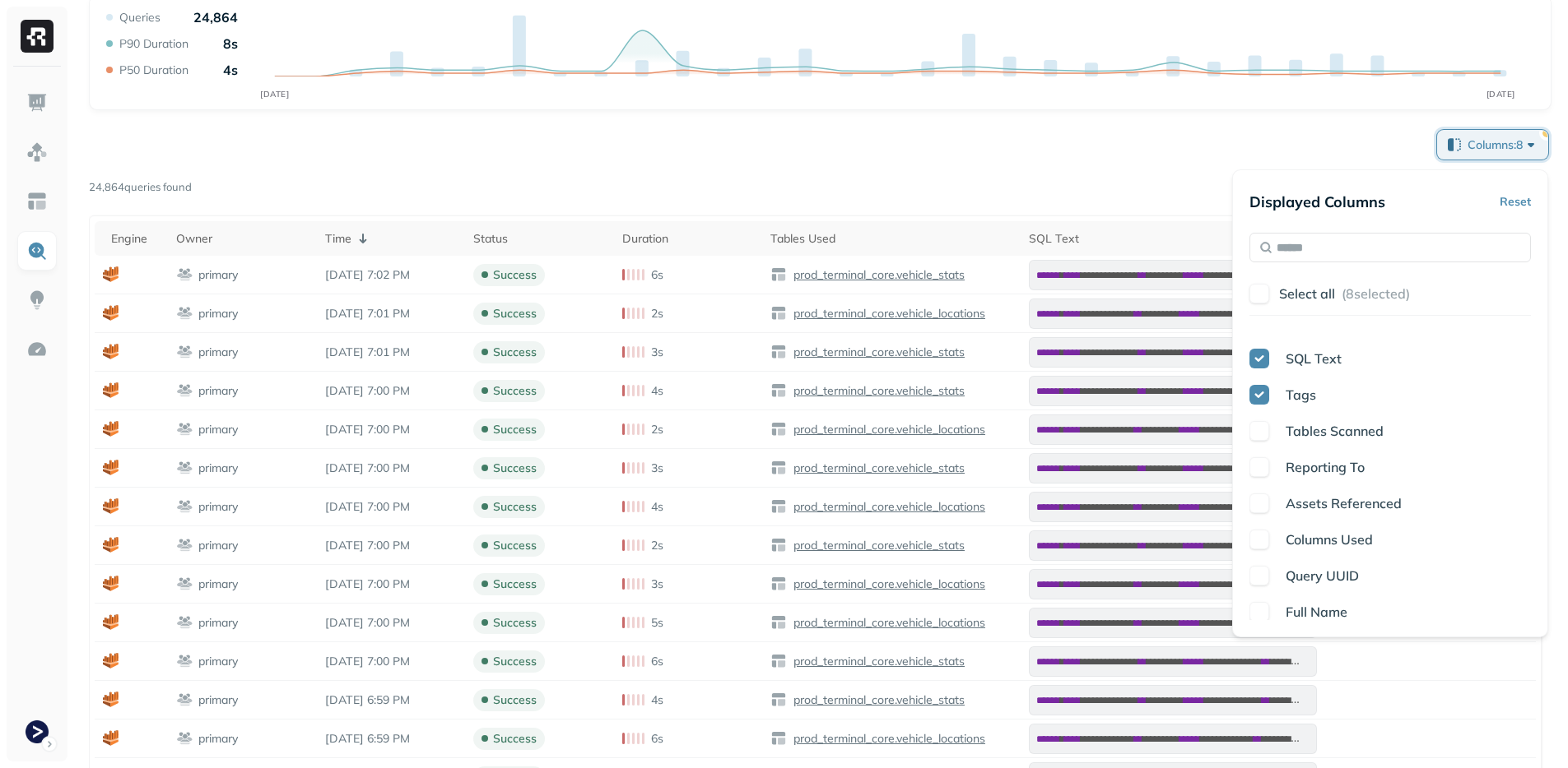
click at [1262, 400] on button "button" at bounding box center [1260, 395] width 20 height 20
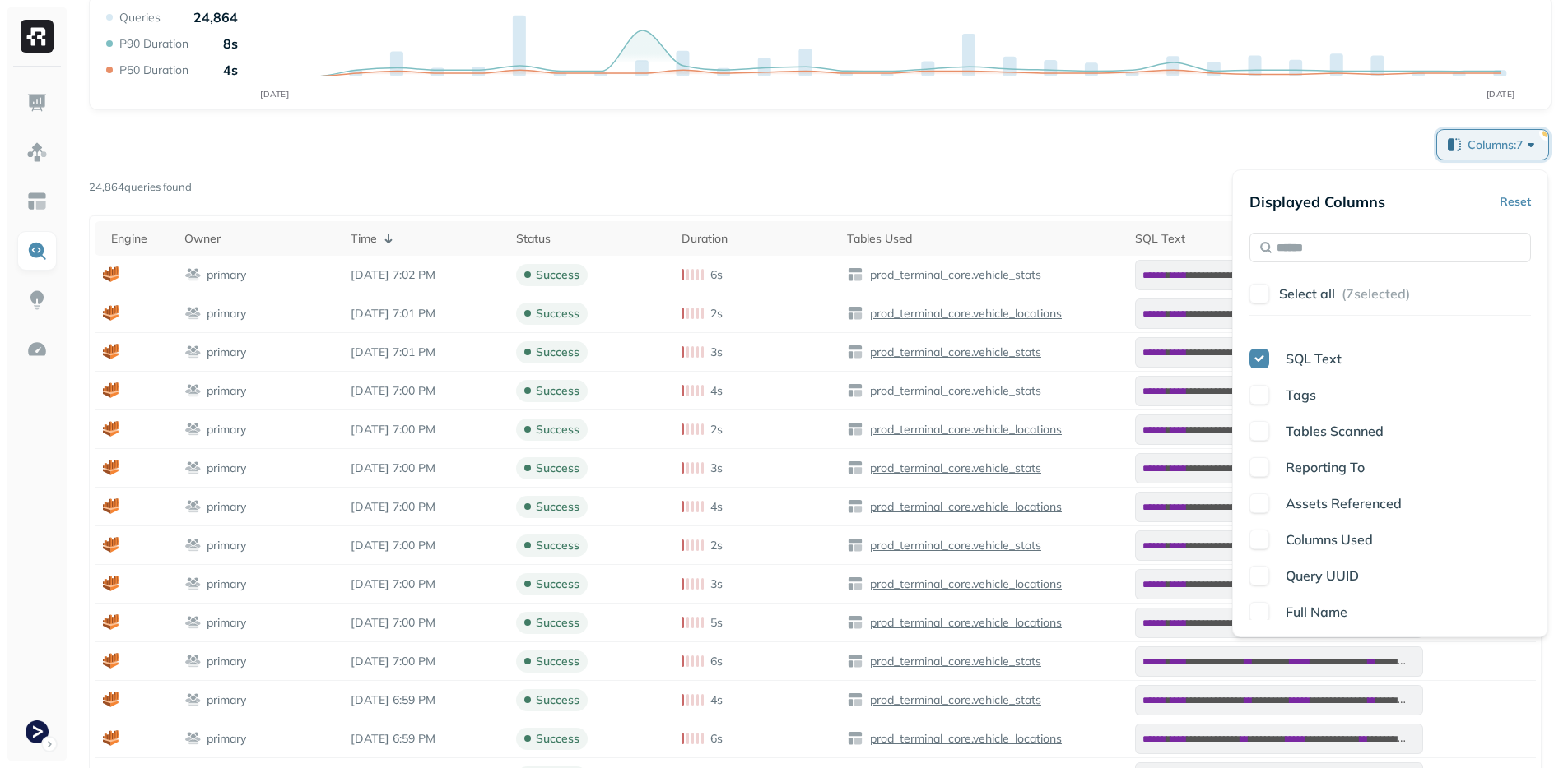
click at [1262, 367] on button "button" at bounding box center [1260, 358] width 20 height 20
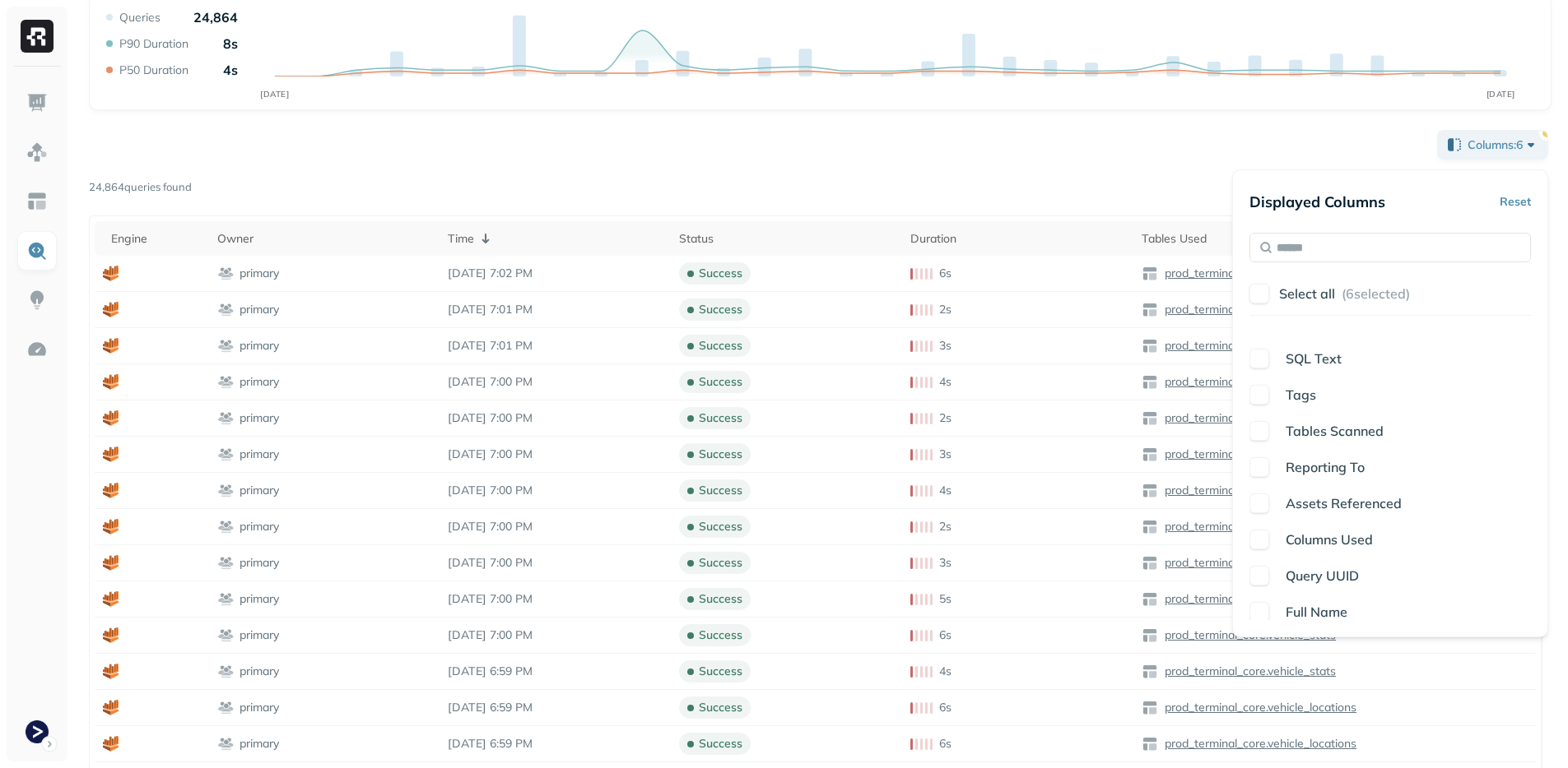
click at [1137, 176] on div "Page 1 of 1,554" at bounding box center [872, 187] width 1359 height 23
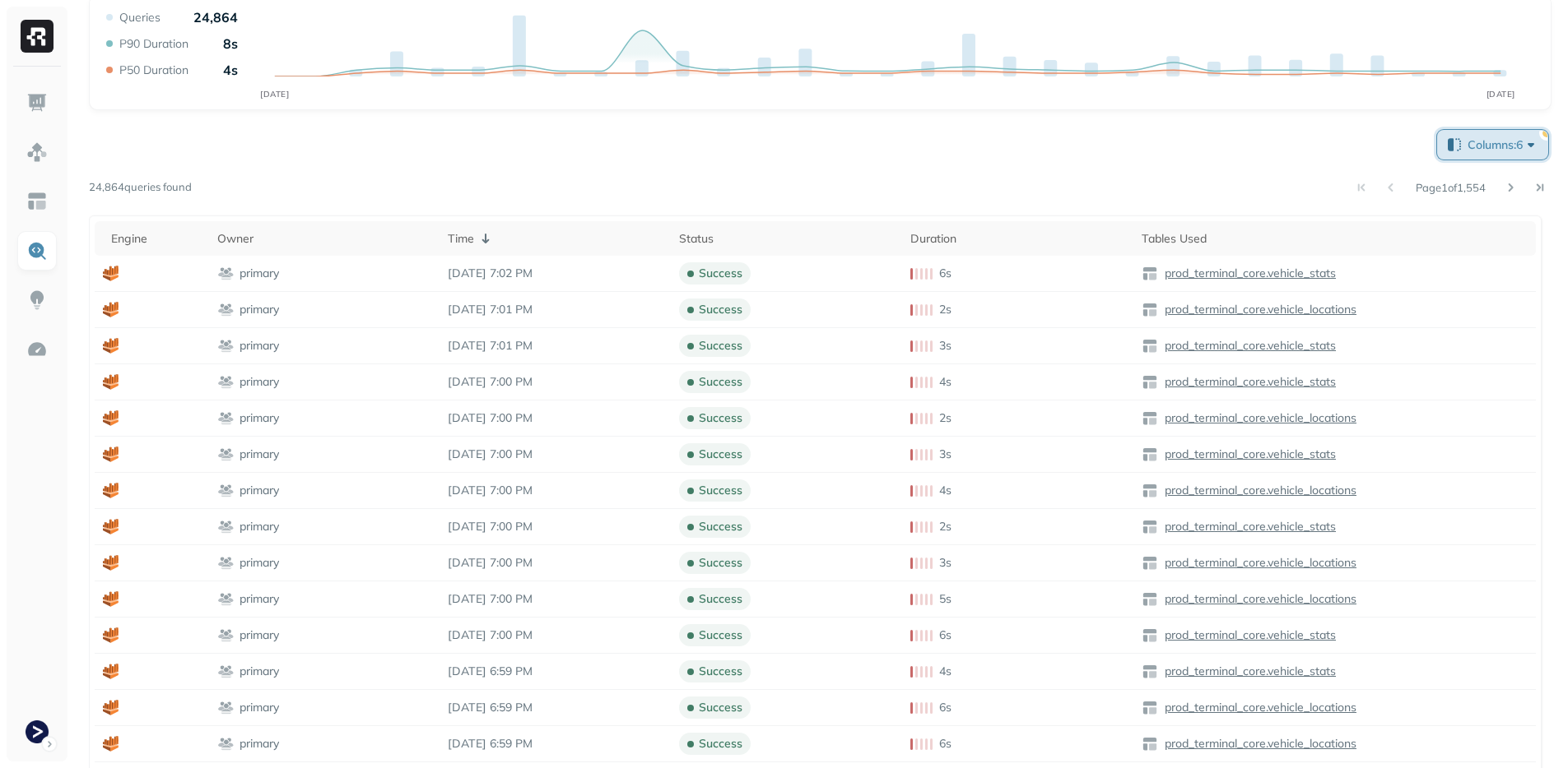
click at [1480, 143] on span "Columns: 6" at bounding box center [1503, 144] width 71 height 16
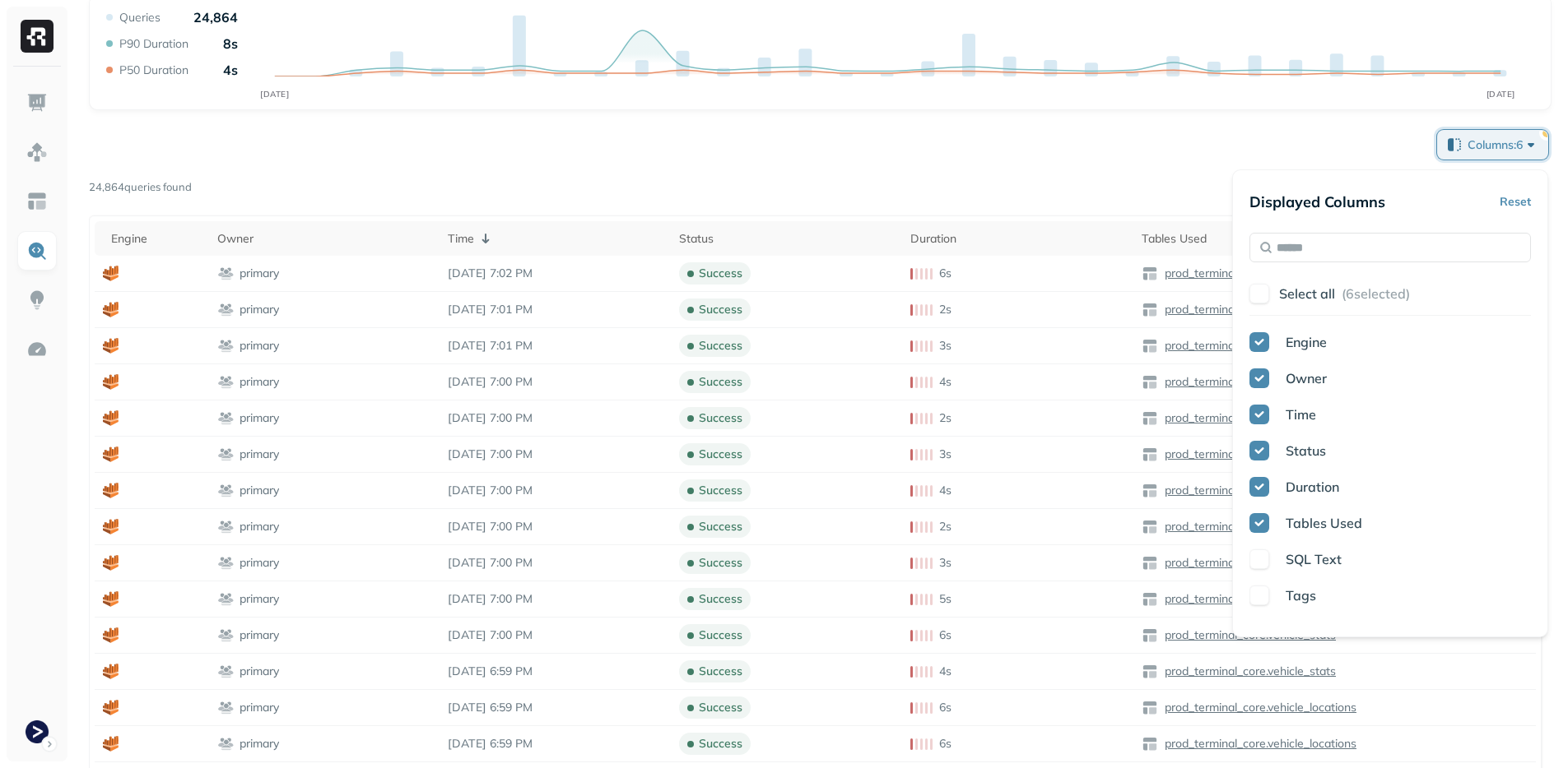
click at [1530, 195] on div "Displayed Columns Reset Select all ( 6 selected) Engine Owner Time Status Durat…" at bounding box center [1390, 403] width 316 height 468
click at [1524, 193] on button "Reset" at bounding box center [1515, 201] width 31 height 29
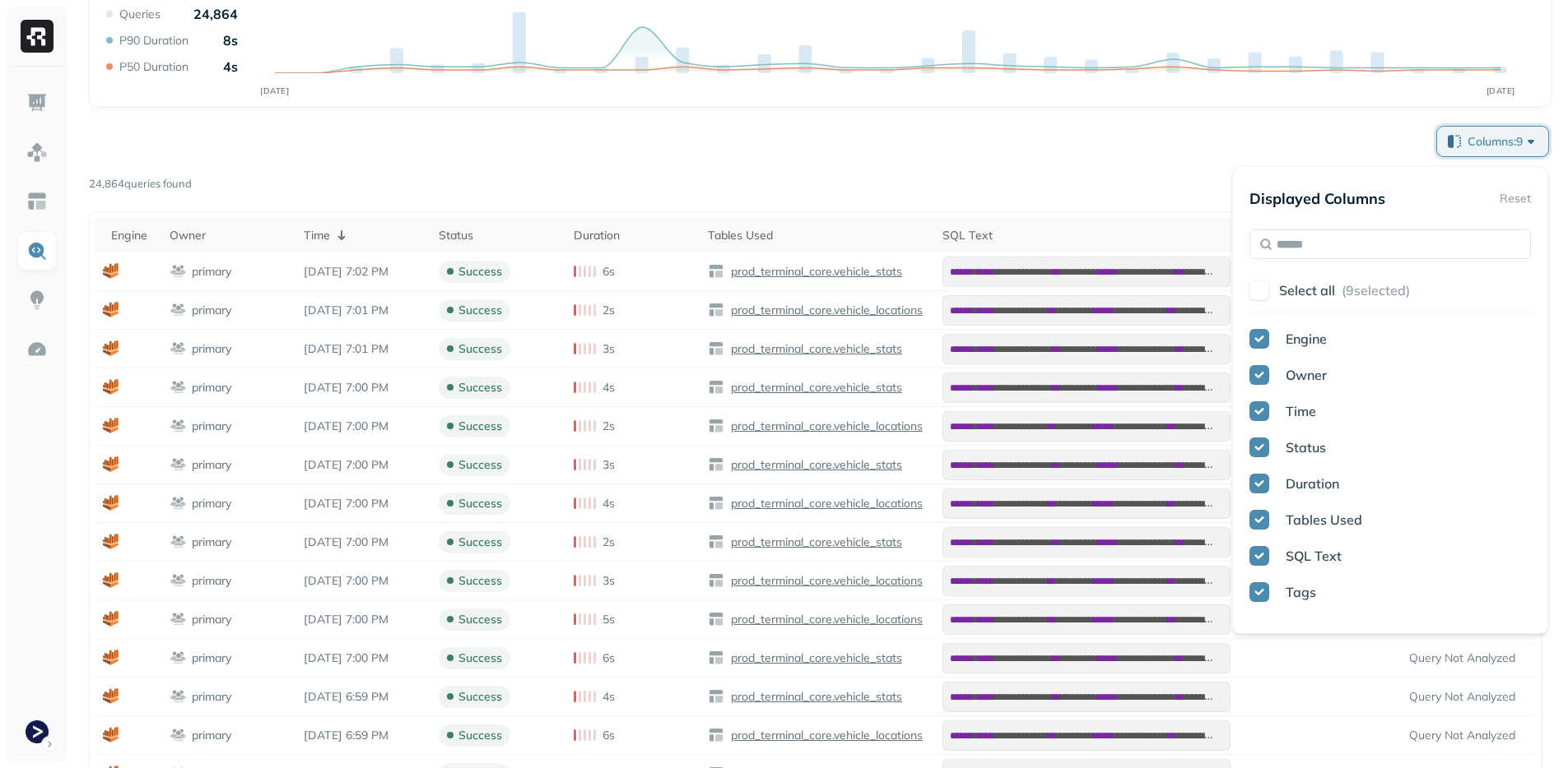
click at [1063, 162] on div "**********" at bounding box center [820, 499] width 1463 height 752
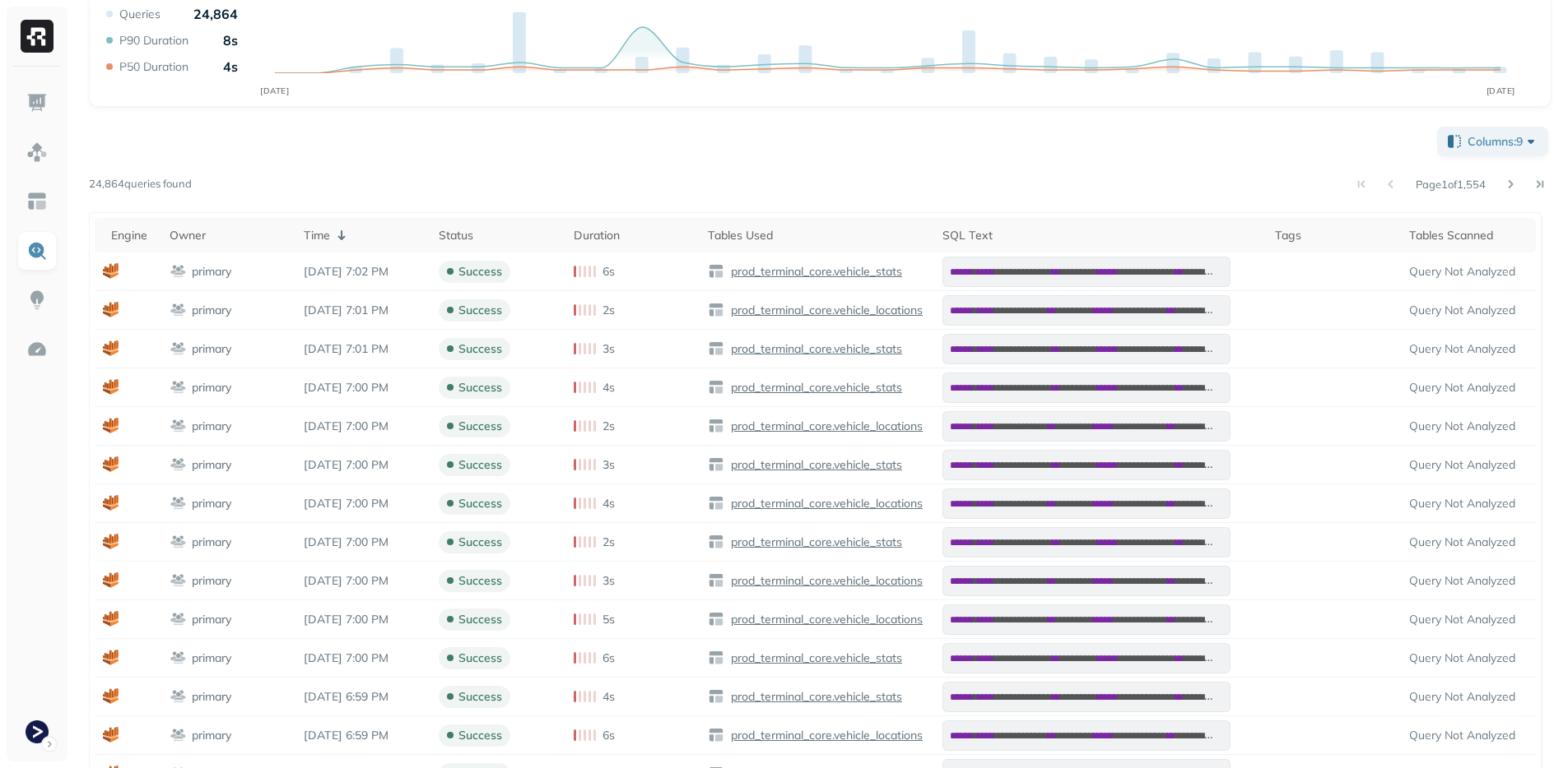
scroll to position [0, 0]
